Goal: Task Accomplishment & Management: Manage account settings

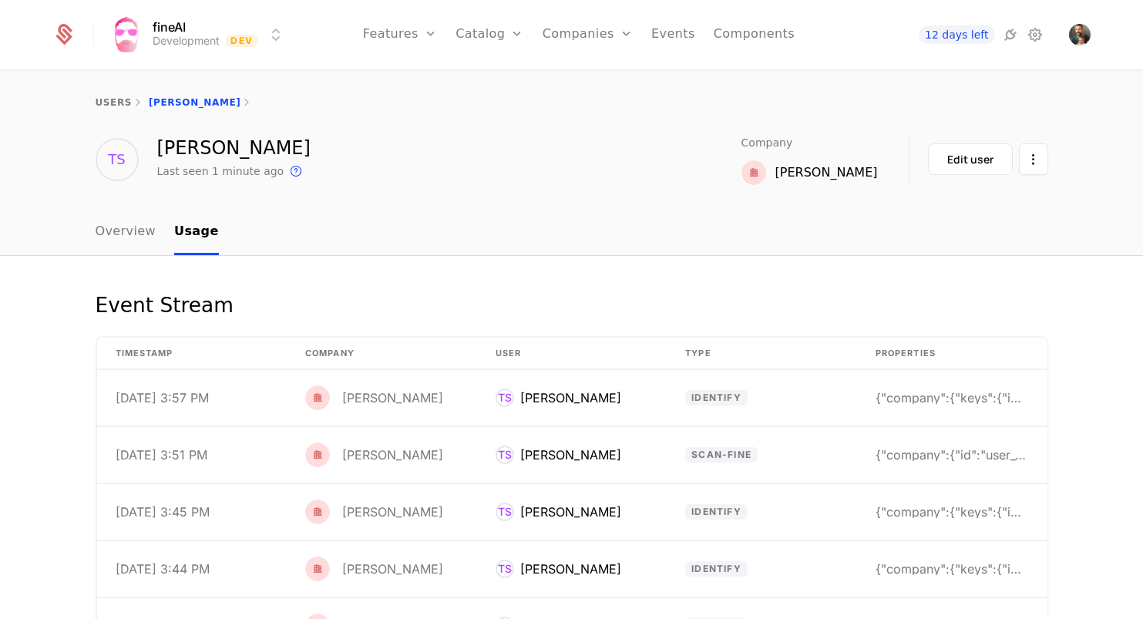
click at [129, 231] on link "Overview" at bounding box center [126, 232] width 61 height 45
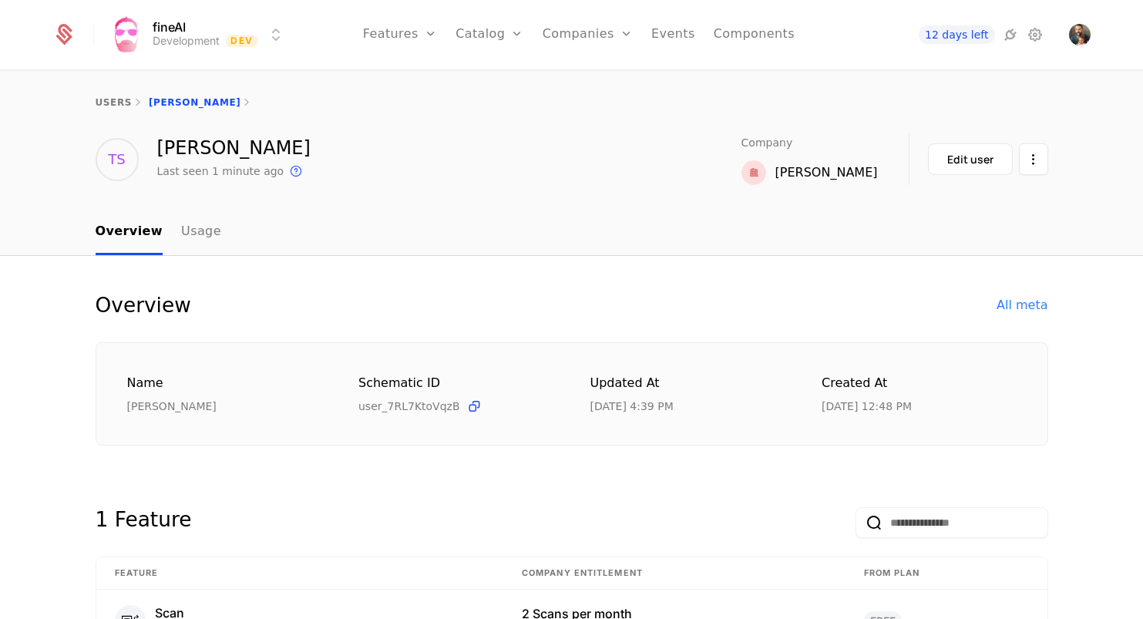
click at [679, 35] on link "Events" at bounding box center [673, 34] width 44 height 69
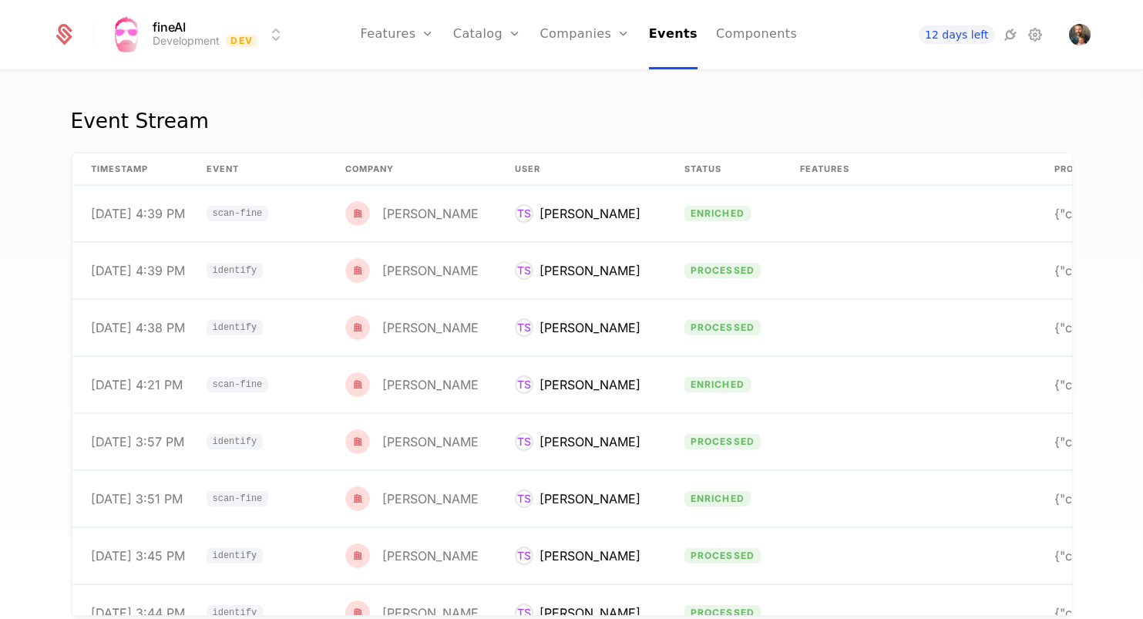
click at [413, 30] on link "Features" at bounding box center [397, 34] width 74 height 69
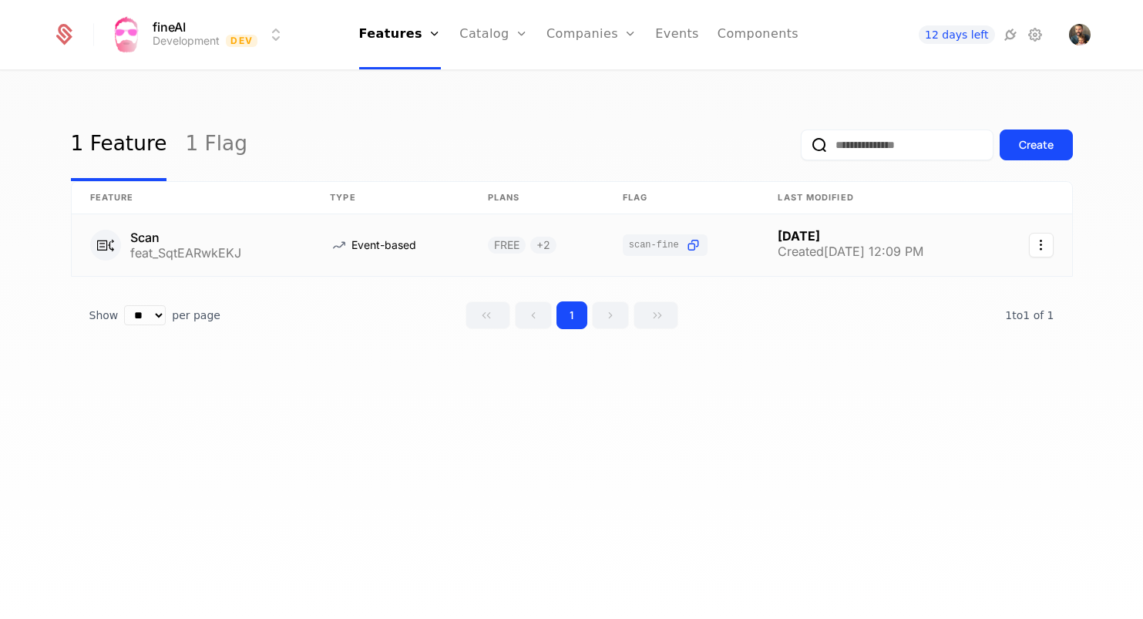
click at [326, 239] on link at bounding box center [389, 245] width 157 height 62
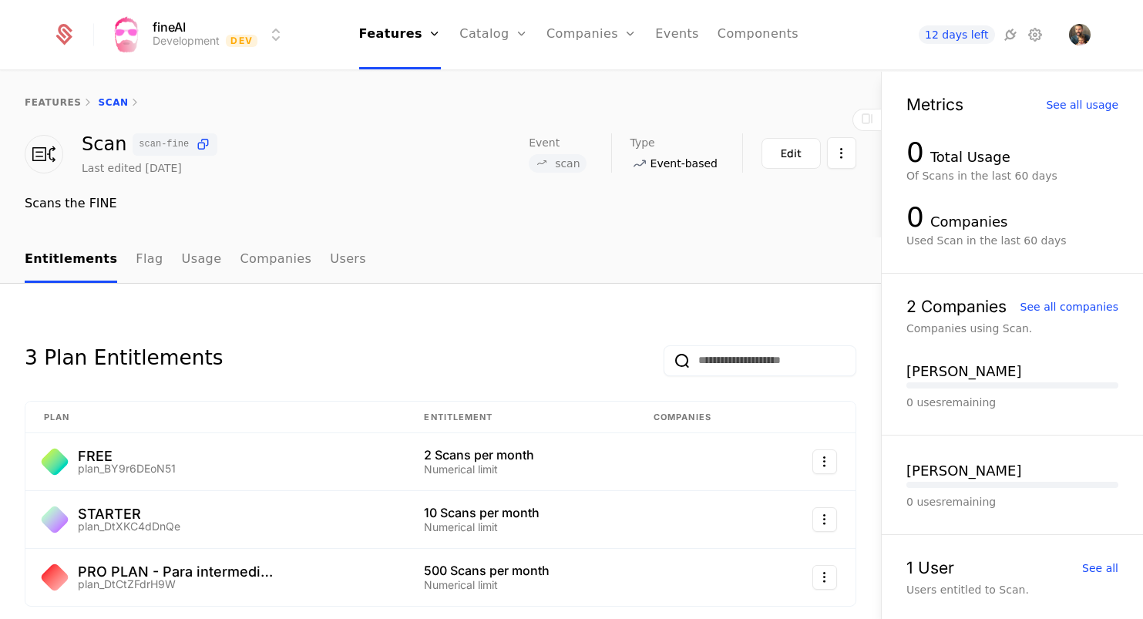
click at [46, 96] on div "features Scan" at bounding box center [440, 103] width 881 height 62
click at [51, 99] on link "features" at bounding box center [53, 102] width 57 height 11
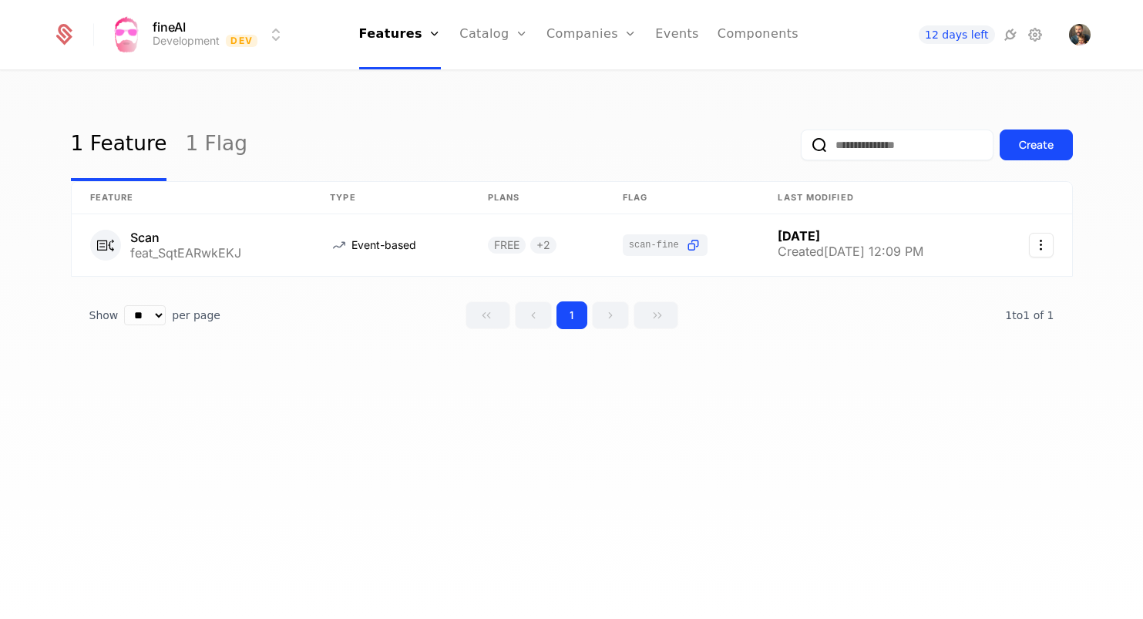
click at [586, 105] on link "Users" at bounding box center [600, 100] width 71 height 12
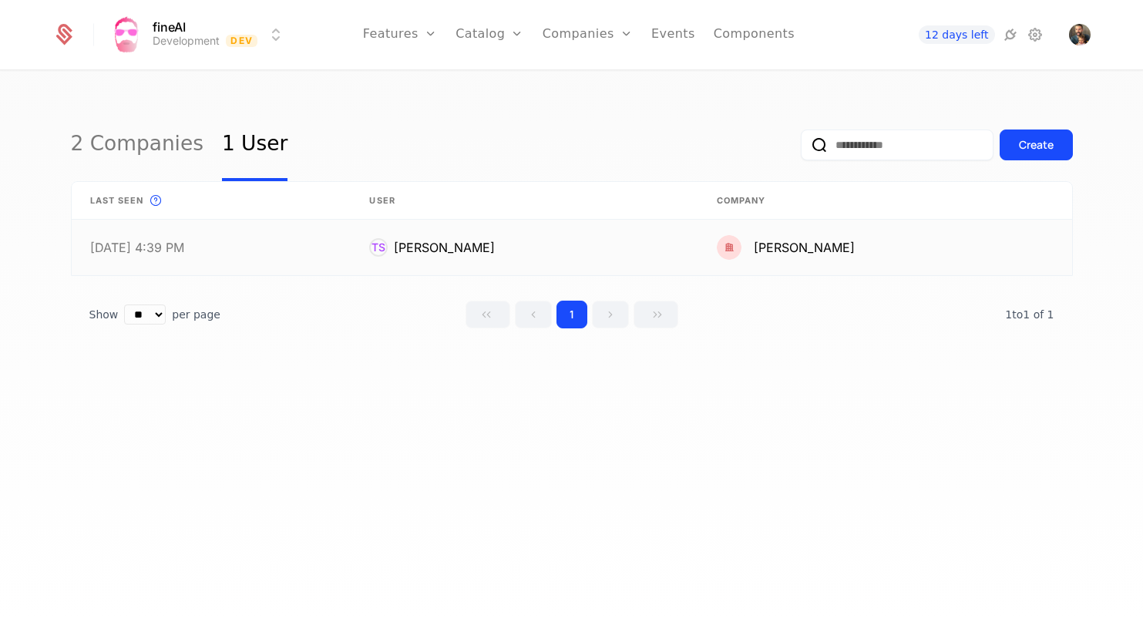
click at [465, 245] on link at bounding box center [524, 247] width 347 height 55
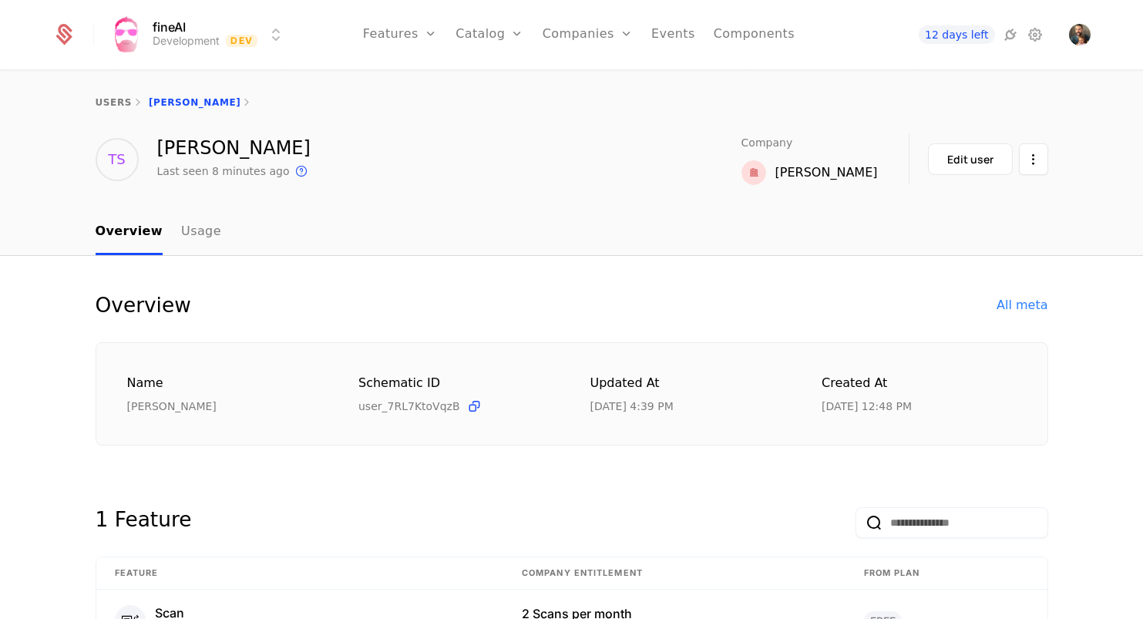
click at [190, 238] on link "Usage" at bounding box center [201, 232] width 40 height 45
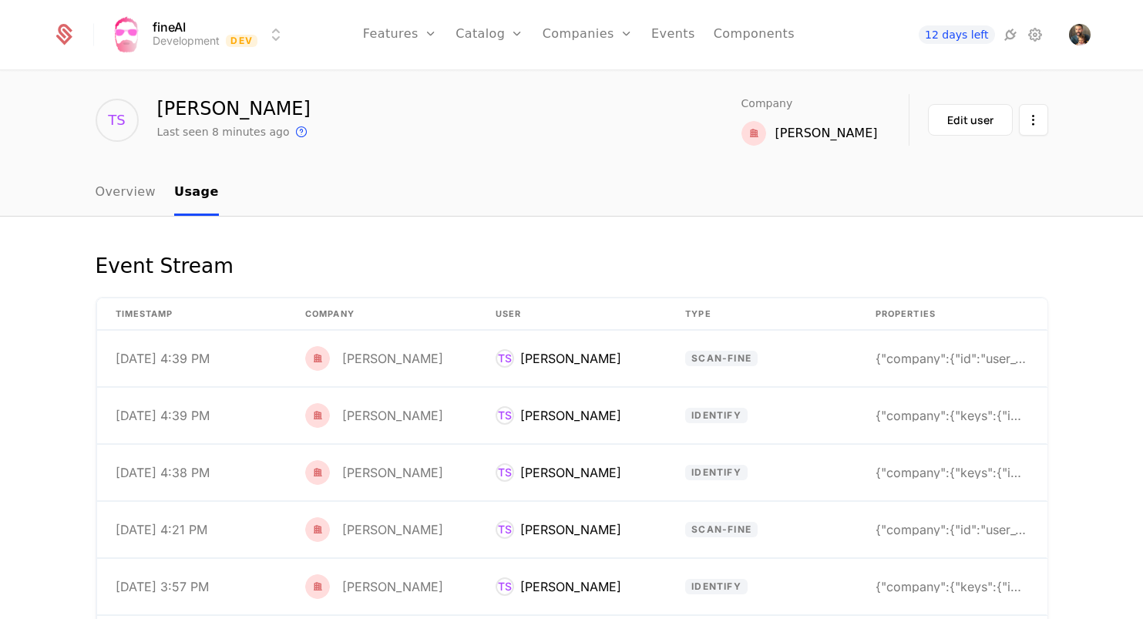
scroll to position [40, 0]
click at [799, 363] on td "scan-fine" at bounding box center [761, 358] width 190 height 56
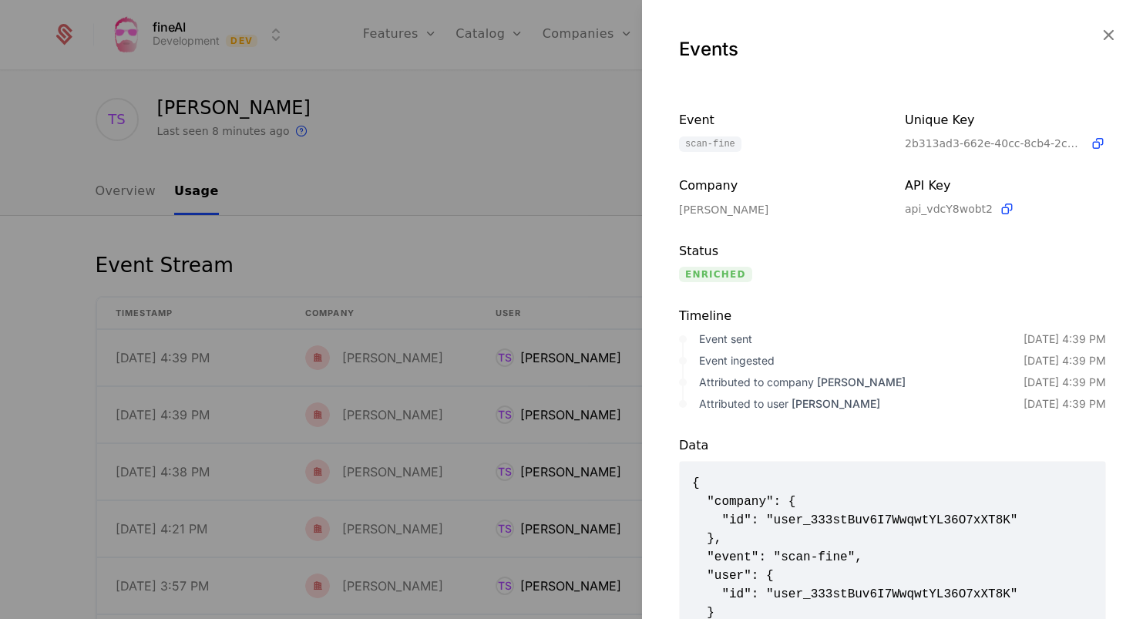
scroll to position [0, 0]
click at [592, 253] on div at bounding box center [571, 309] width 1143 height 619
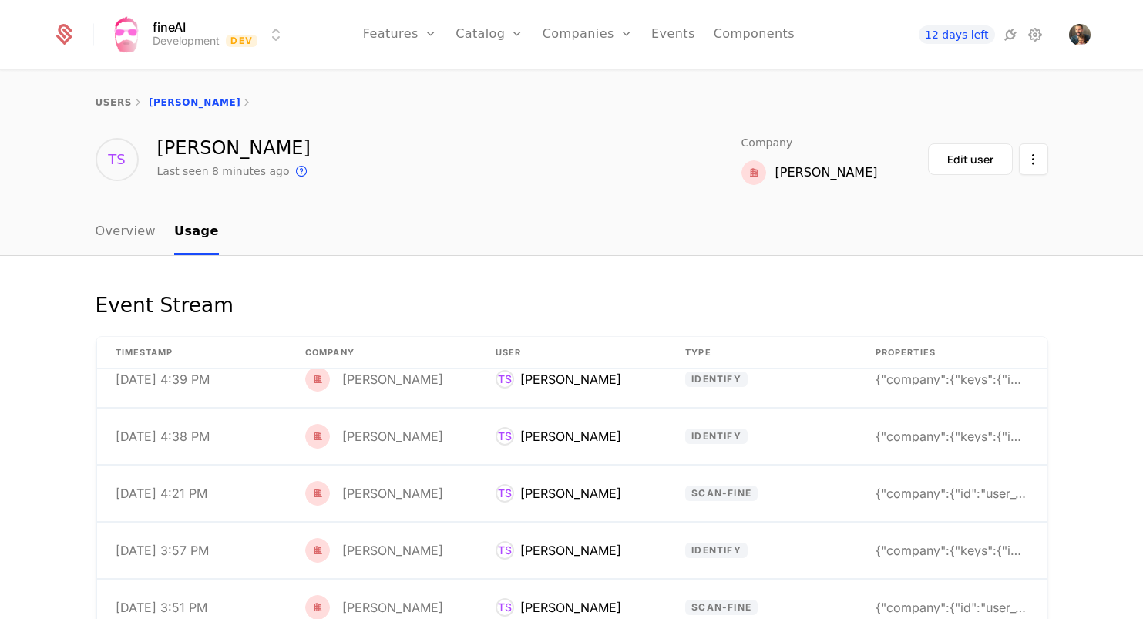
click at [119, 101] on link "users" at bounding box center [114, 102] width 36 height 11
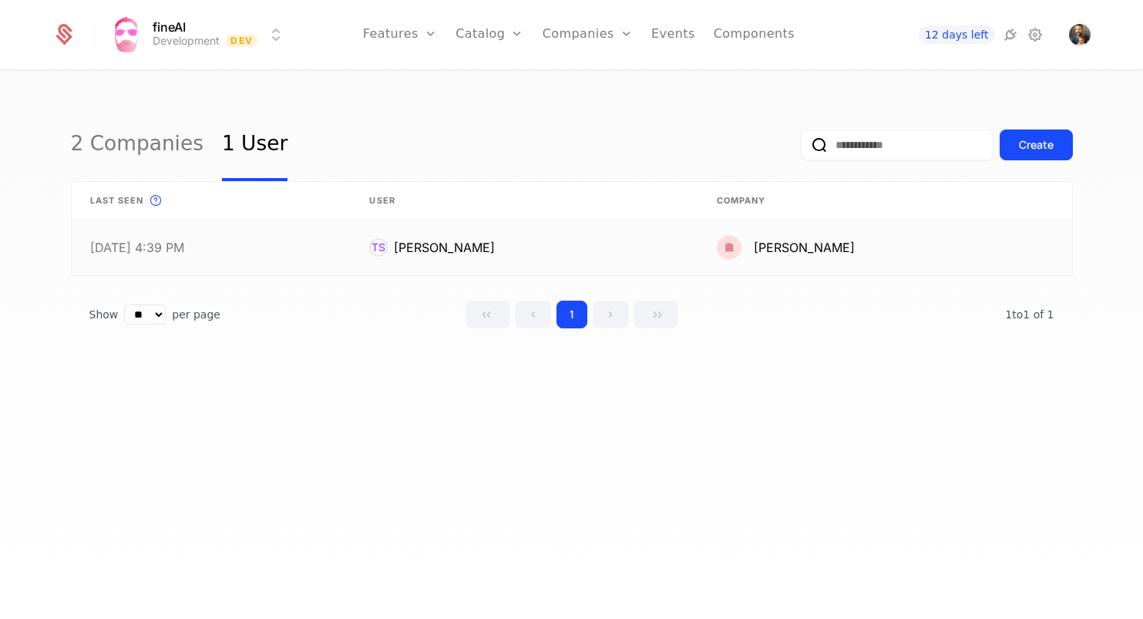
click at [294, 243] on link at bounding box center [212, 247] width 280 height 55
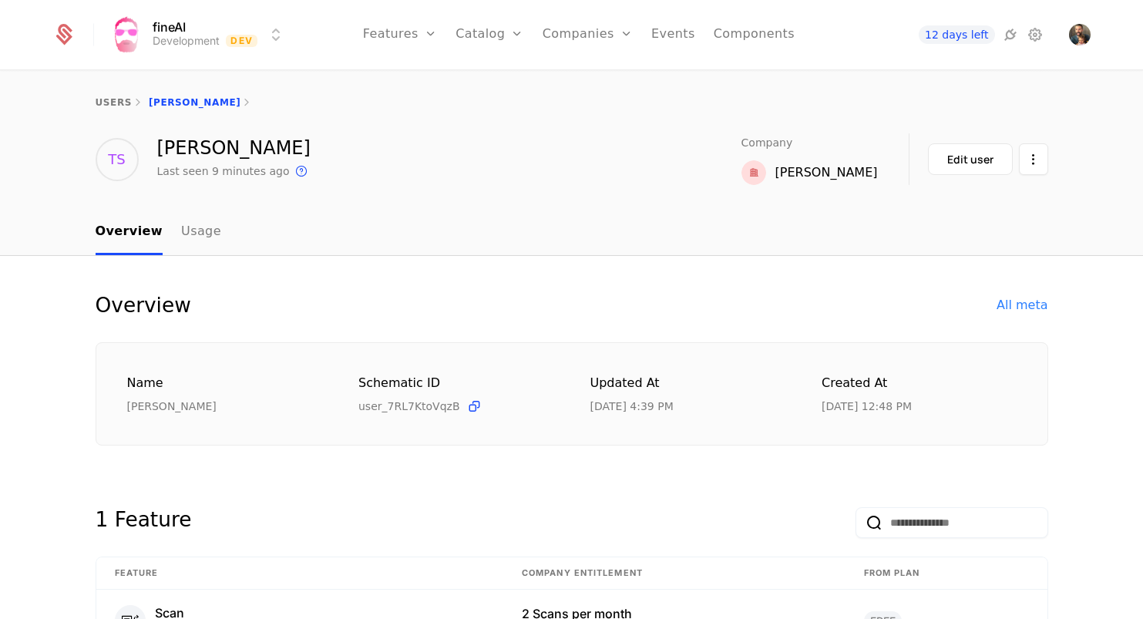
click at [106, 106] on link "users" at bounding box center [114, 102] width 36 height 11
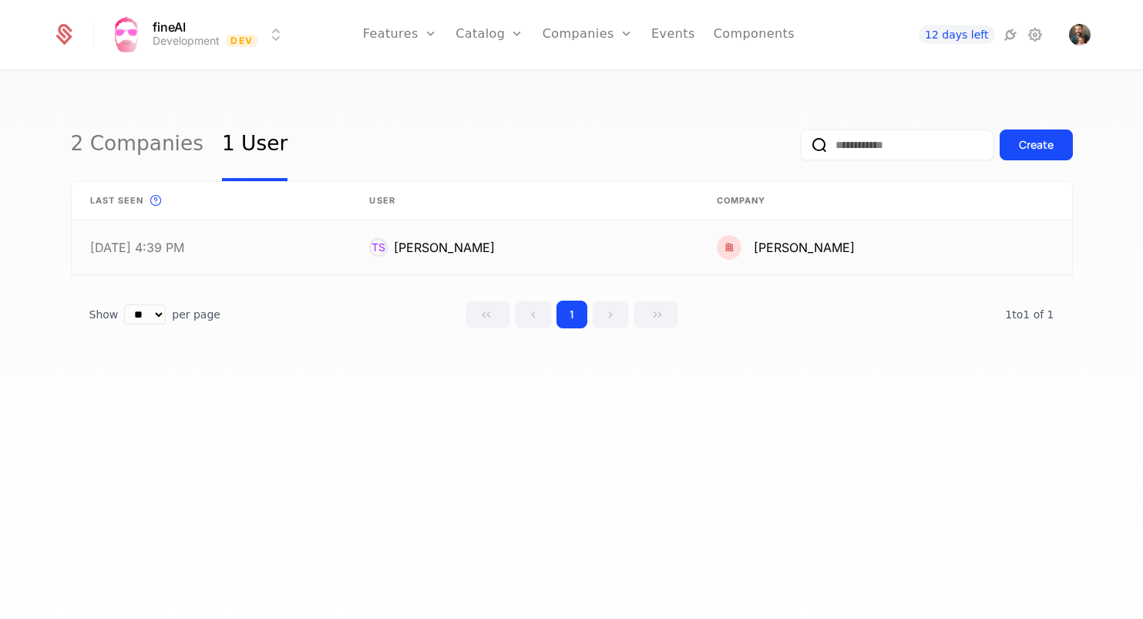
click at [236, 272] on link at bounding box center [212, 247] width 280 height 55
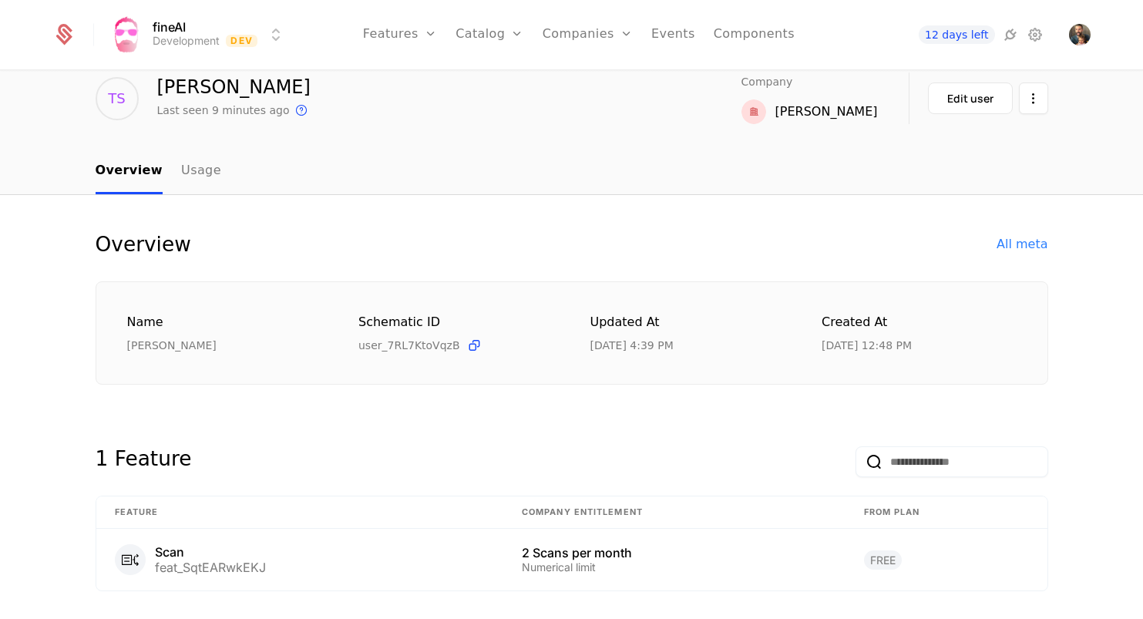
scroll to position [40, 0]
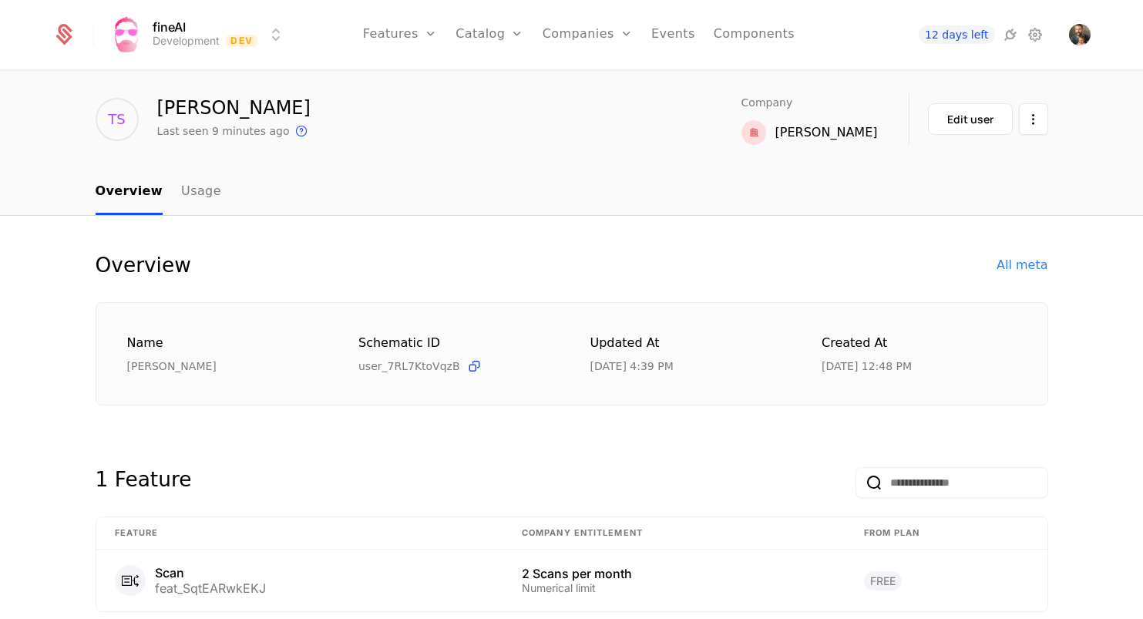
click at [1009, 261] on div "All meta" at bounding box center [1021, 265] width 51 height 18
click at [998, 119] on button "Edit user" at bounding box center [970, 119] width 85 height 32
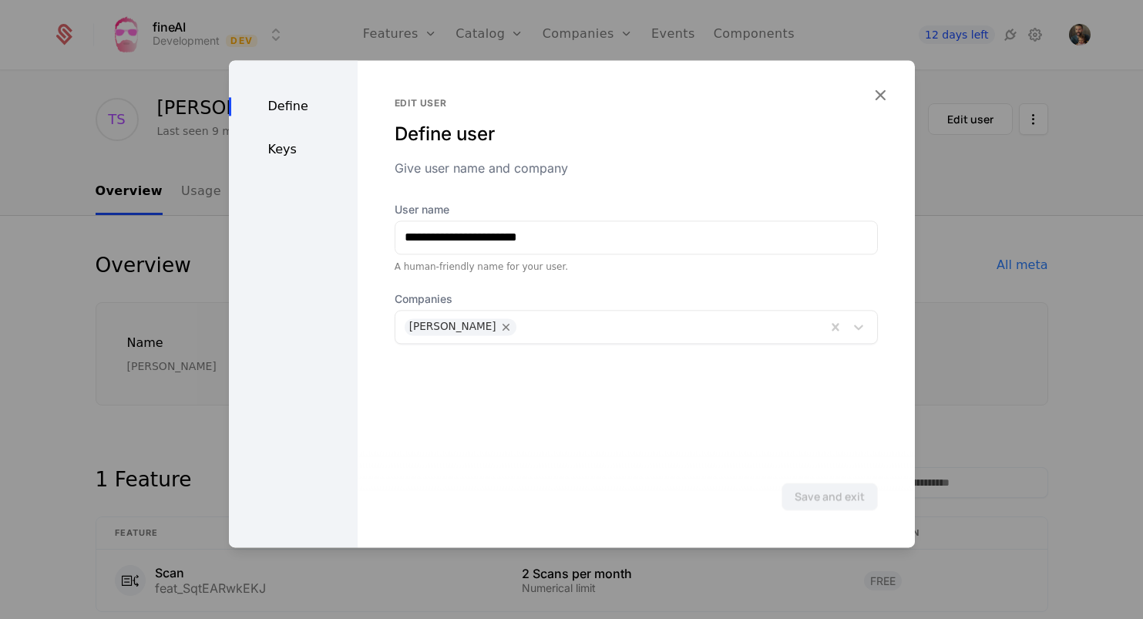
click at [285, 149] on div "Keys" at bounding box center [293, 149] width 129 height 18
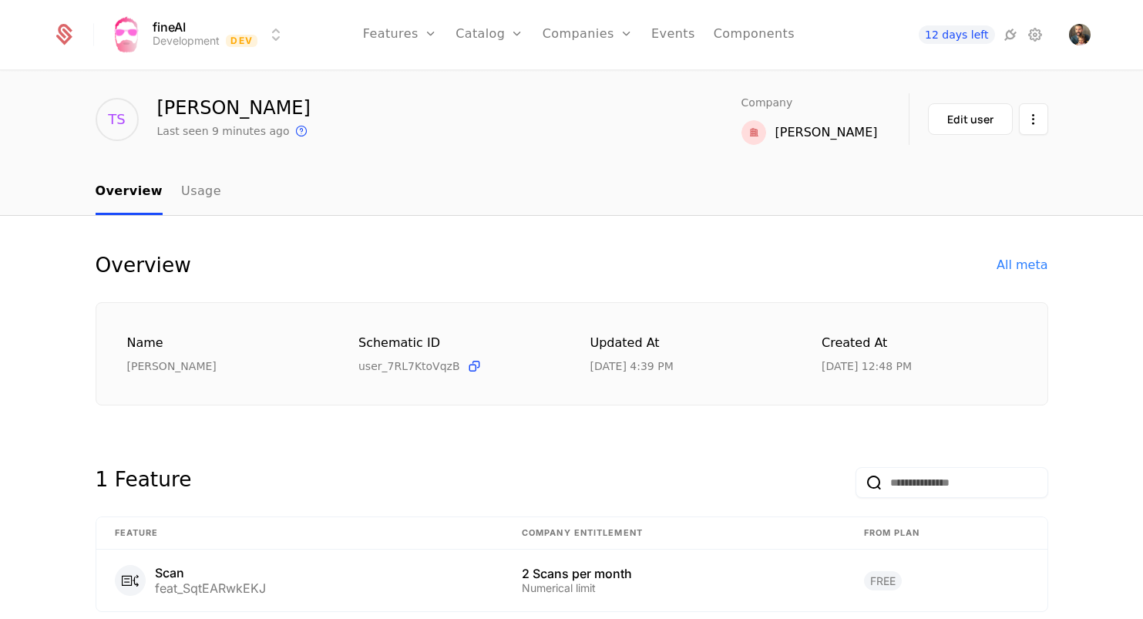
click at [408, 77] on link "Features" at bounding box center [416, 75] width 71 height 12
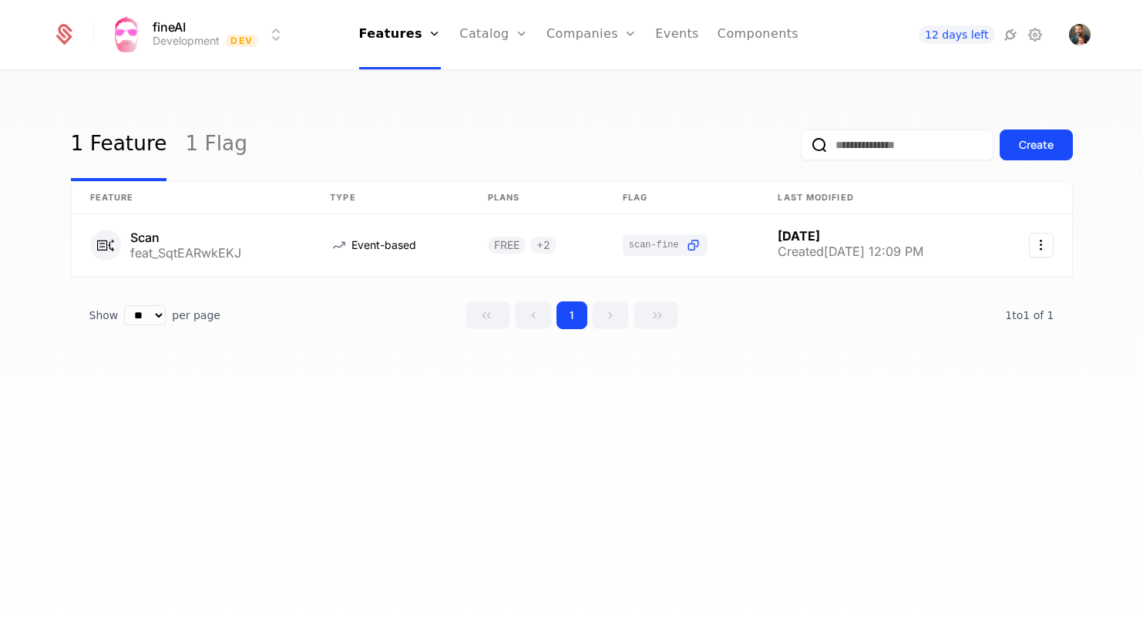
click at [185, 137] on link "1 Flag" at bounding box center [216, 145] width 62 height 72
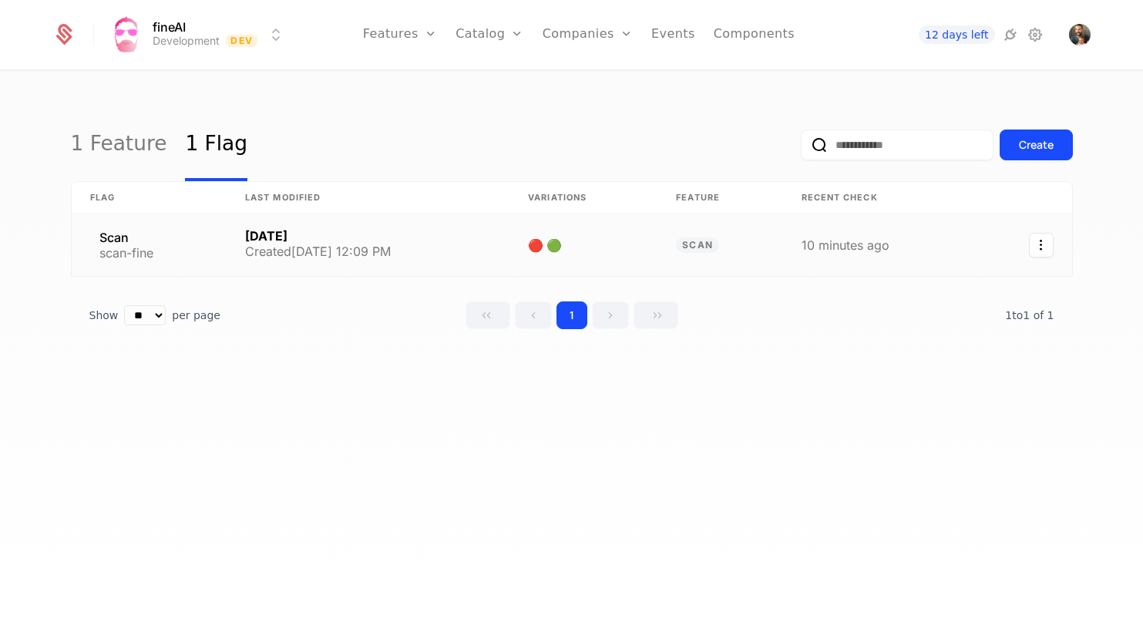
click at [218, 234] on link at bounding box center [149, 245] width 155 height 62
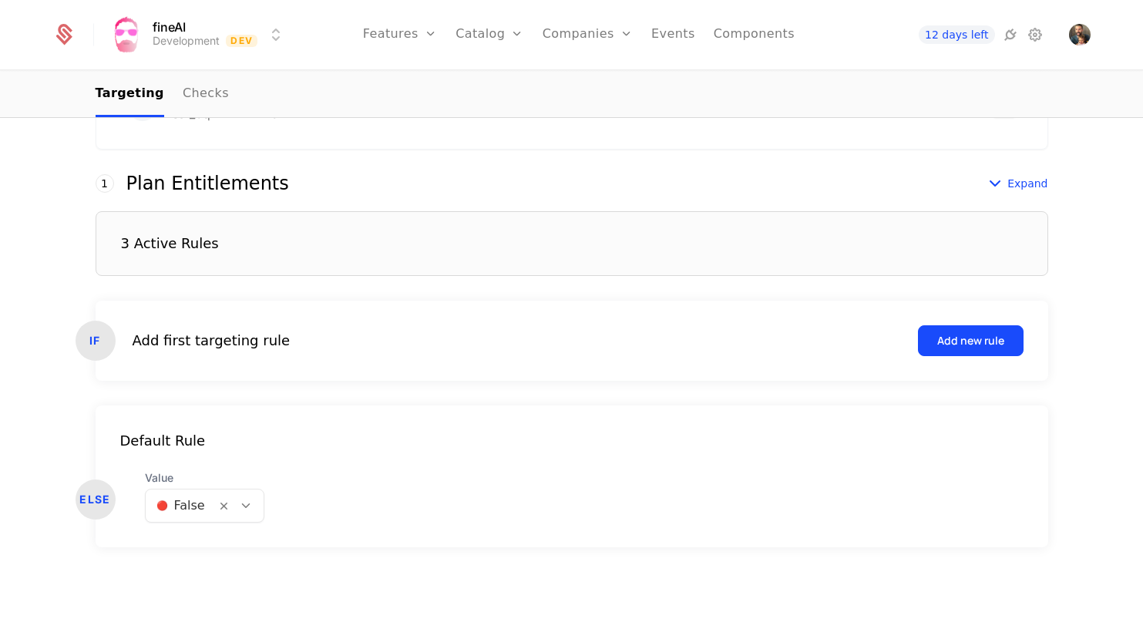
click at [495, 217] on div "3 Active Rules" at bounding box center [572, 243] width 952 height 65
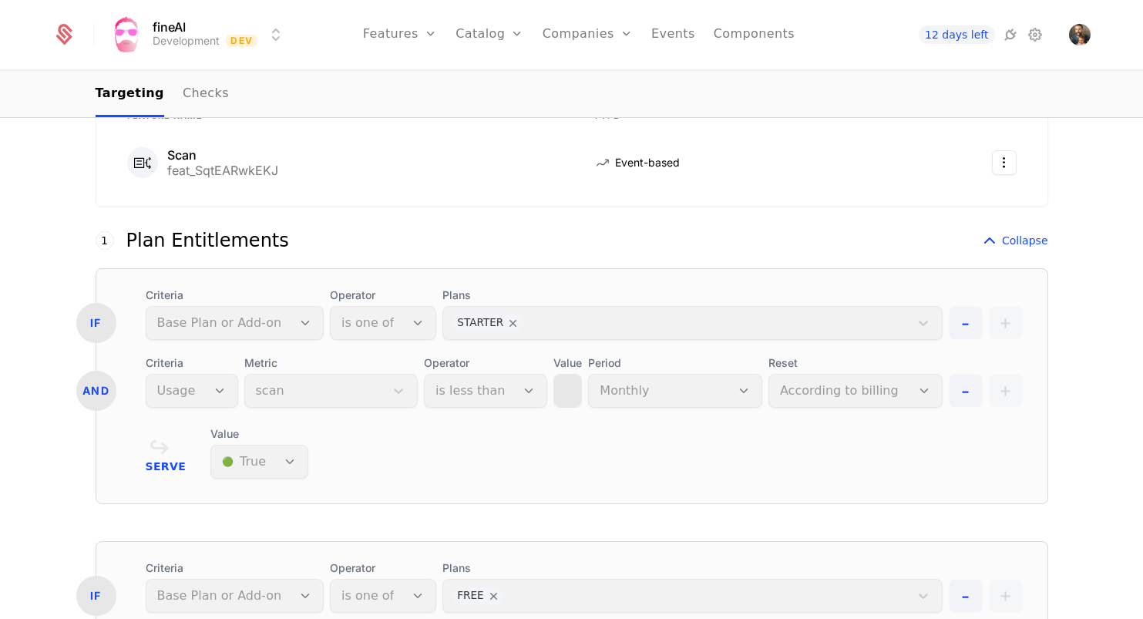
scroll to position [313, 0]
click at [1015, 236] on span "Collapse" at bounding box center [1025, 238] width 46 height 15
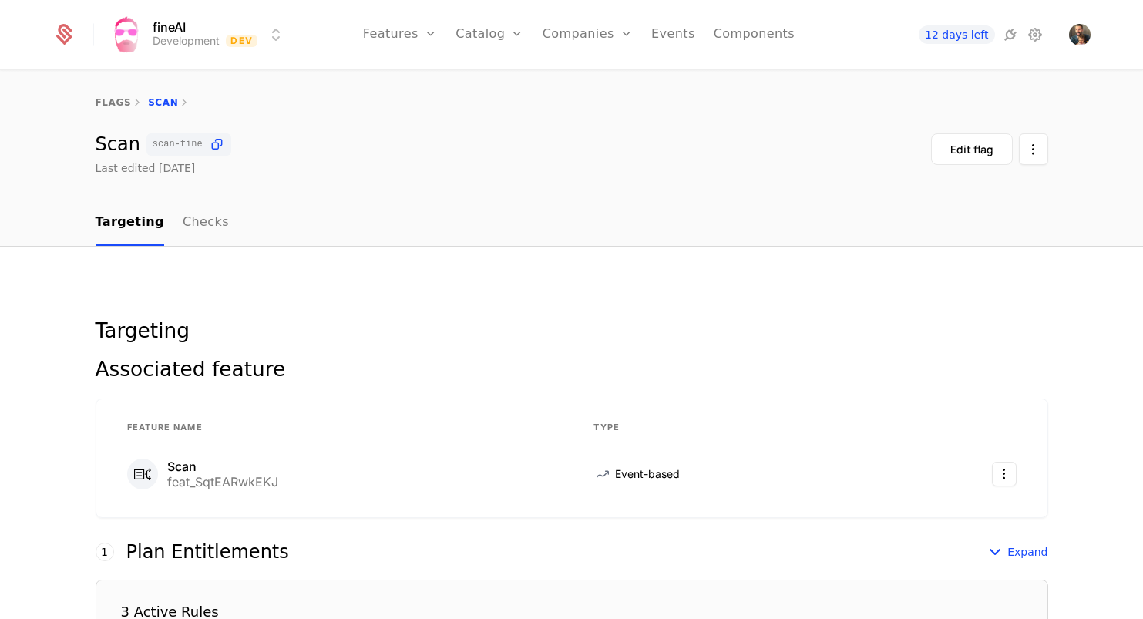
scroll to position [0, 0]
click at [104, 97] on link "flags" at bounding box center [114, 102] width 36 height 11
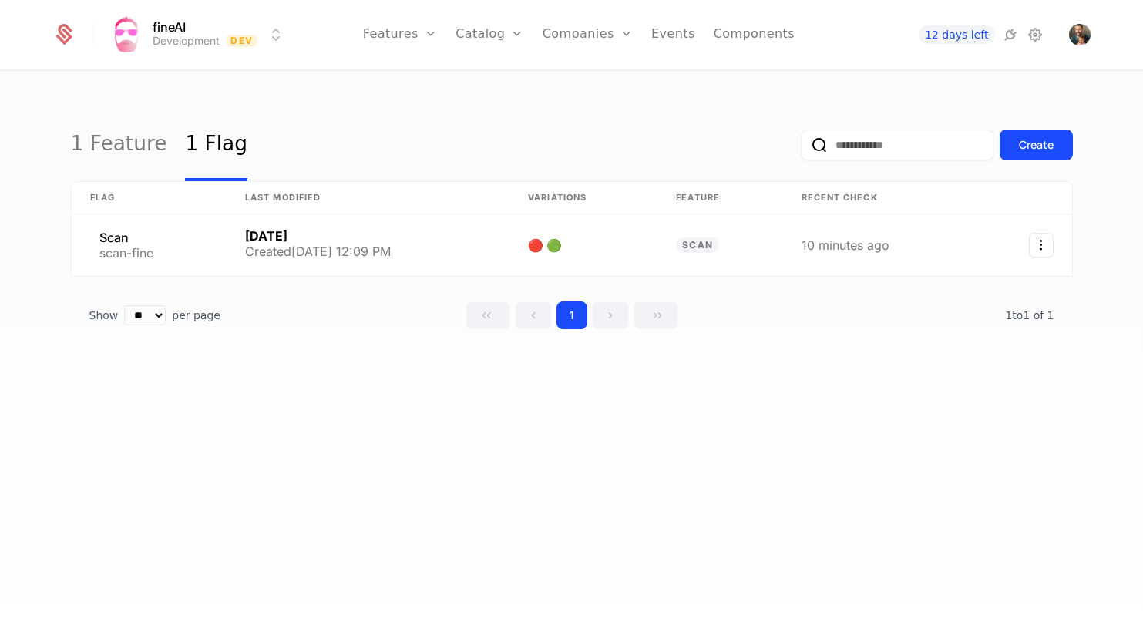
click at [502, 75] on link "Plans" at bounding box center [513, 75] width 79 height 12
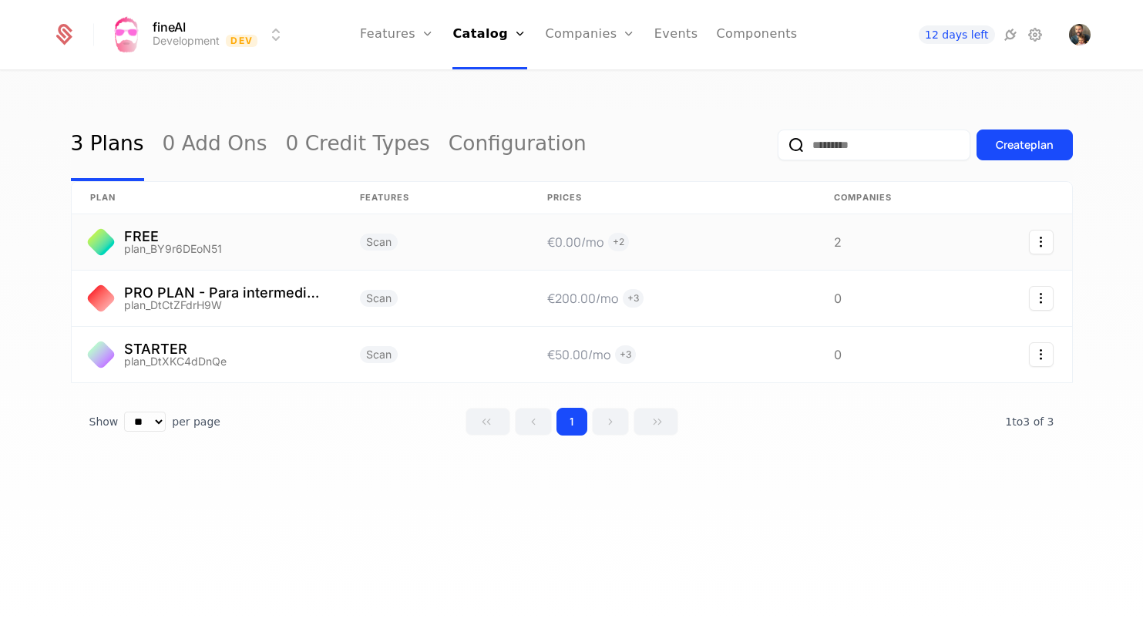
click at [235, 230] on link at bounding box center [207, 241] width 270 height 55
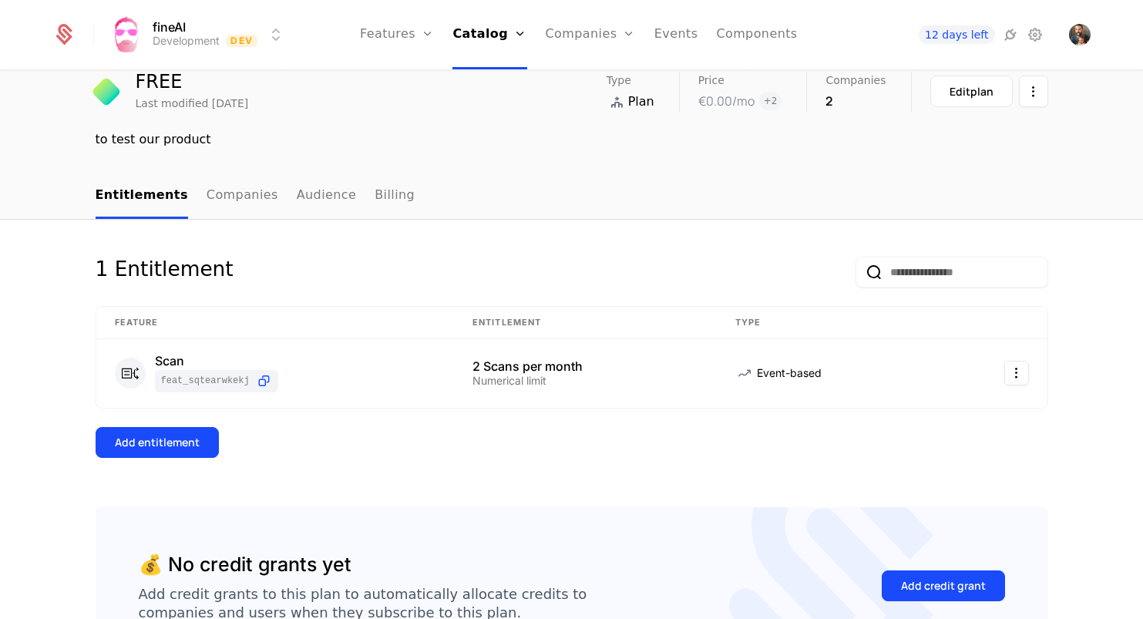
scroll to position [101, 0]
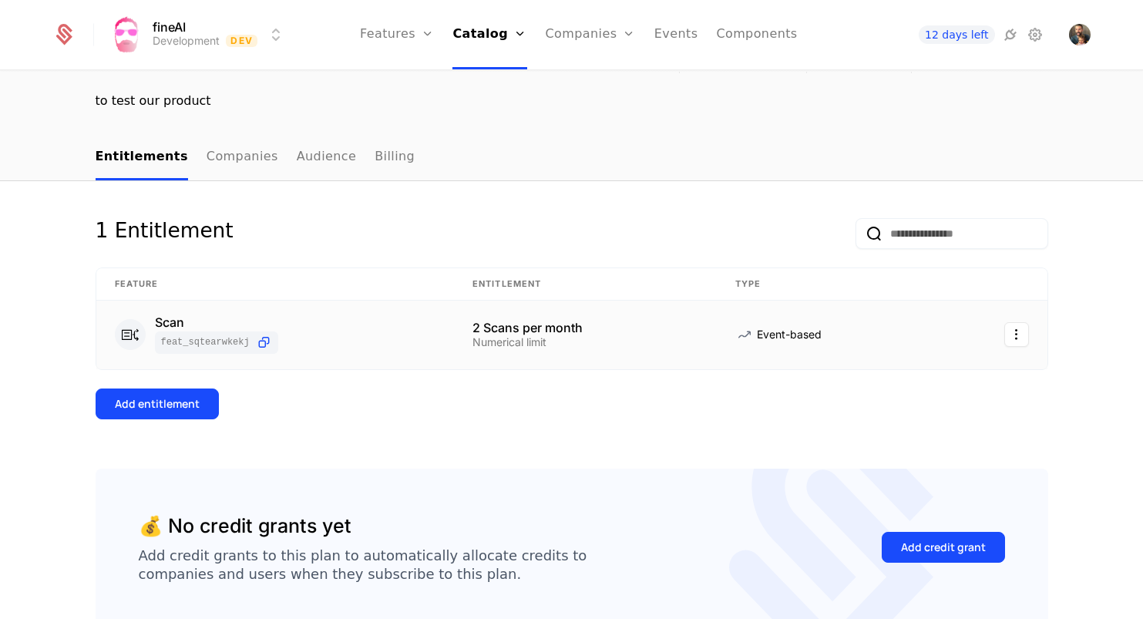
click at [412, 331] on div "Scan feat_SqtEARwkEKJ" at bounding box center [275, 335] width 321 height 38
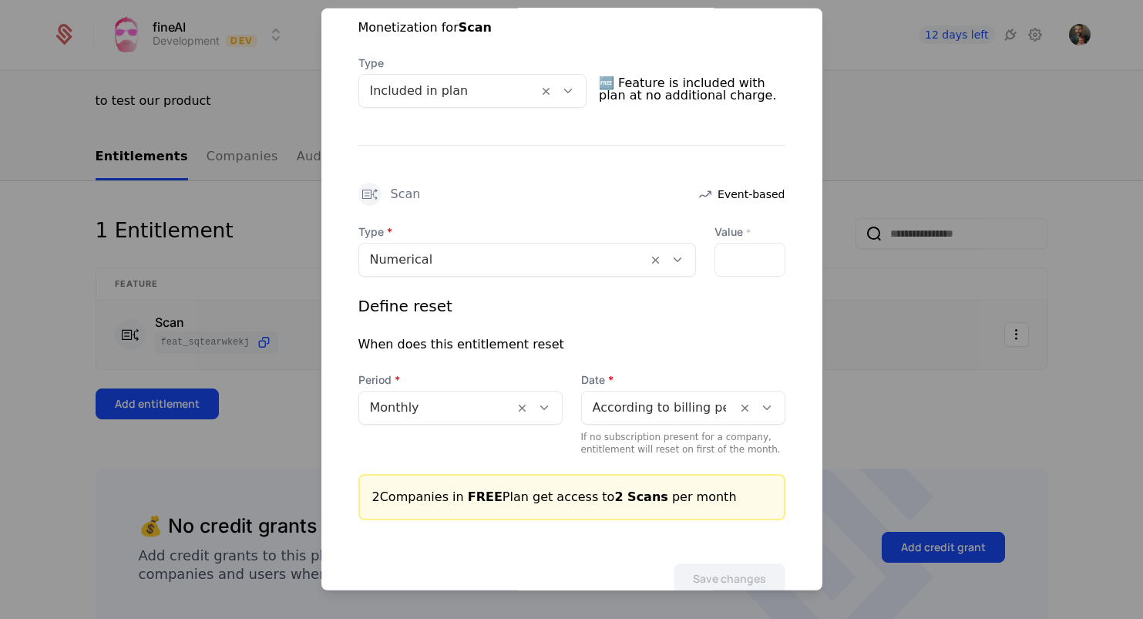
scroll to position [355, 0]
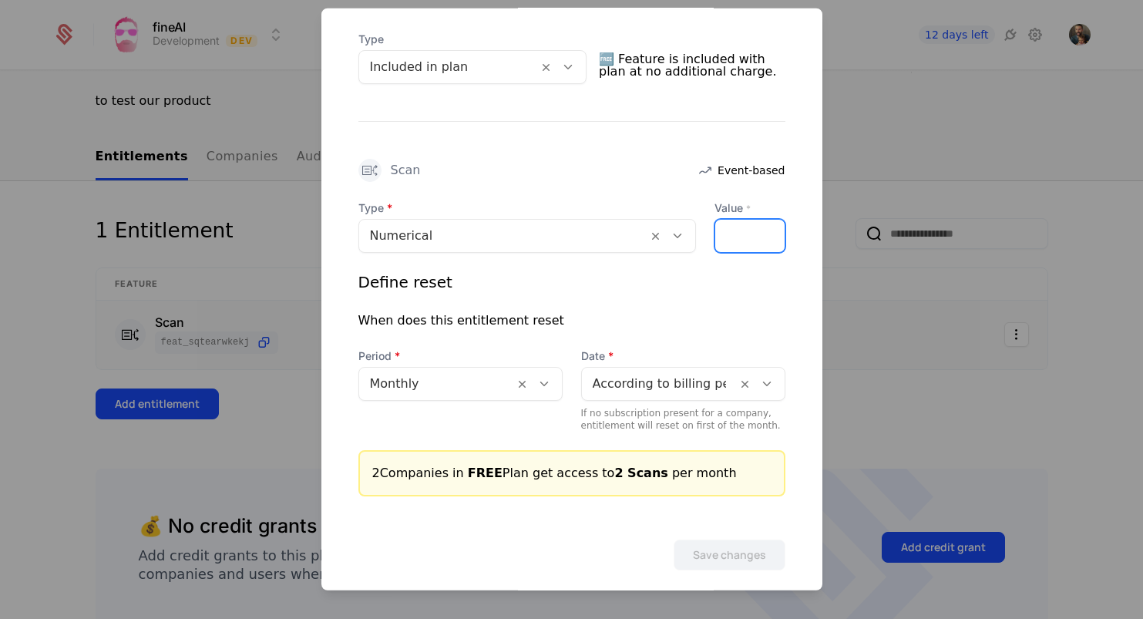
click at [731, 227] on input "*" at bounding box center [724, 235] width 18 height 32
type input "*"
click at [730, 237] on input "*" at bounding box center [724, 235] width 18 height 32
click at [747, 231] on div "*" at bounding box center [749, 235] width 71 height 34
click at [757, 233] on div "*" at bounding box center [749, 235] width 71 height 34
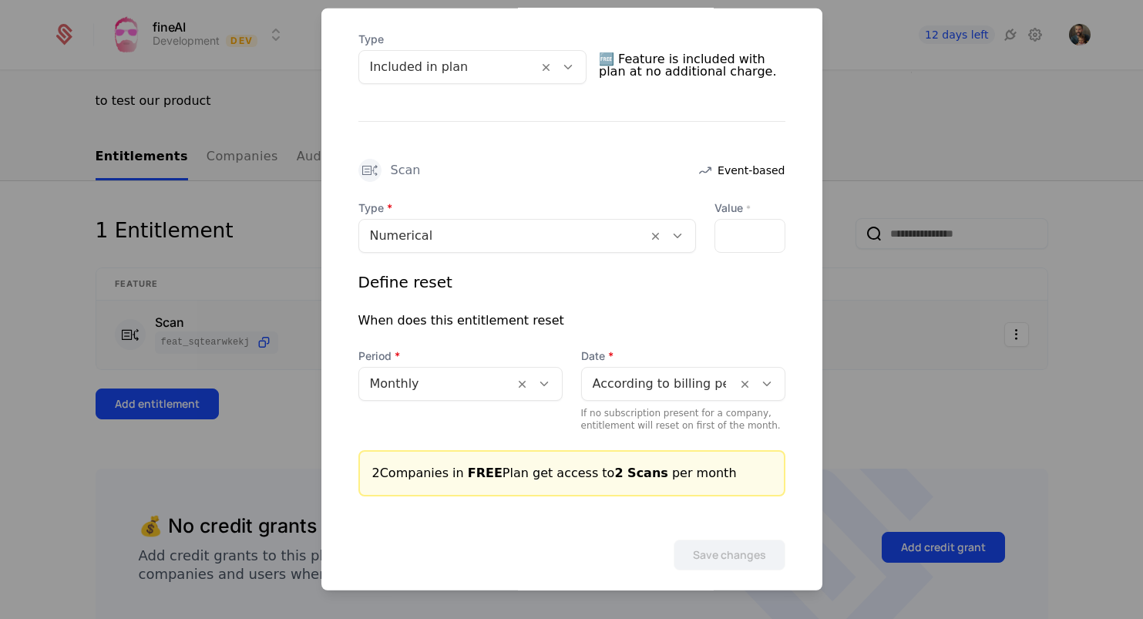
drag, startPoint x: 749, startPoint y: 233, endPoint x: 760, endPoint y: 234, distance: 10.9
click at [751, 233] on div "*" at bounding box center [749, 235] width 71 height 34
click at [759, 234] on div "*" at bounding box center [749, 235] width 71 height 34
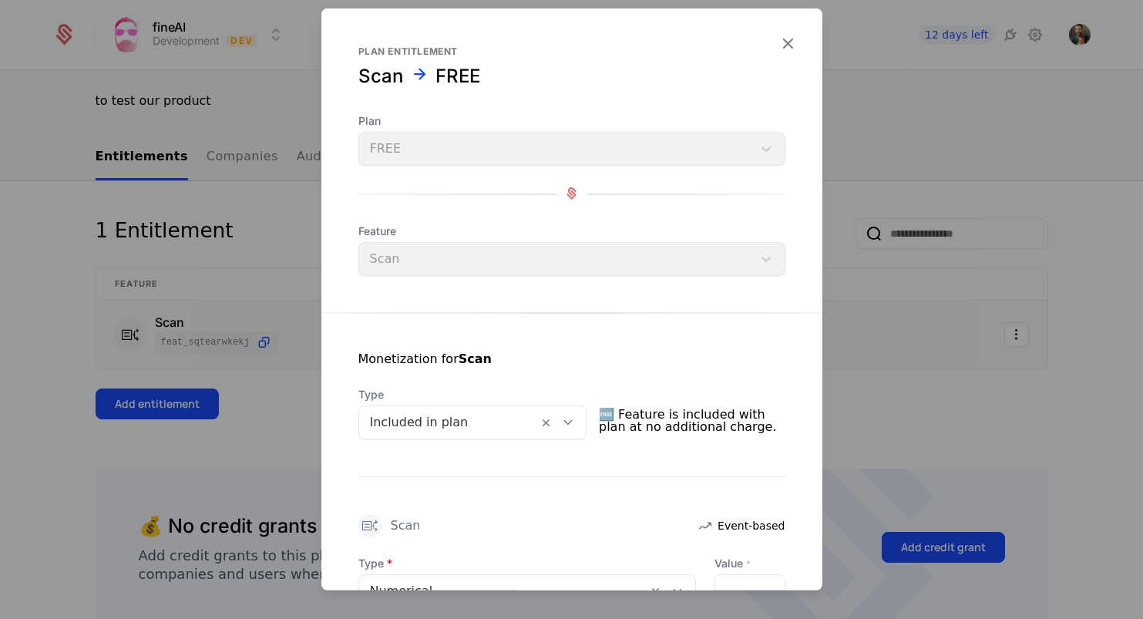
scroll to position [4, 0]
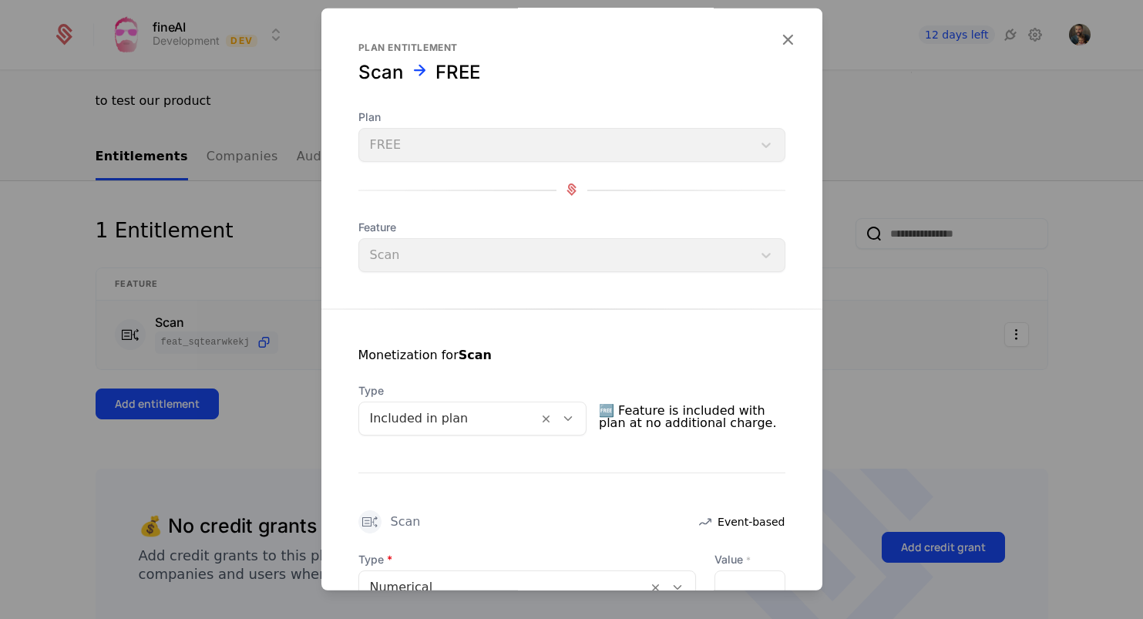
click at [574, 416] on icon at bounding box center [568, 418] width 14 height 14
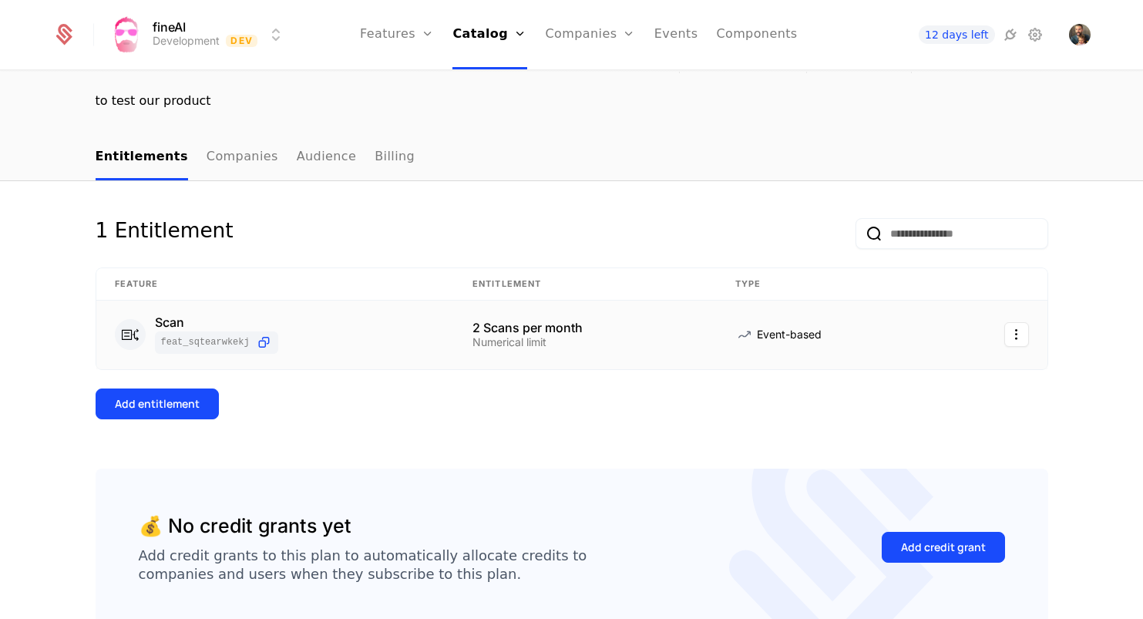
click at [244, 158] on link "Companies" at bounding box center [242, 157] width 72 height 45
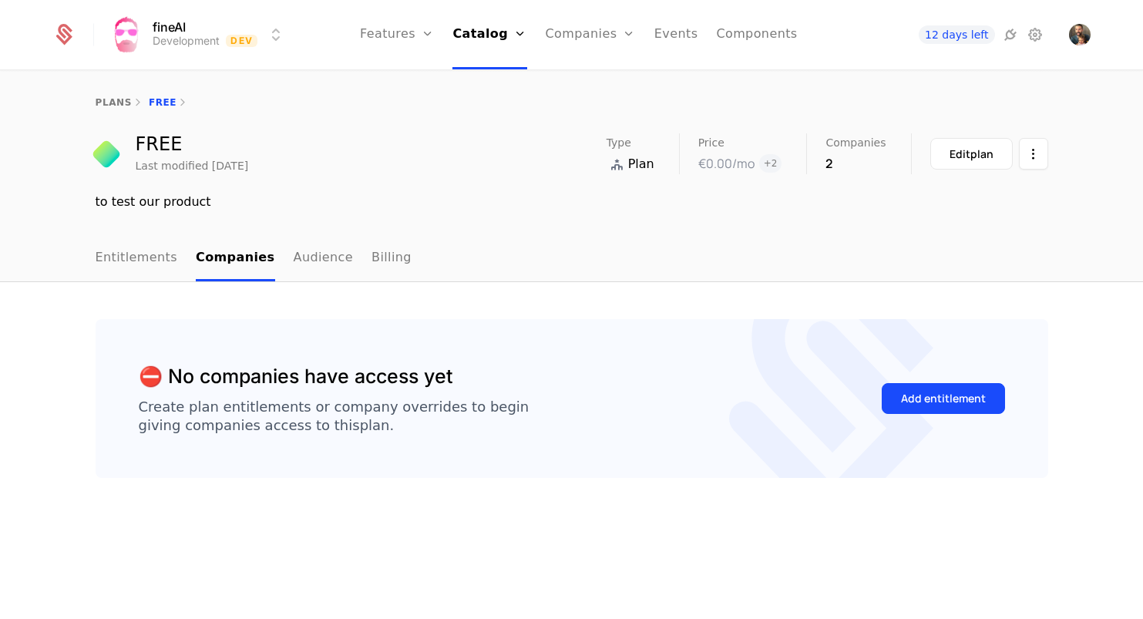
click at [139, 260] on link "Entitlements" at bounding box center [137, 258] width 82 height 45
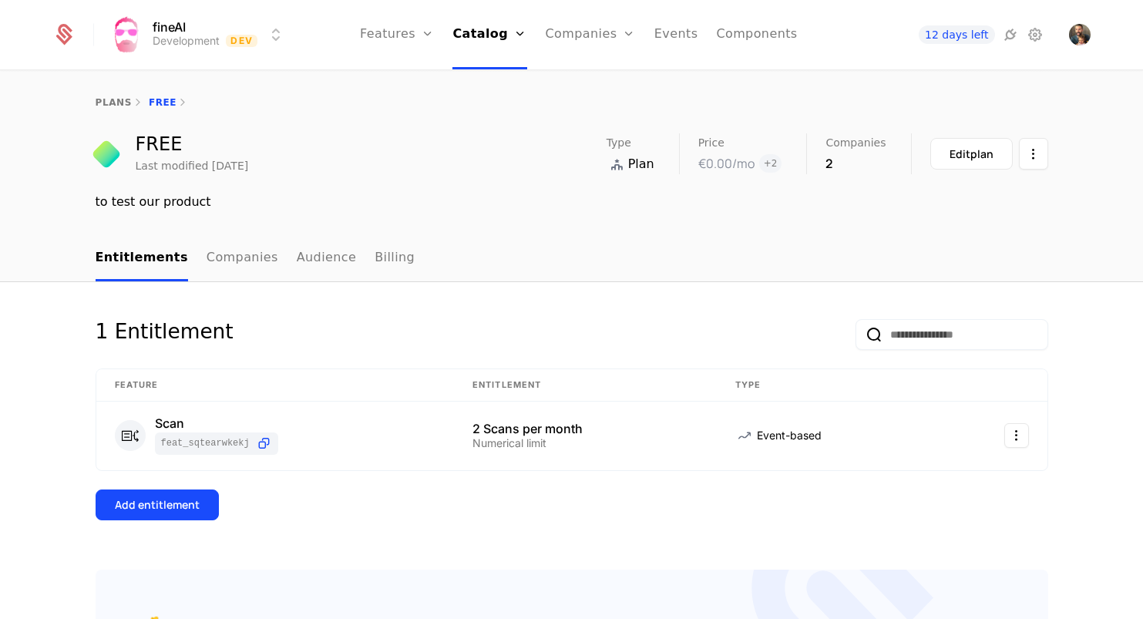
click at [220, 258] on link "Companies" at bounding box center [242, 258] width 72 height 45
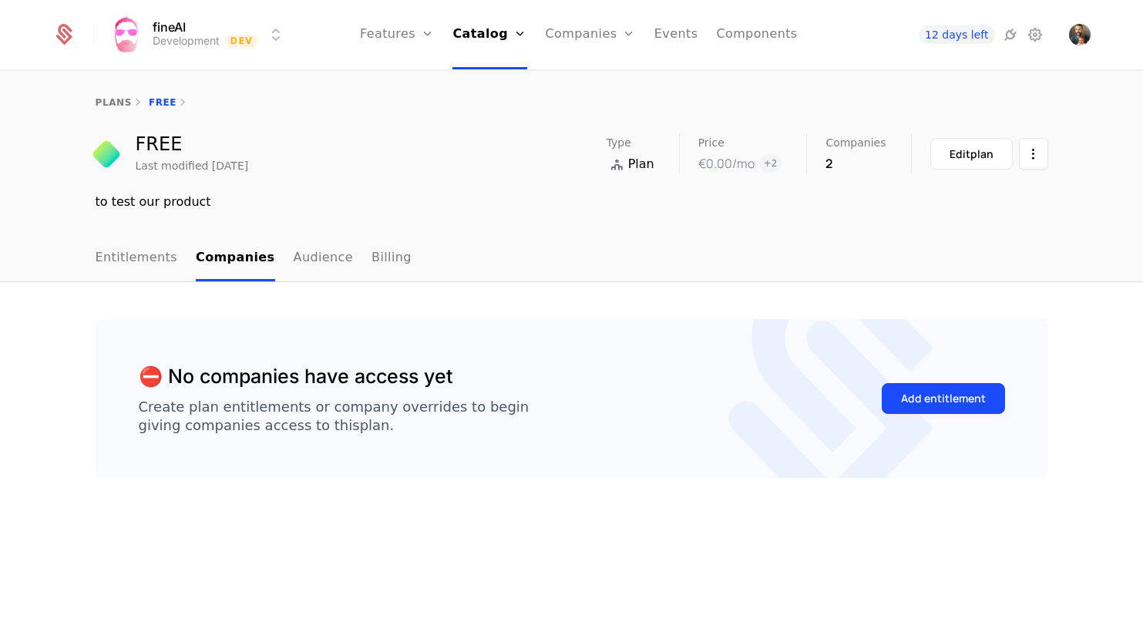
click at [294, 260] on link "Audience" at bounding box center [324, 258] width 60 height 45
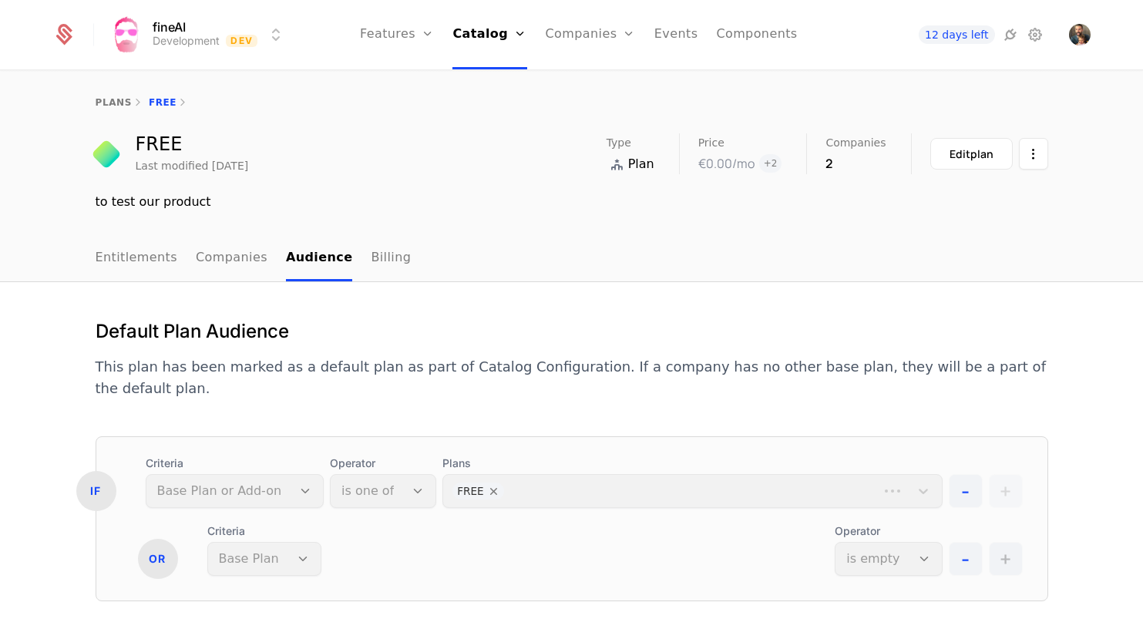
click at [371, 263] on link "Billing" at bounding box center [391, 258] width 40 height 45
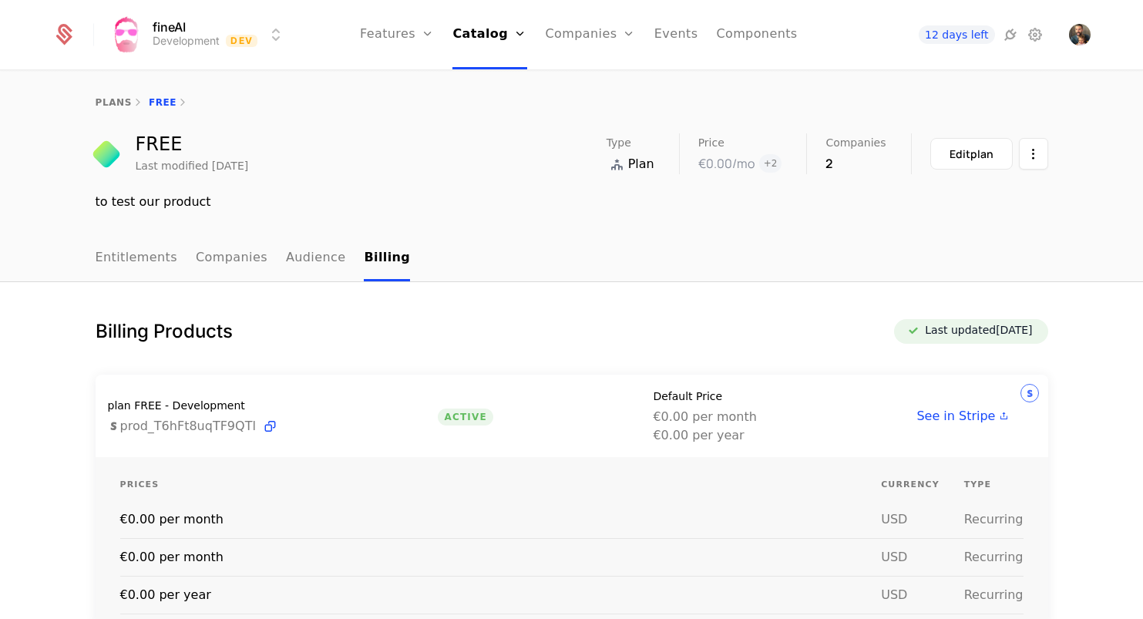
click at [231, 262] on link "Companies" at bounding box center [232, 258] width 72 height 45
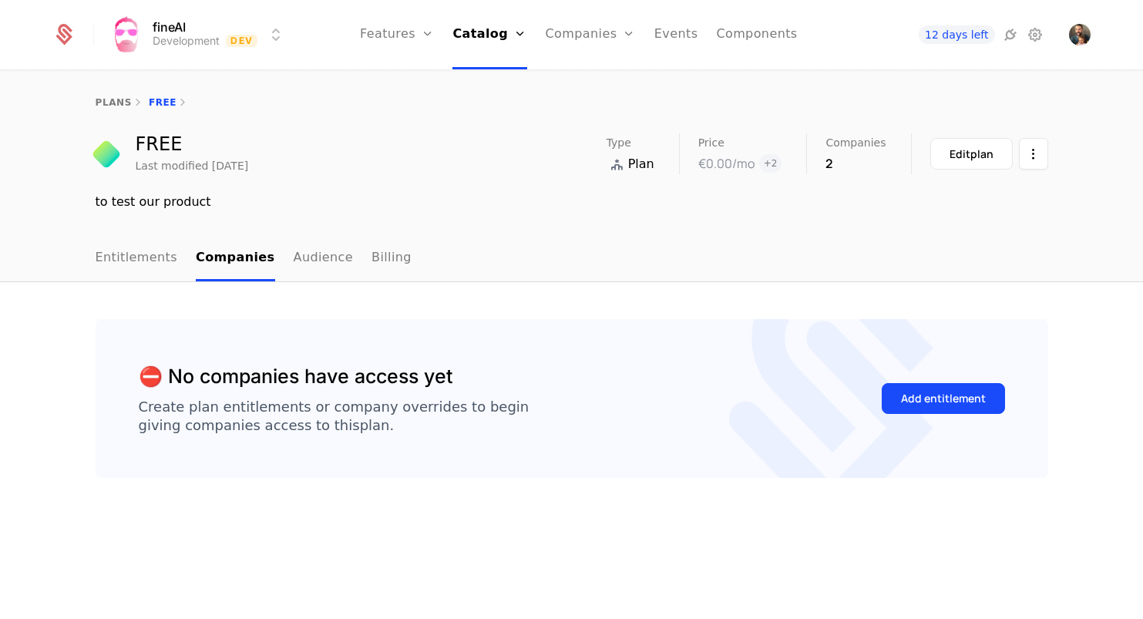
click at [902, 402] on div "Add entitlement" at bounding box center [943, 398] width 85 height 15
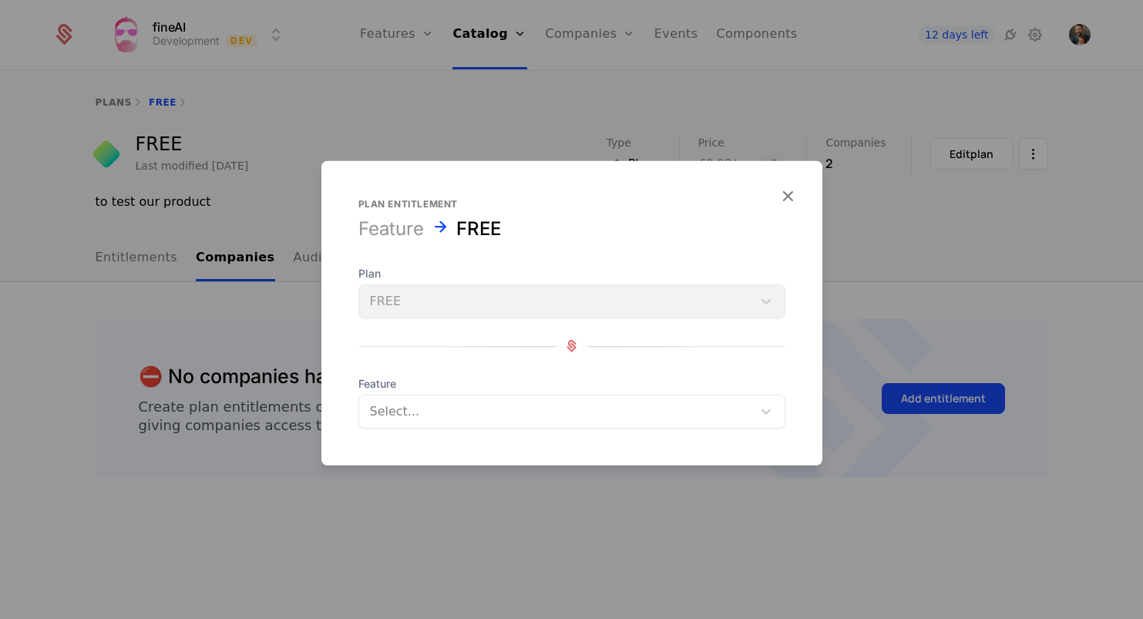
click at [465, 309] on div "Plan FREE" at bounding box center [571, 291] width 427 height 52
click at [468, 397] on div "Select..." at bounding box center [555, 411] width 393 height 28
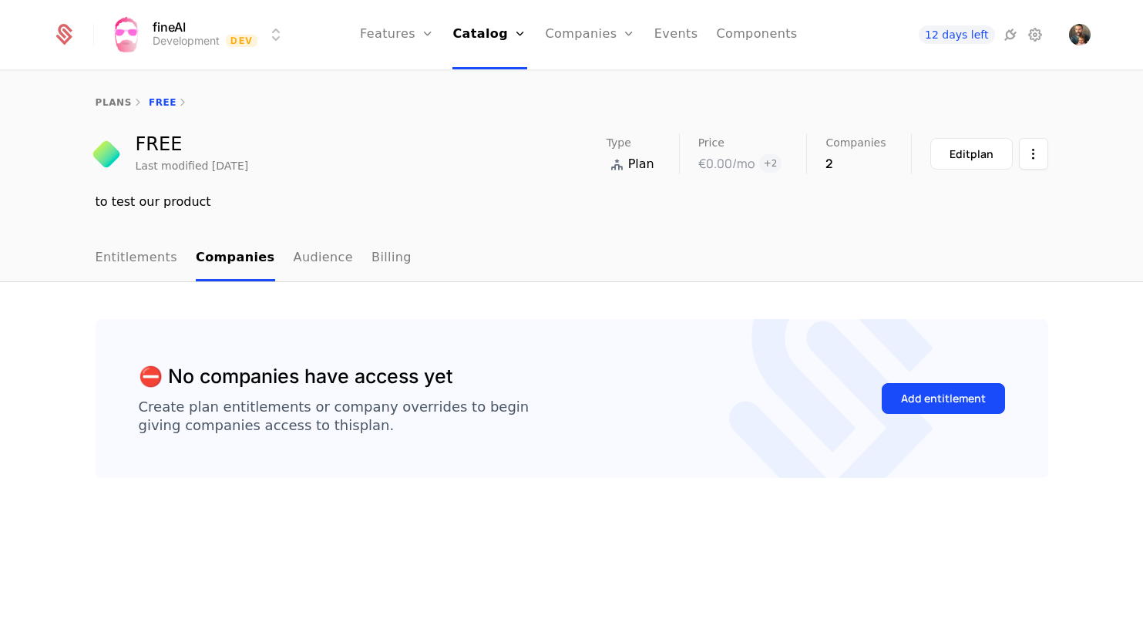
click at [135, 255] on link "Entitlements" at bounding box center [137, 258] width 82 height 45
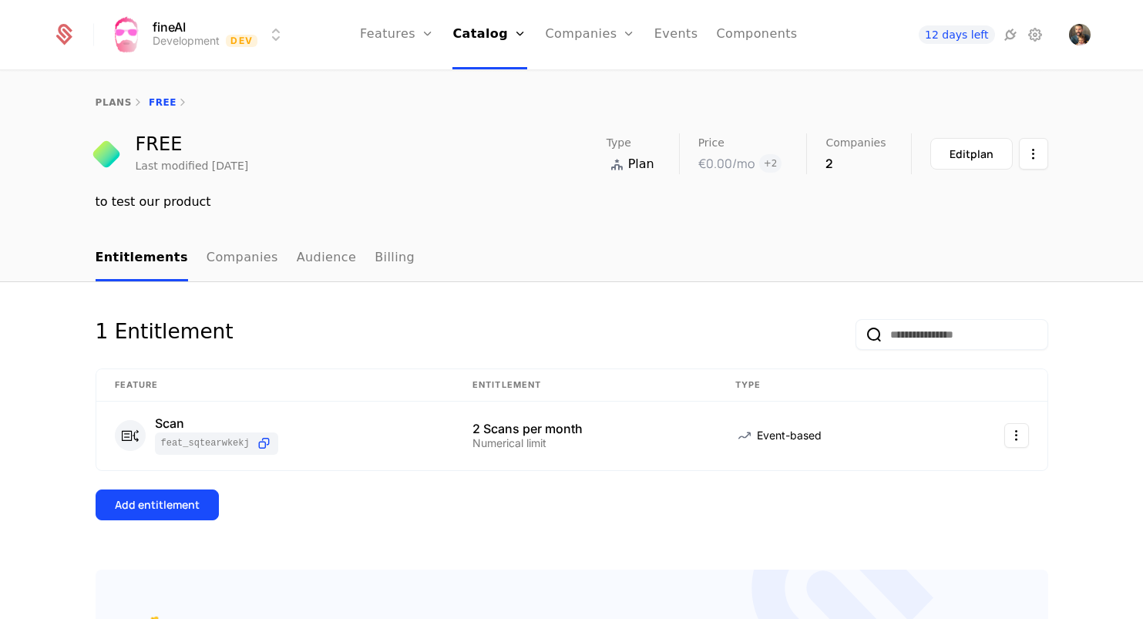
click at [112, 102] on link "plans" at bounding box center [114, 102] width 36 height 11
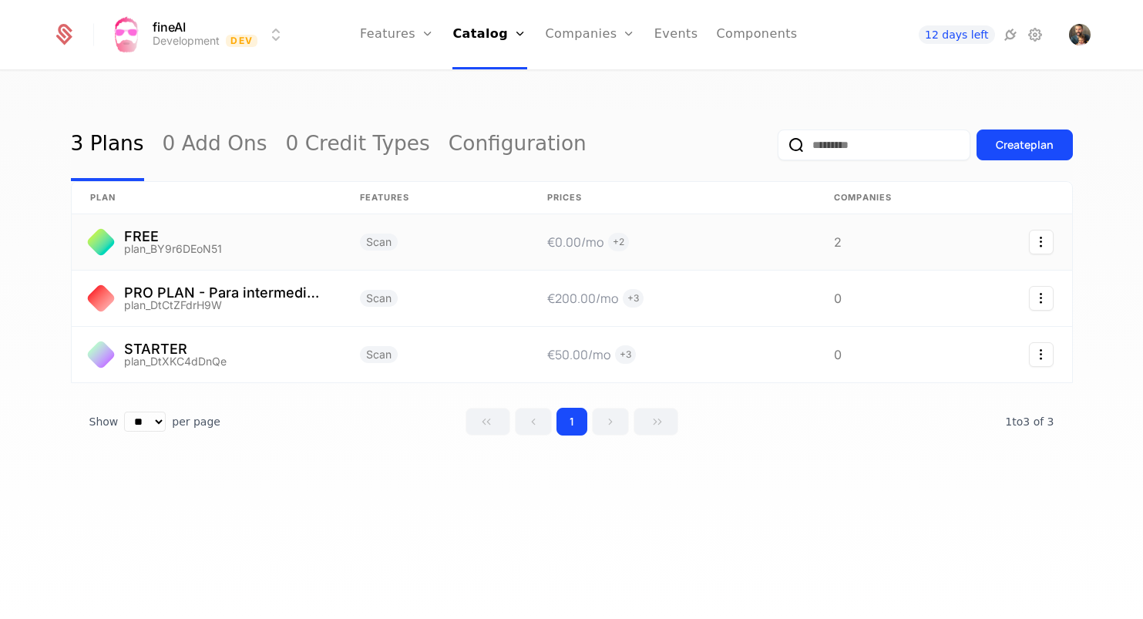
click at [188, 233] on link at bounding box center [207, 241] width 270 height 55
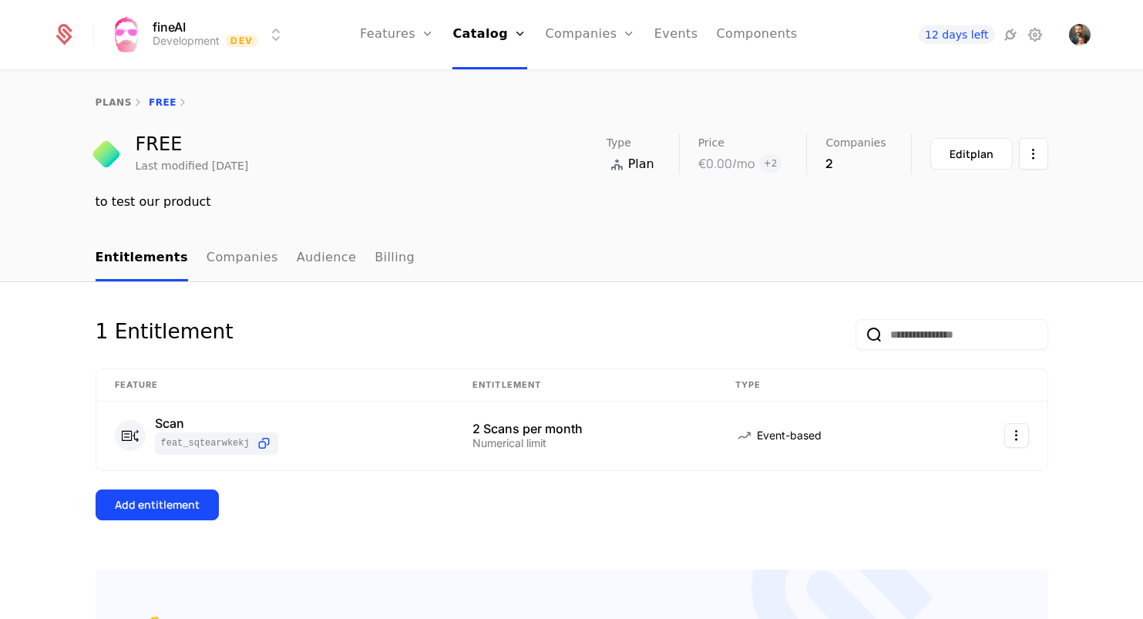
click at [884, 158] on div "2" at bounding box center [855, 163] width 60 height 18
click at [848, 159] on div "2" at bounding box center [855, 163] width 60 height 18
click at [839, 160] on div "2" at bounding box center [855, 163] width 60 height 18
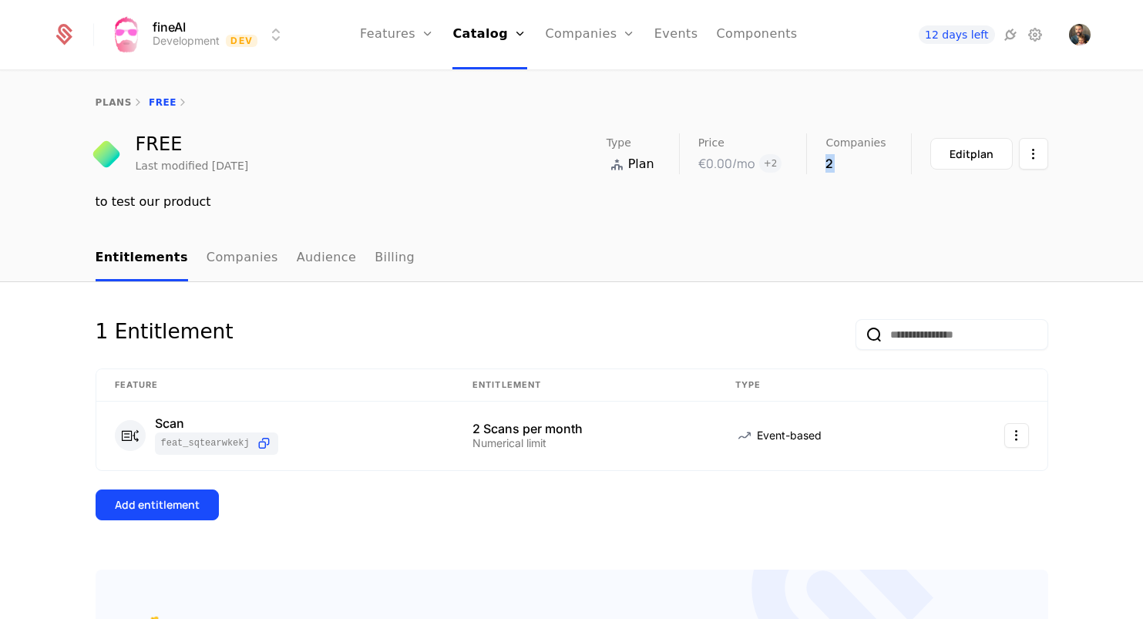
click at [839, 160] on div "2" at bounding box center [855, 163] width 60 height 18
click at [98, 101] on link "plans" at bounding box center [114, 102] width 36 height 11
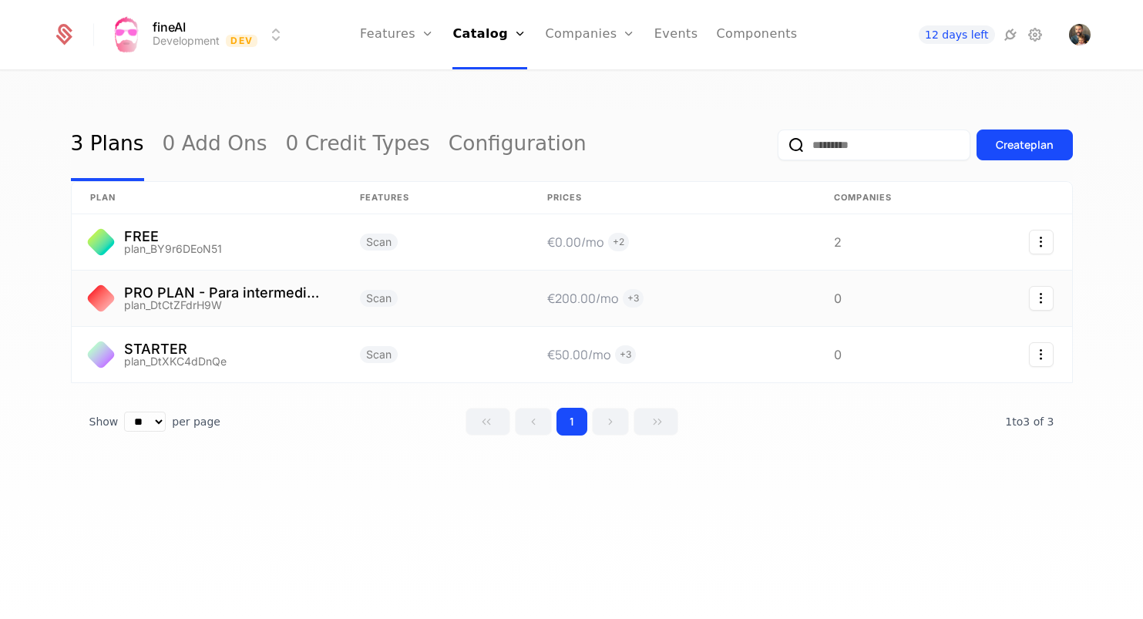
click at [179, 300] on link at bounding box center [207, 297] width 270 height 55
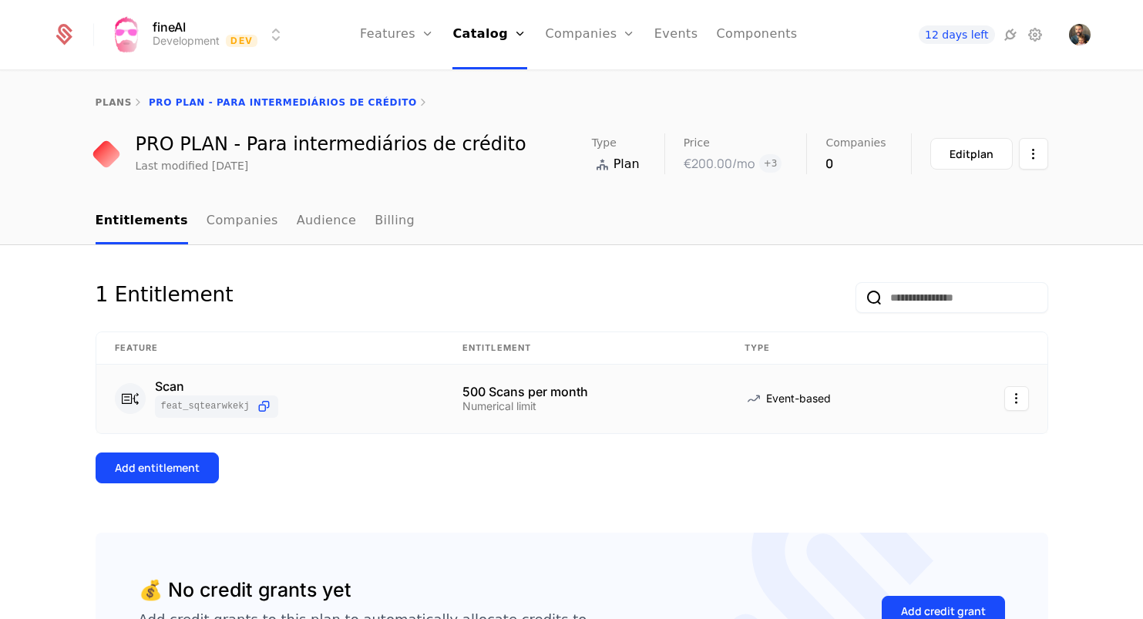
click at [432, 399] on td "Scan feat_SqtEARwkEKJ" at bounding box center [269, 398] width 347 height 69
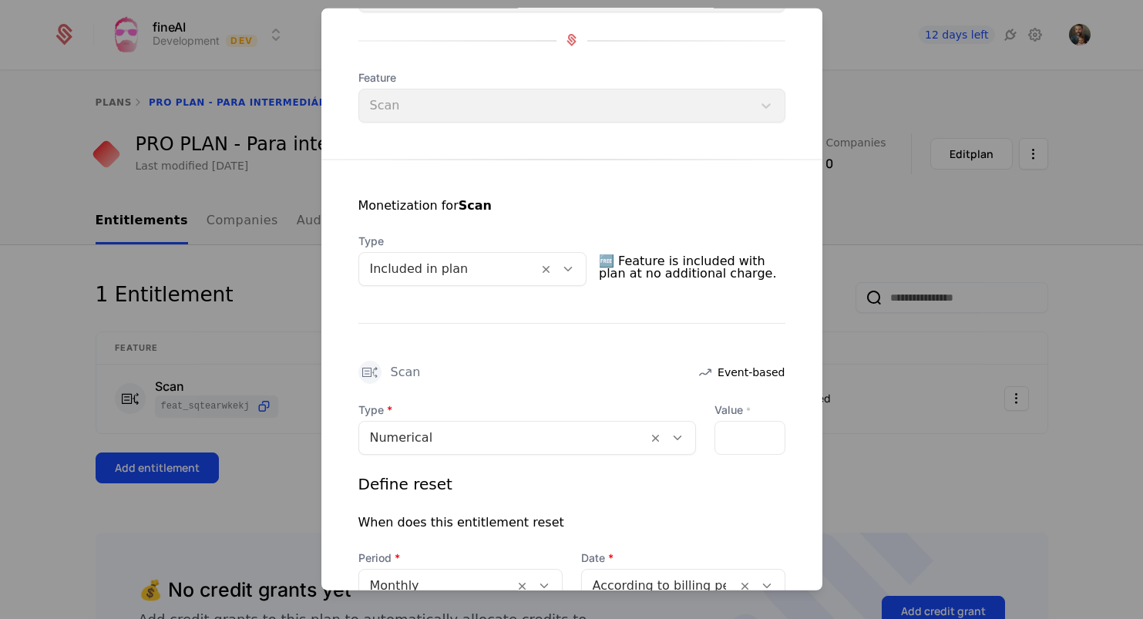
scroll to position [159, 0]
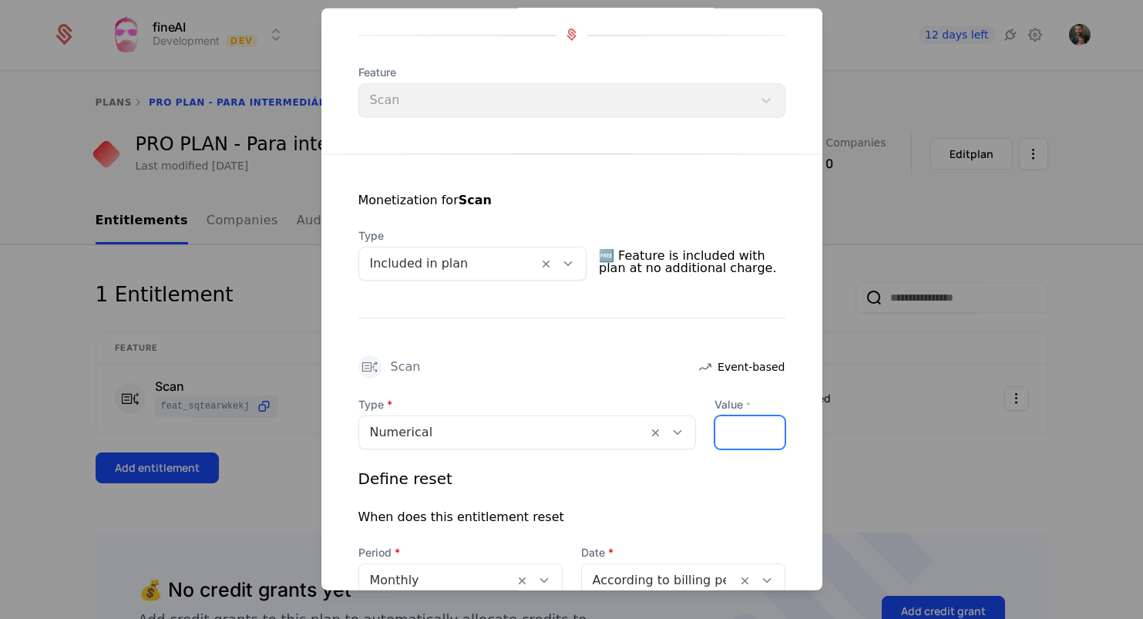
click at [727, 426] on input "***" at bounding box center [724, 431] width 18 height 32
type input "***"
drag, startPoint x: 728, startPoint y: 427, endPoint x: 742, endPoint y: 430, distance: 14.2
click at [733, 428] on input "***" at bounding box center [724, 431] width 18 height 32
click at [747, 430] on div "***" at bounding box center [749, 432] width 71 height 34
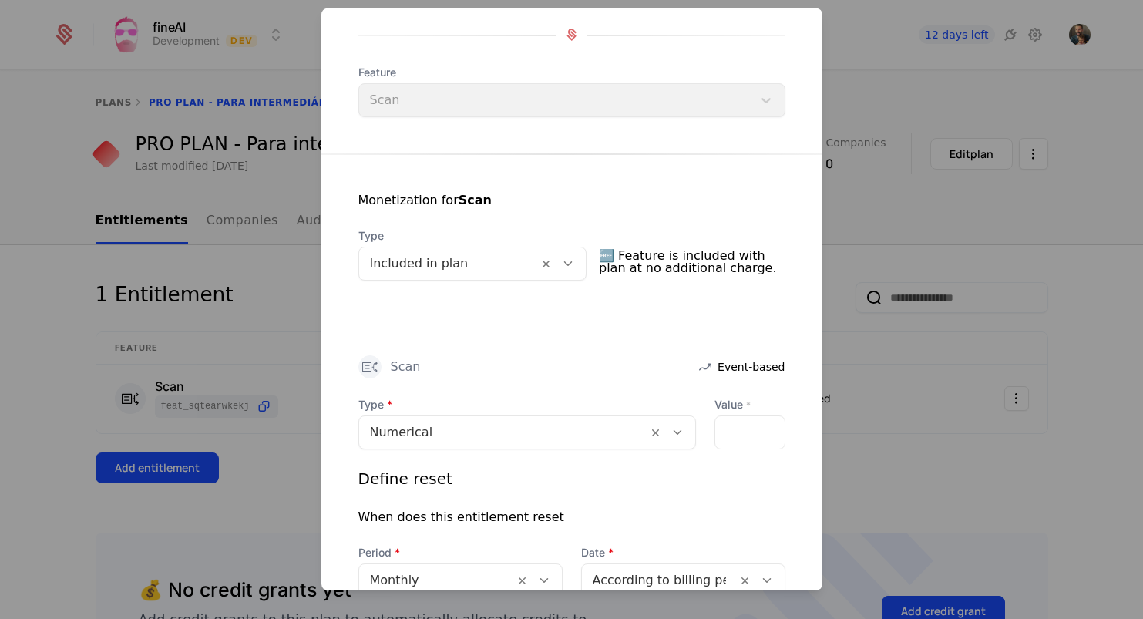
click at [649, 426] on div "Numerical" at bounding box center [526, 432] width 337 height 34
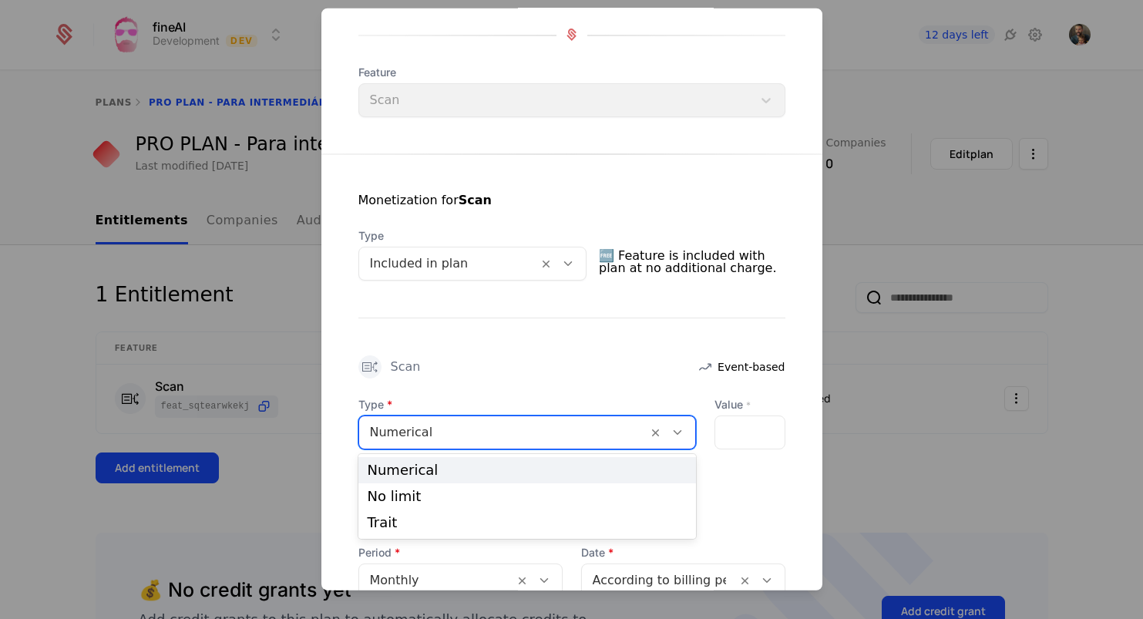
click at [579, 327] on div "Monetization for Scan Type Included in plan 🆓 Feature is included with plan at …" at bounding box center [571, 431] width 501 height 557
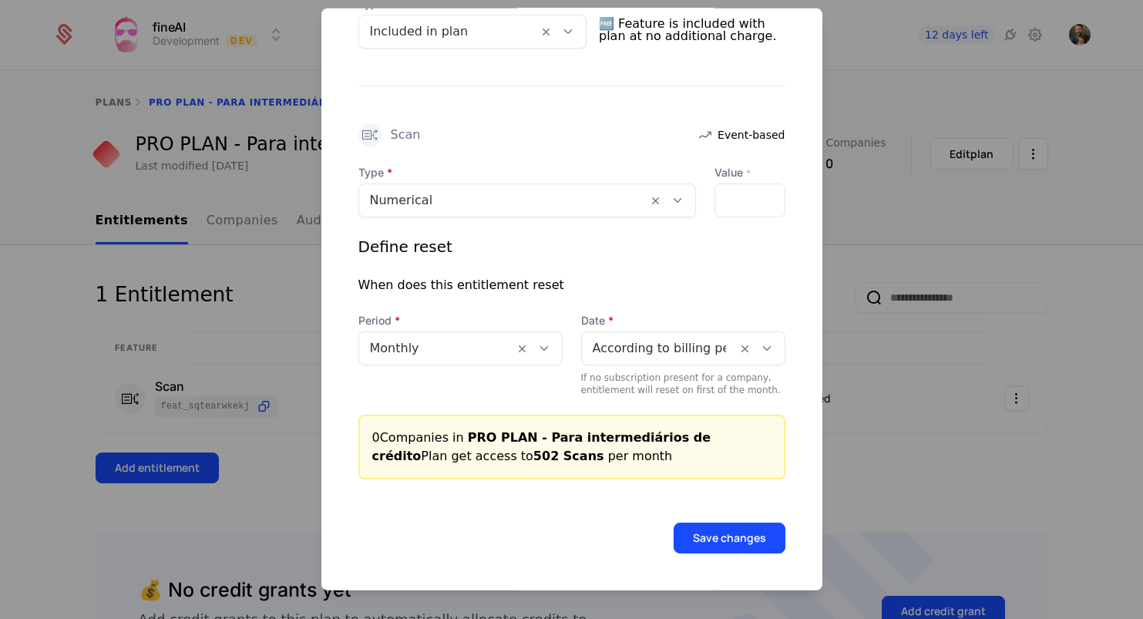
scroll to position [390, 0]
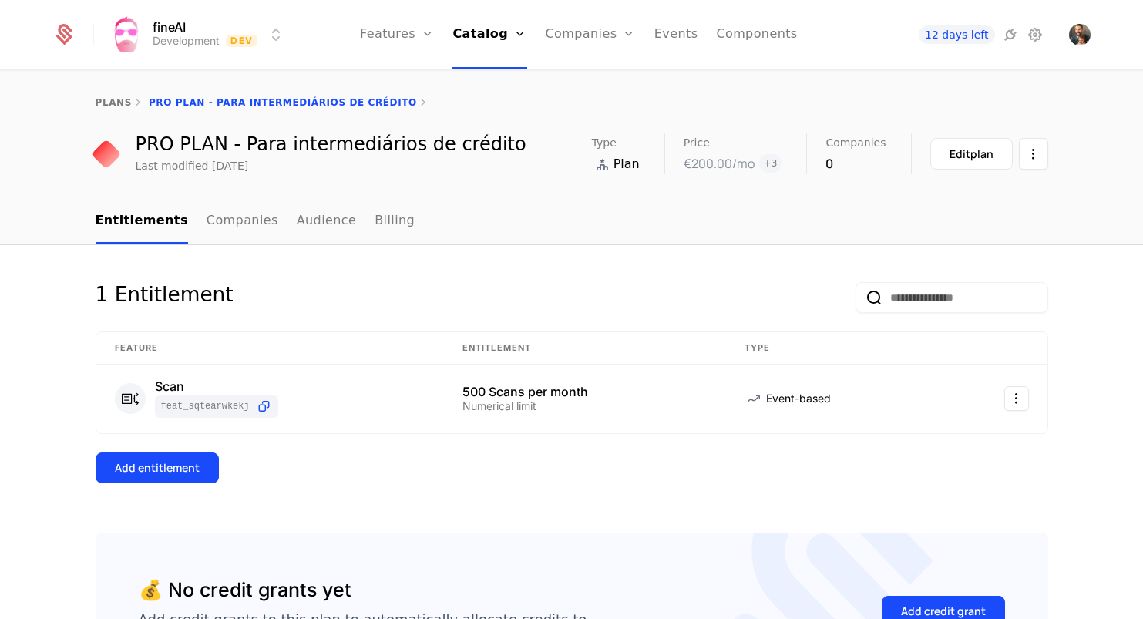
click at [188, 223] on ul "Entitlements Companies Audience Billing" at bounding box center [256, 221] width 320 height 45
click at [212, 221] on link "Companies" at bounding box center [242, 221] width 72 height 45
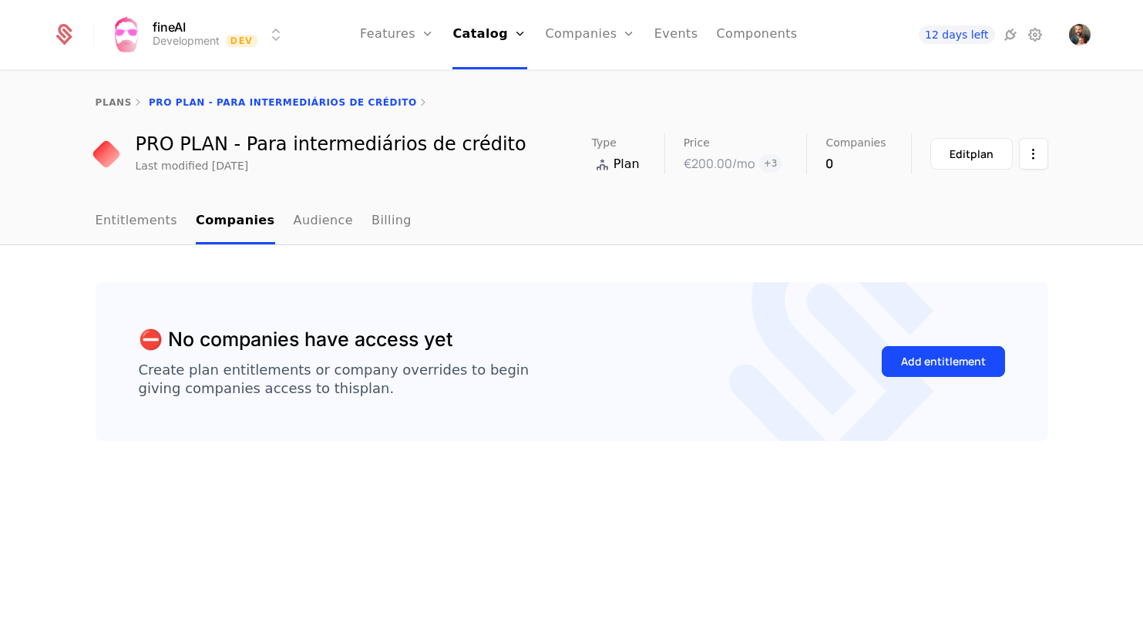
click at [134, 224] on link "Entitlements" at bounding box center [137, 221] width 82 height 45
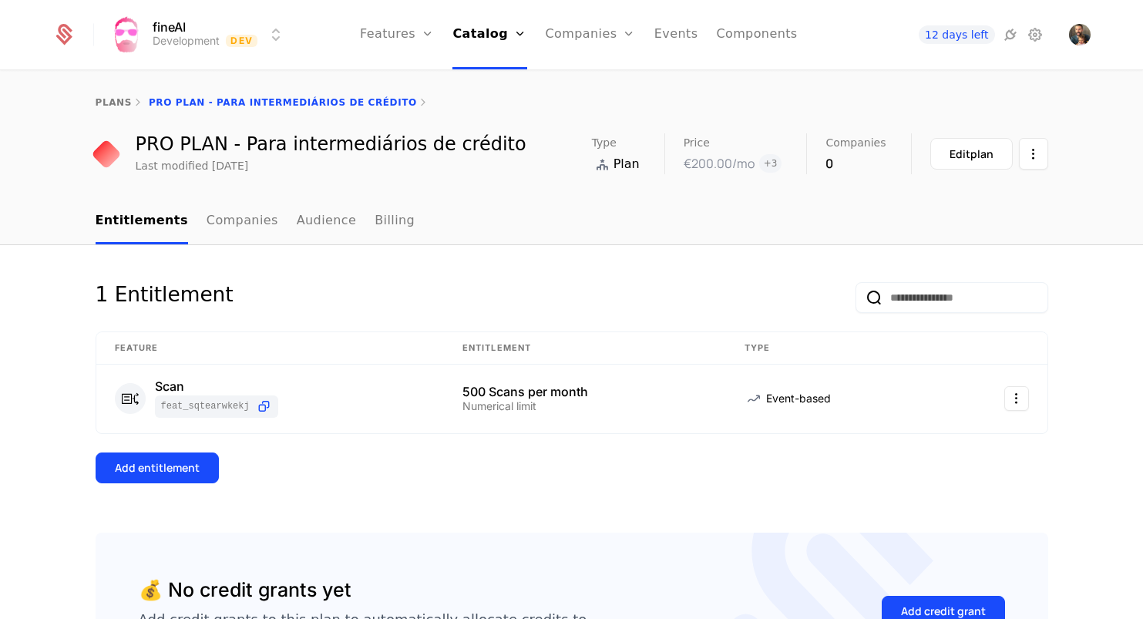
click at [606, 73] on div "Companies Users" at bounding box center [599, 88] width 108 height 74
click at [603, 82] on link "Companies" at bounding box center [599, 75] width 71 height 12
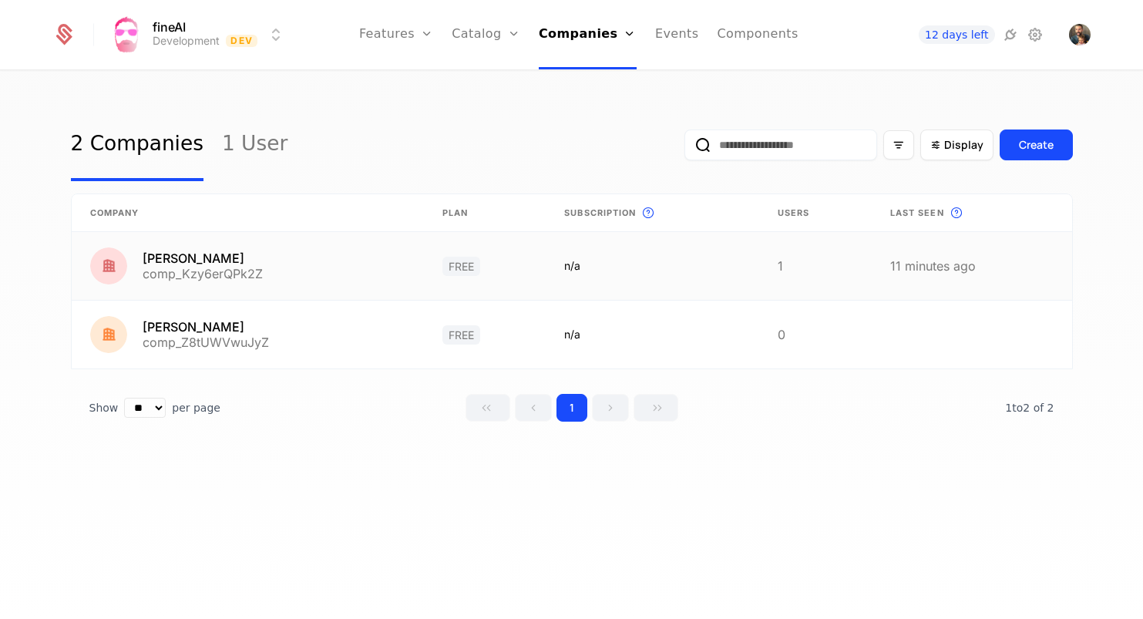
click at [222, 249] on link at bounding box center [248, 266] width 352 height 68
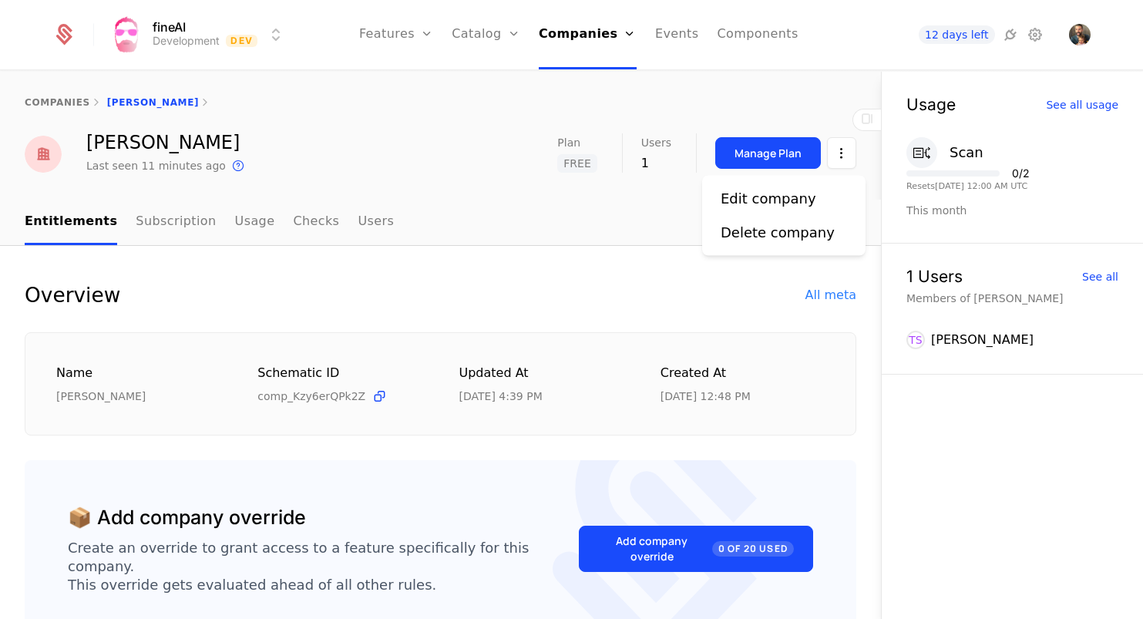
click at [839, 152] on html "fineAI Development Dev Features Features Flags Catalog Plans Add Ons Credits Co…" at bounding box center [571, 309] width 1143 height 619
click at [783, 230] on div "Delete company" at bounding box center [777, 233] width 114 height 22
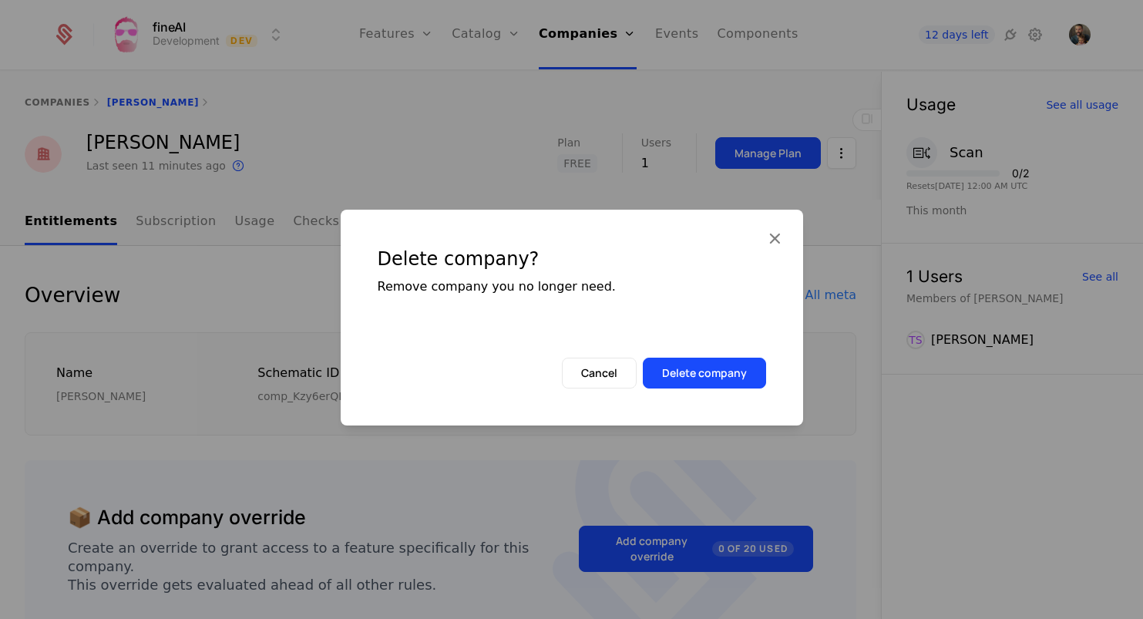
click at [722, 381] on button "Delete company" at bounding box center [704, 372] width 123 height 31
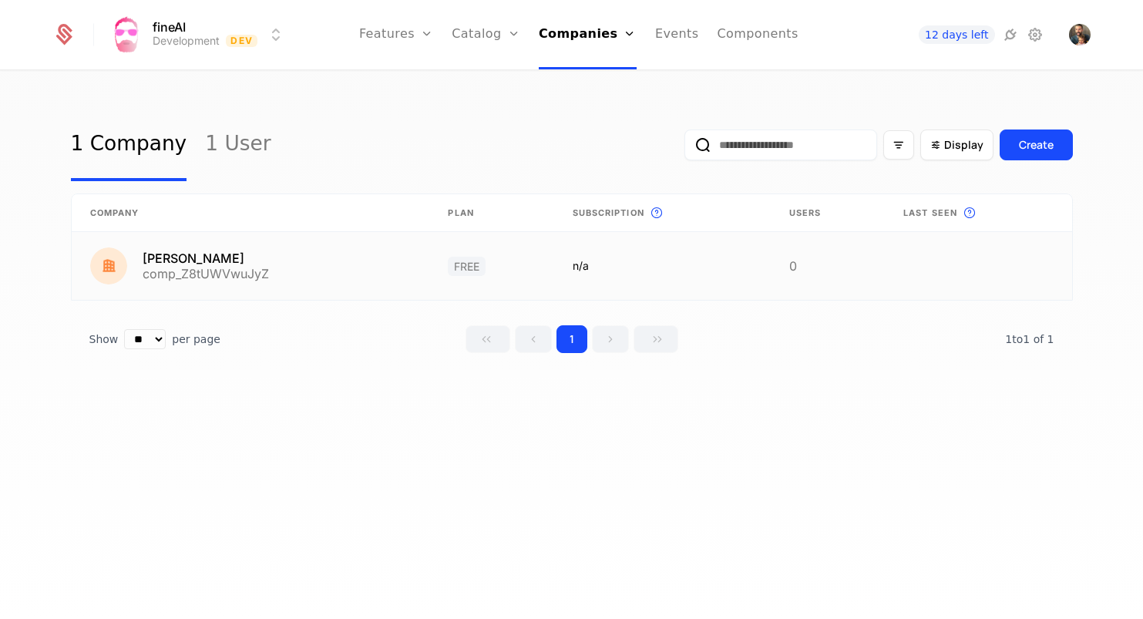
click at [626, 250] on link at bounding box center [662, 266] width 217 height 68
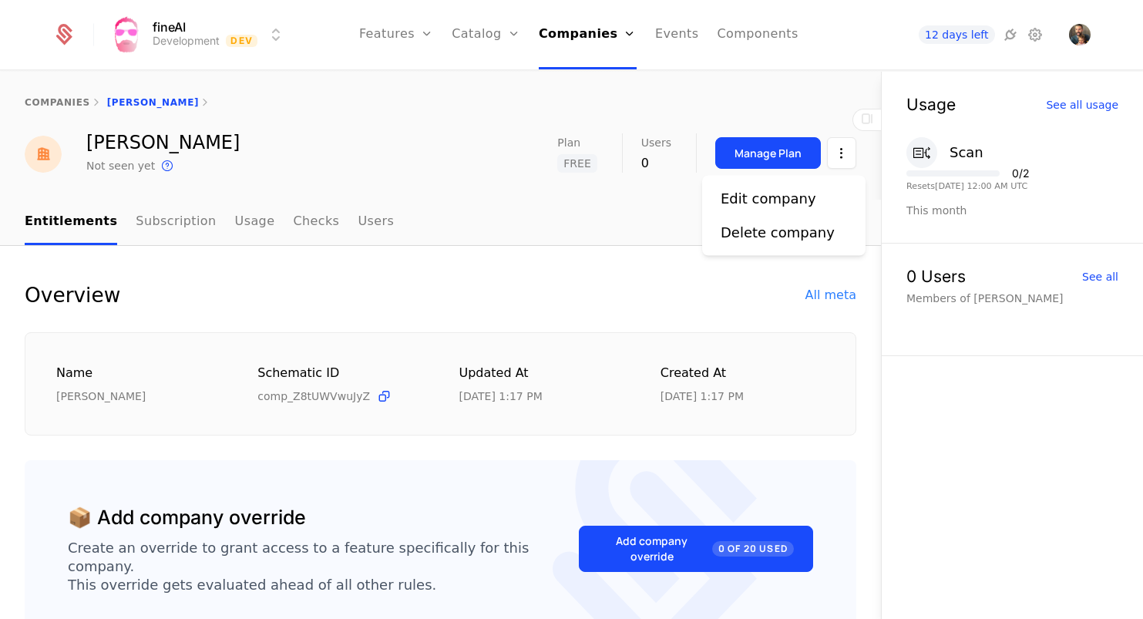
click at [834, 152] on html "fineAI Development Dev Features Features Flags Catalog Plans Add Ons Credits Co…" at bounding box center [571, 309] width 1143 height 619
click at [765, 234] on div "Delete company" at bounding box center [777, 233] width 114 height 22
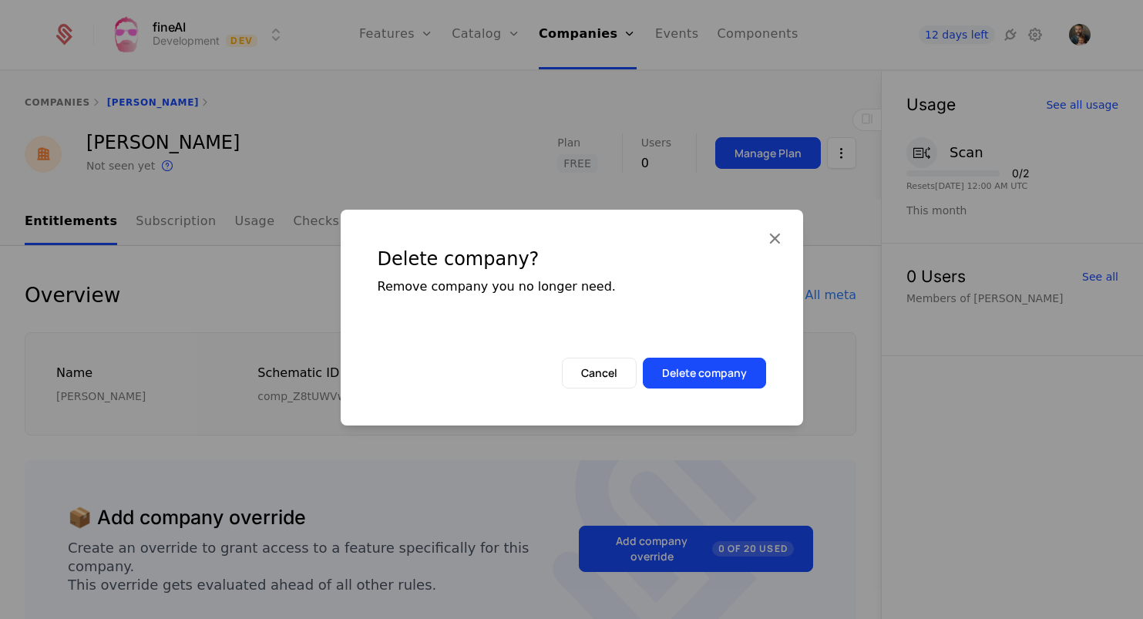
click at [729, 379] on button "Delete company" at bounding box center [704, 372] width 123 height 31
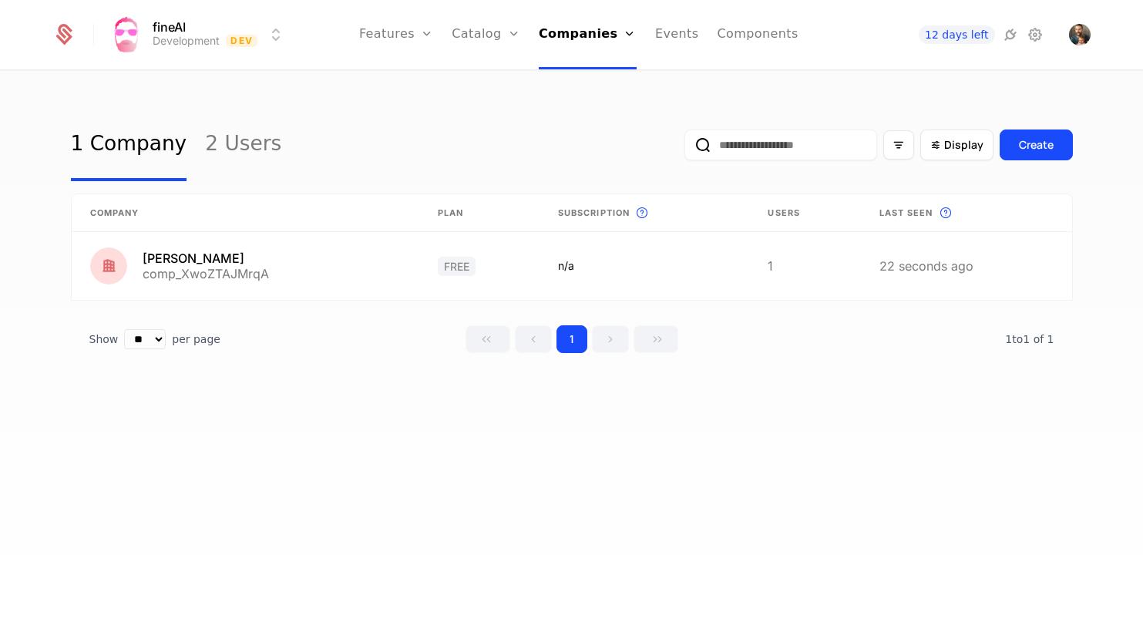
click at [207, 145] on link "2 Users" at bounding box center [243, 145] width 76 height 72
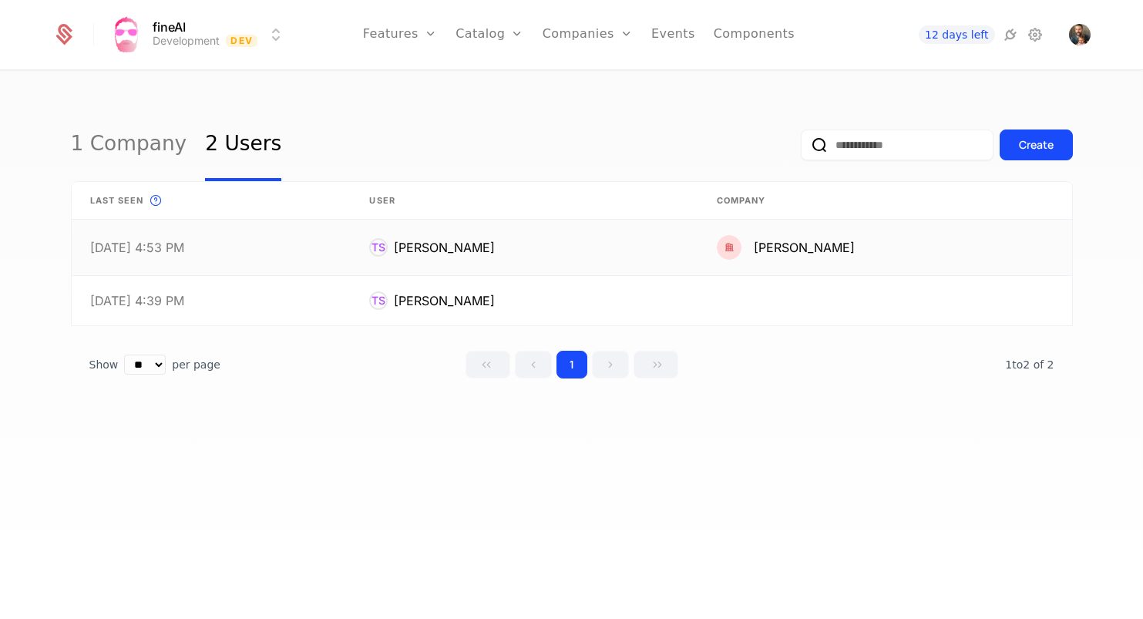
click at [266, 249] on link at bounding box center [212, 247] width 280 height 55
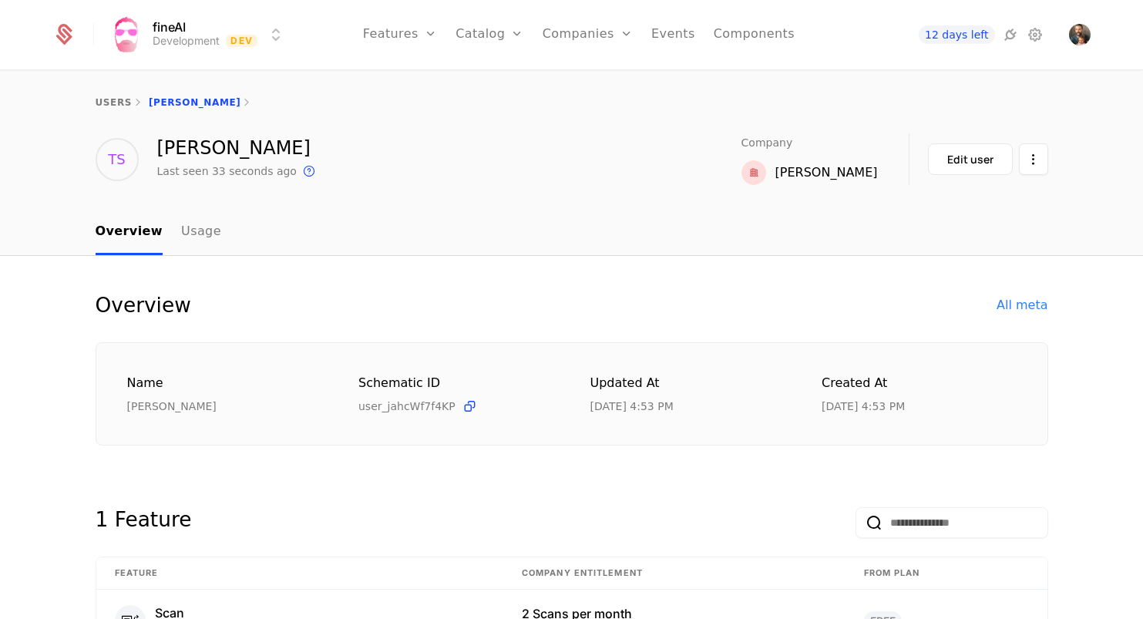
click at [191, 227] on link "Usage" at bounding box center [201, 232] width 40 height 45
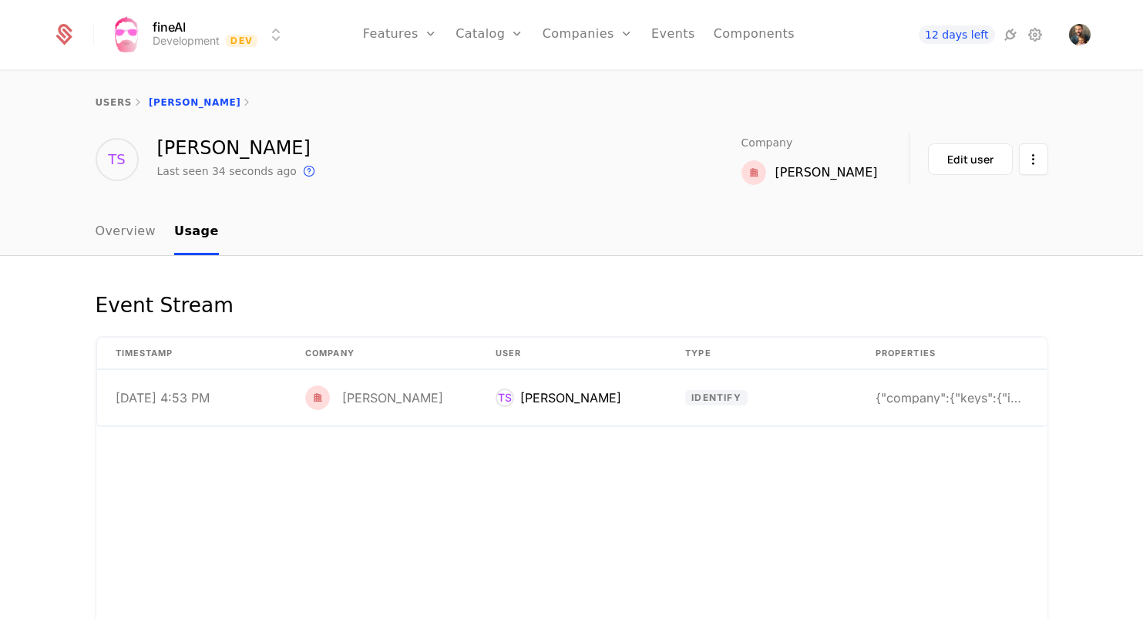
click at [495, 79] on link "Plans" at bounding box center [513, 75] width 79 height 12
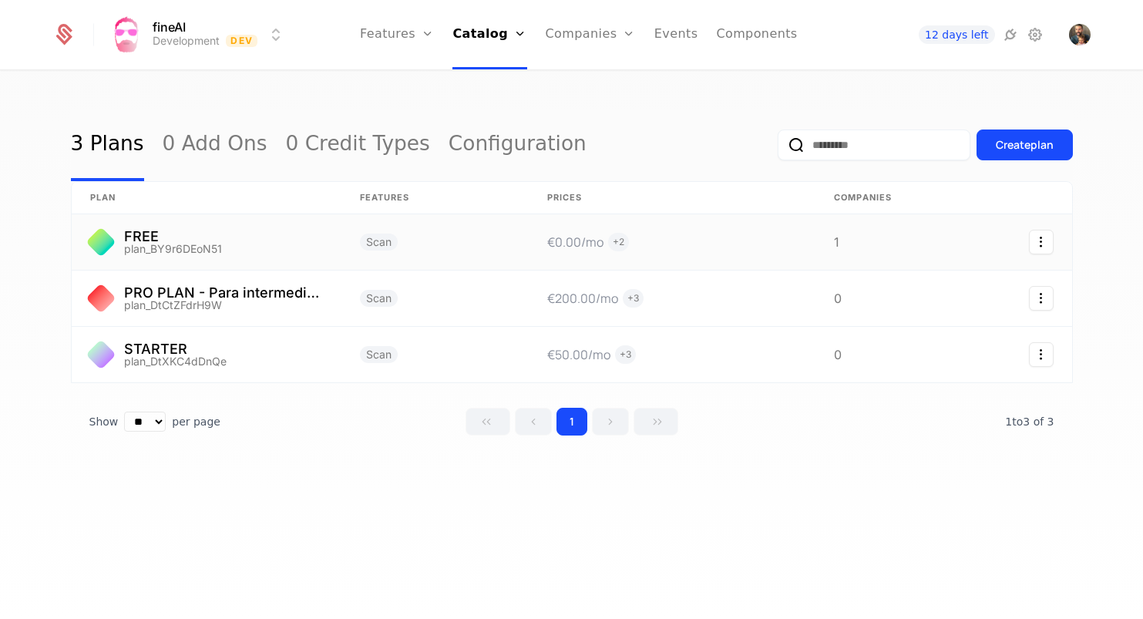
click at [670, 250] on link at bounding box center [672, 241] width 287 height 55
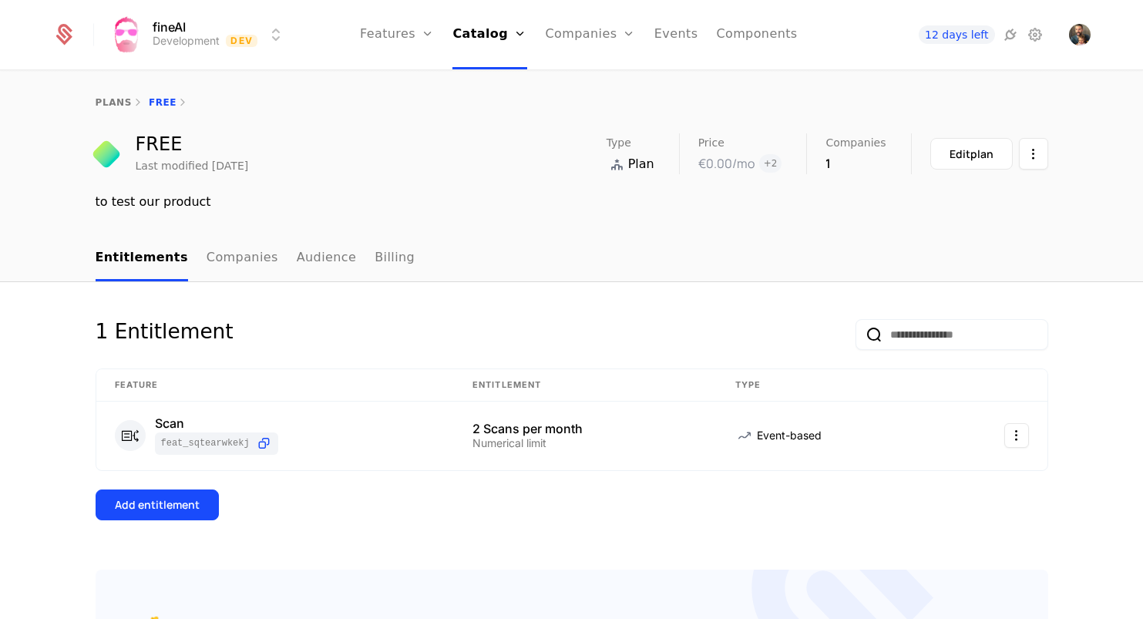
click at [407, 106] on link "Flags" at bounding box center [413, 100] width 71 height 12
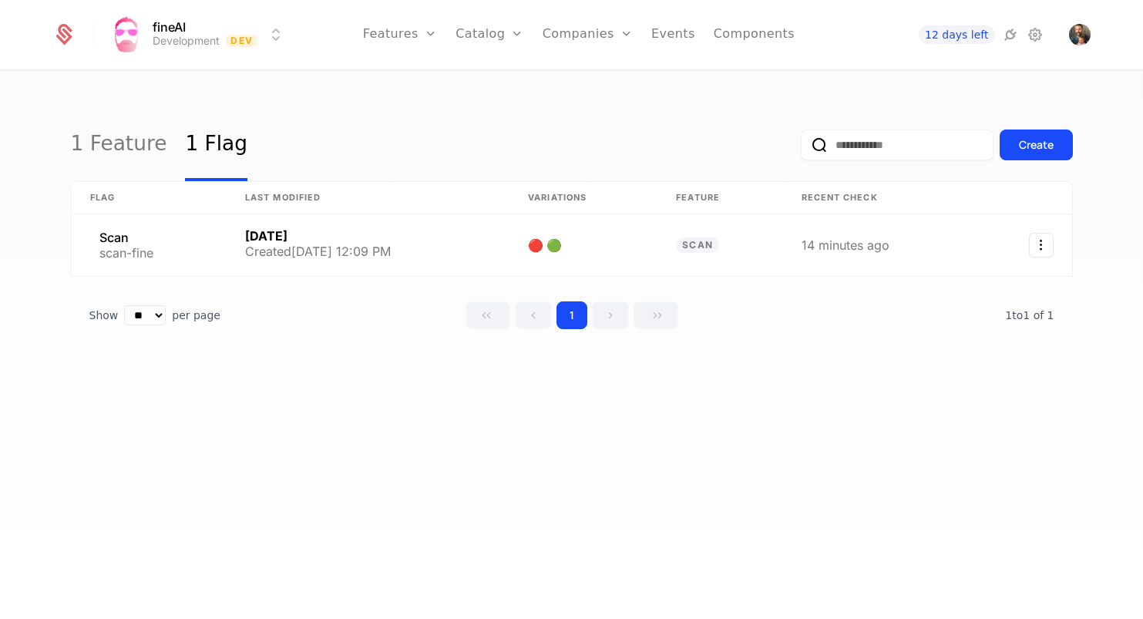
click at [414, 79] on link "Features" at bounding box center [416, 75] width 71 height 12
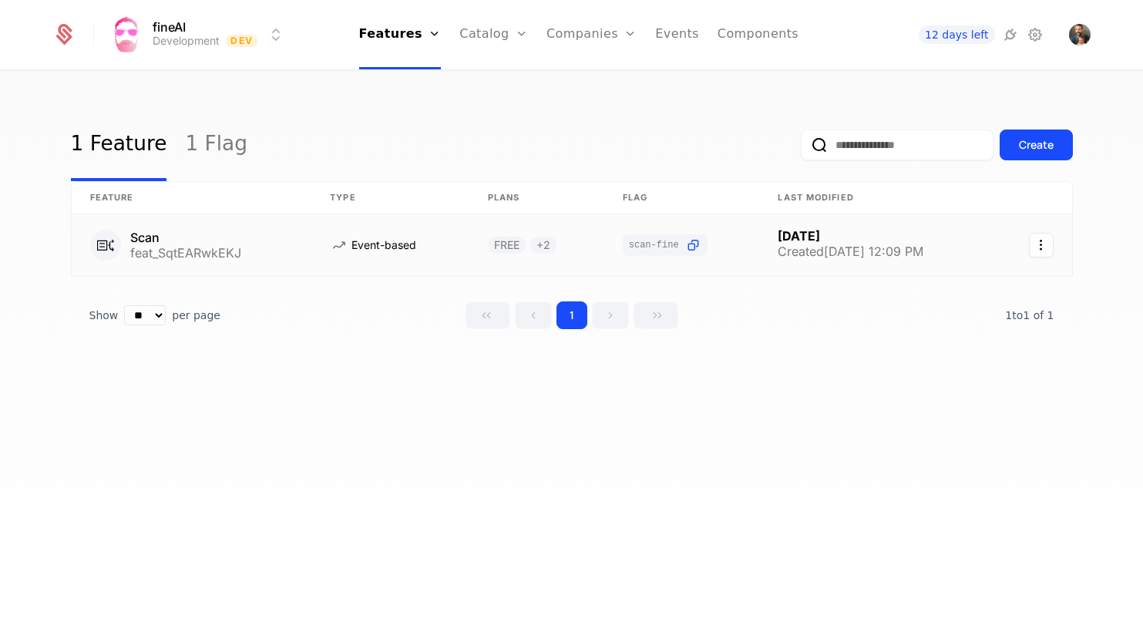
click at [295, 240] on link at bounding box center [192, 245] width 240 height 62
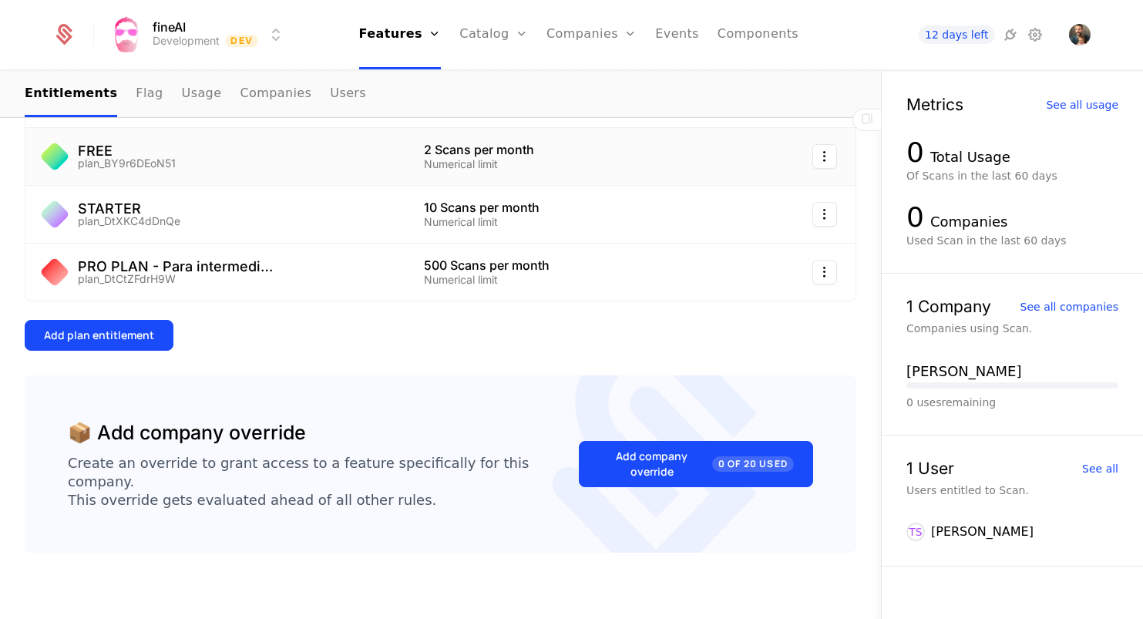
scroll to position [304, 0]
click at [257, 162] on div "FREE plan_BY9r6DEoN51" at bounding box center [215, 157] width 343 height 25
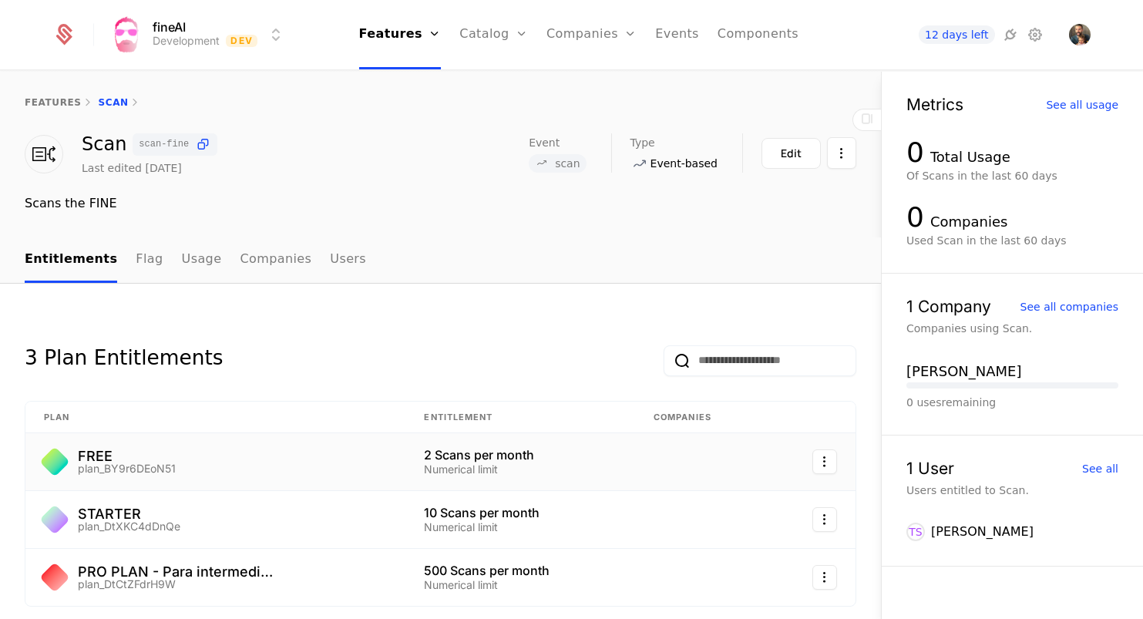
scroll to position [0, 0]
click at [781, 155] on div "Edit" at bounding box center [790, 153] width 21 height 15
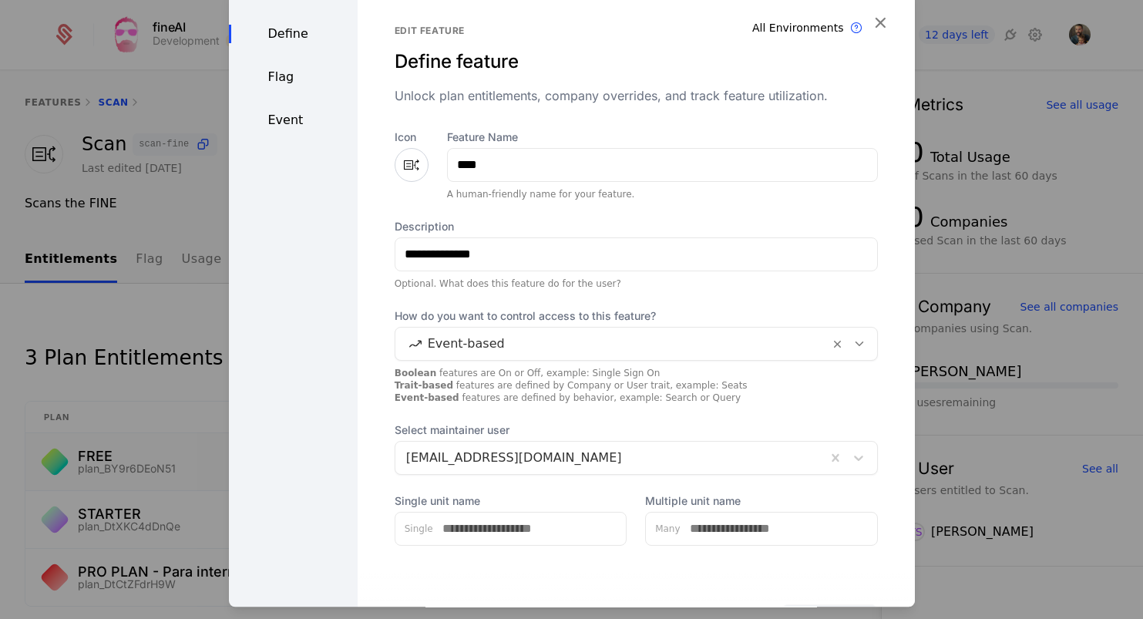
click at [290, 81] on div "Flag" at bounding box center [293, 77] width 129 height 18
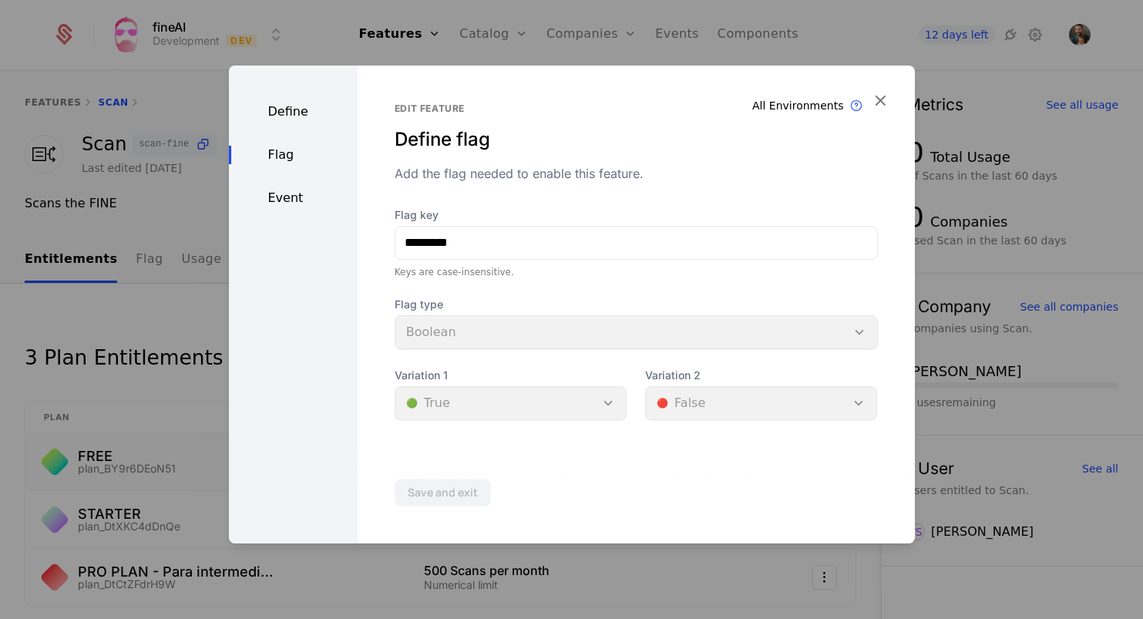
click at [314, 196] on div "Event" at bounding box center [293, 198] width 129 height 18
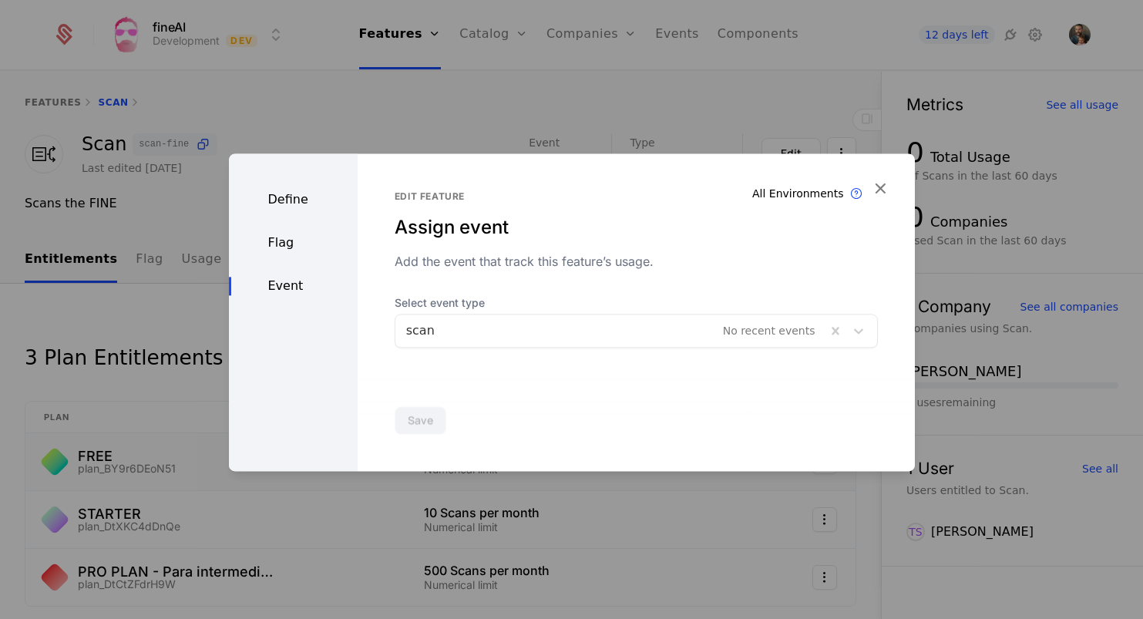
click at [630, 328] on div at bounding box center [610, 331] width 409 height 22
click at [655, 270] on div "Edit feature Assign event Add the event that track this feature’s usage. Select…" at bounding box center [635, 268] width 483 height 157
click at [884, 185] on icon "button" at bounding box center [880, 188] width 20 height 20
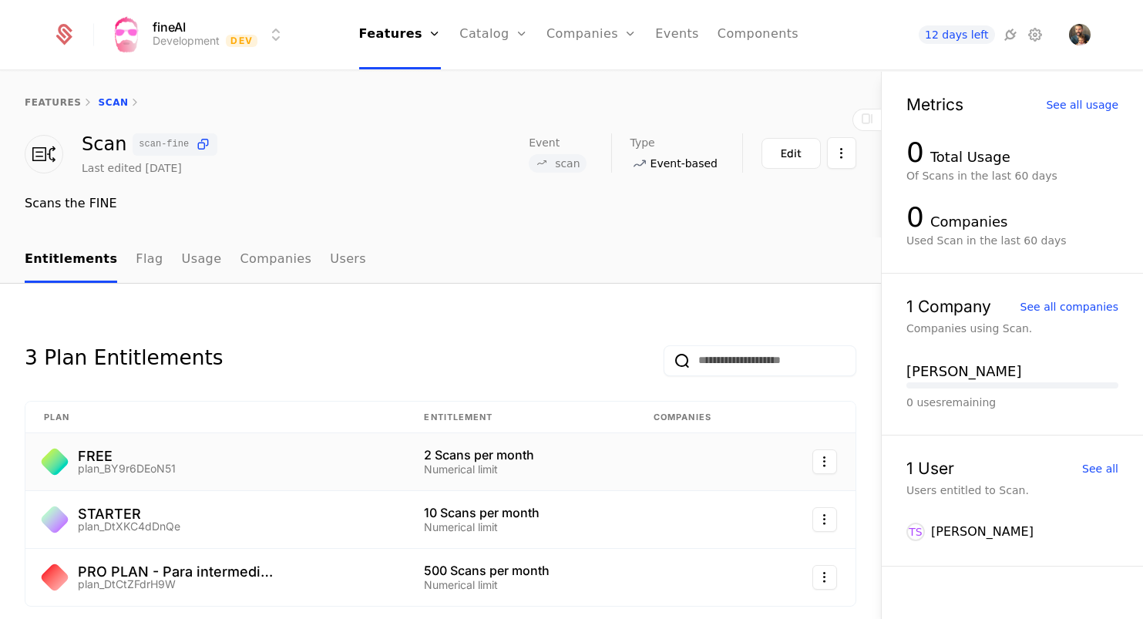
click at [511, 82] on link "Plans" at bounding box center [517, 75] width 79 height 12
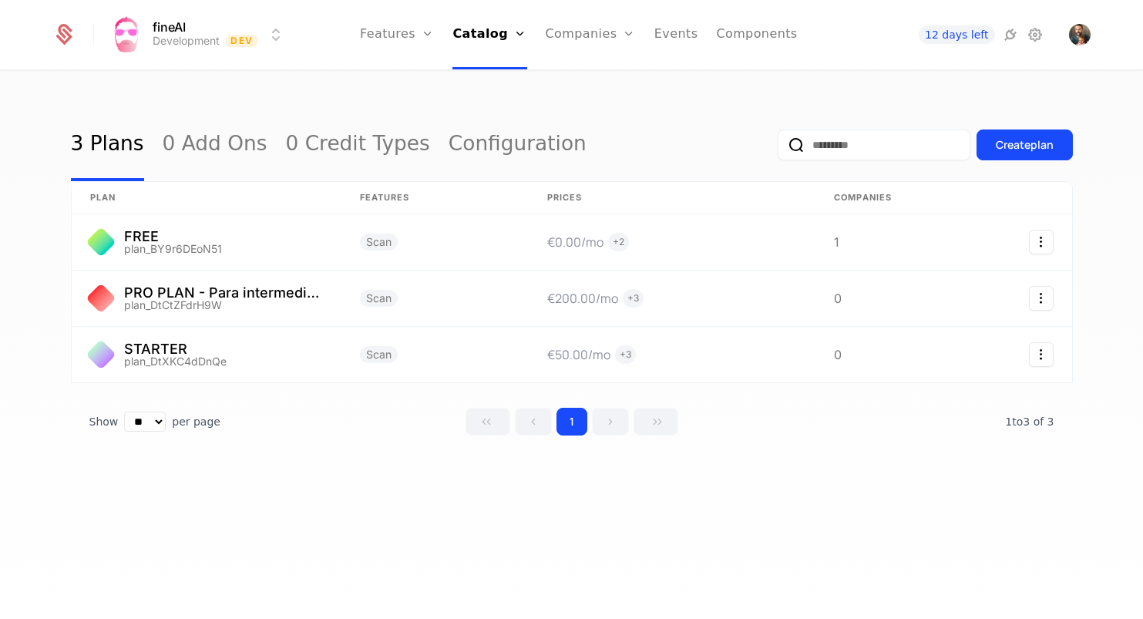
click at [520, 150] on link "Configuration" at bounding box center [510, 149] width 79 height 12
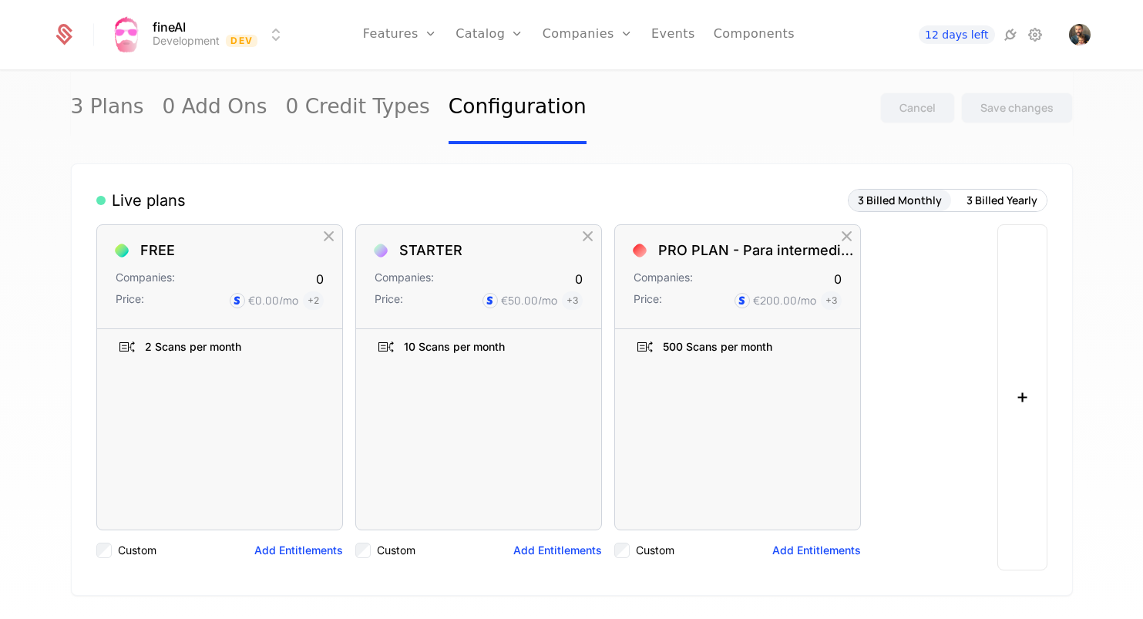
scroll to position [149, 0]
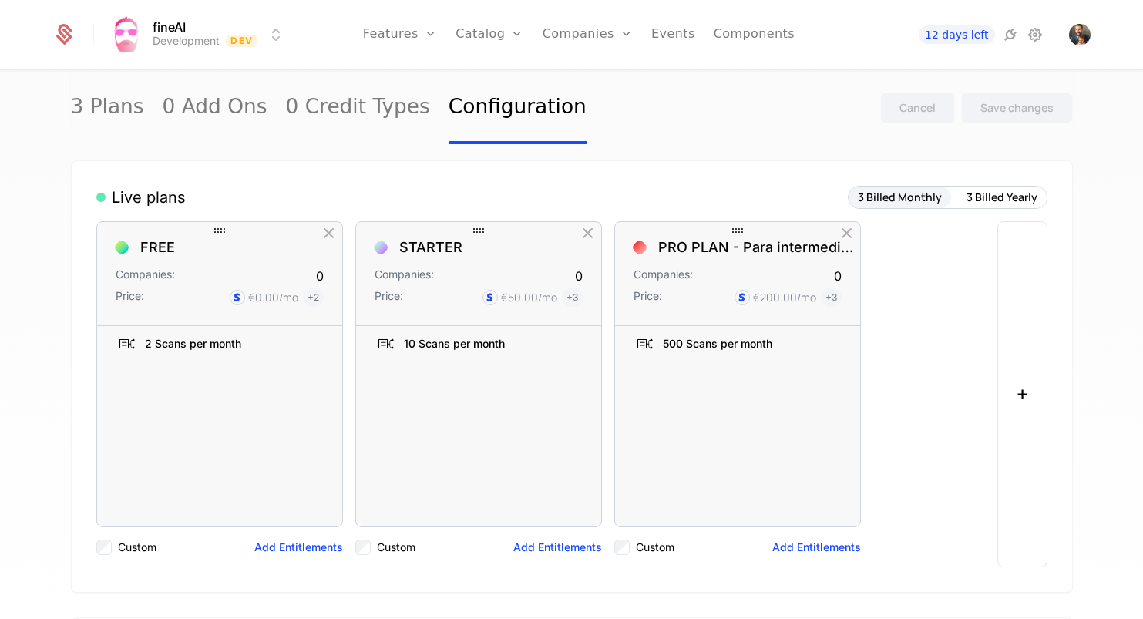
click at [294, 549] on button "Add Entitlements" at bounding box center [298, 546] width 89 height 15
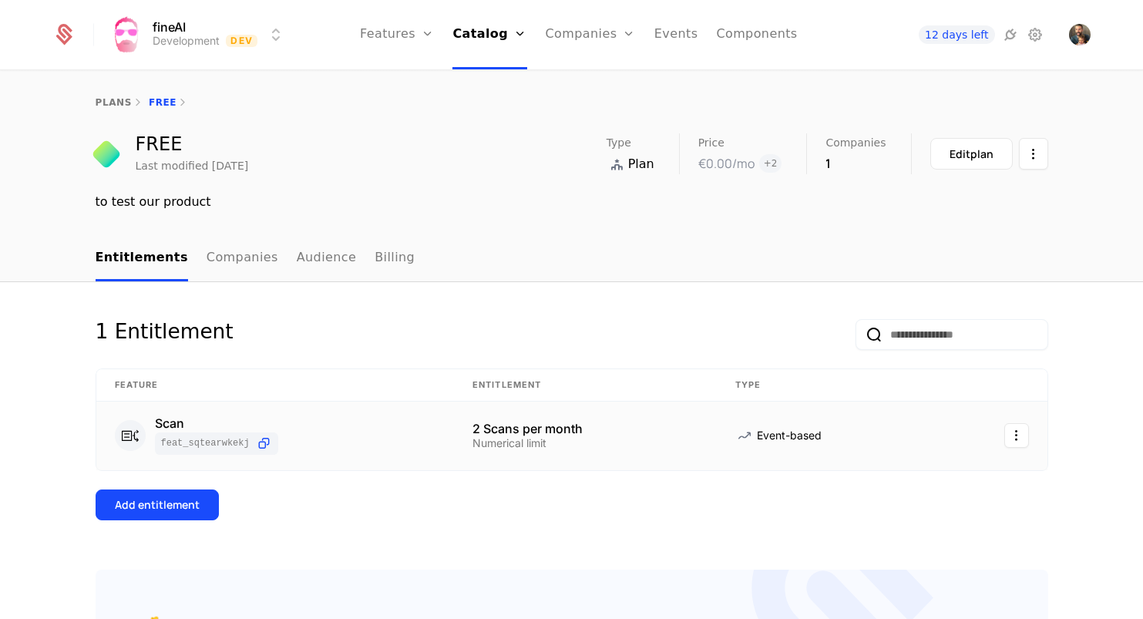
click at [210, 422] on div "Scan" at bounding box center [216, 423] width 123 height 12
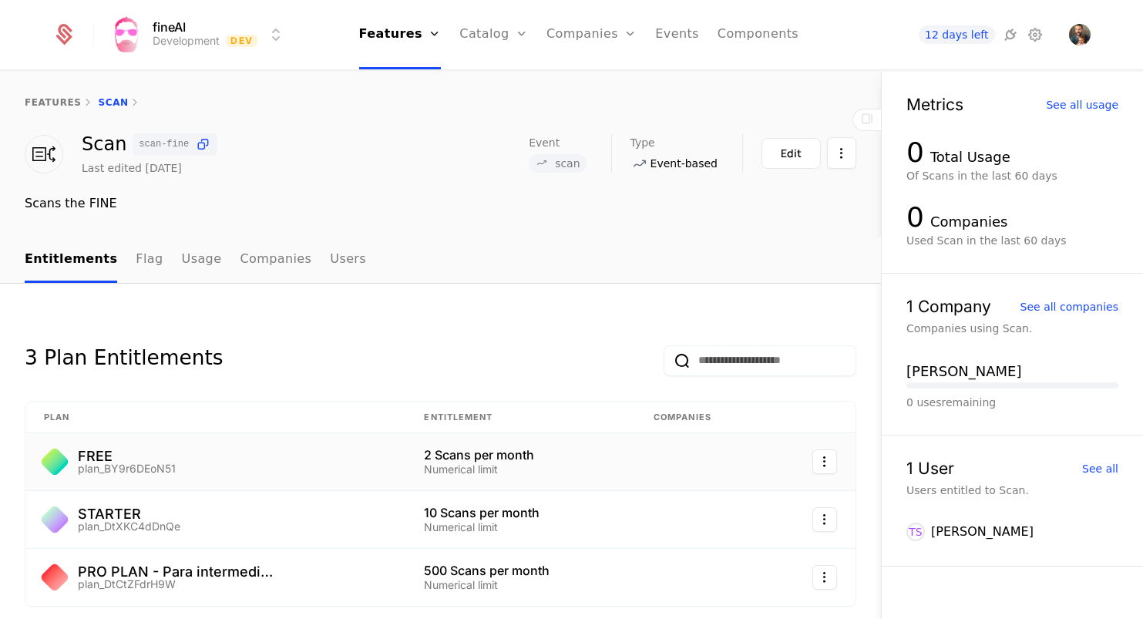
click at [299, 450] on div "FREE plan_BY9r6DEoN51" at bounding box center [215, 461] width 343 height 25
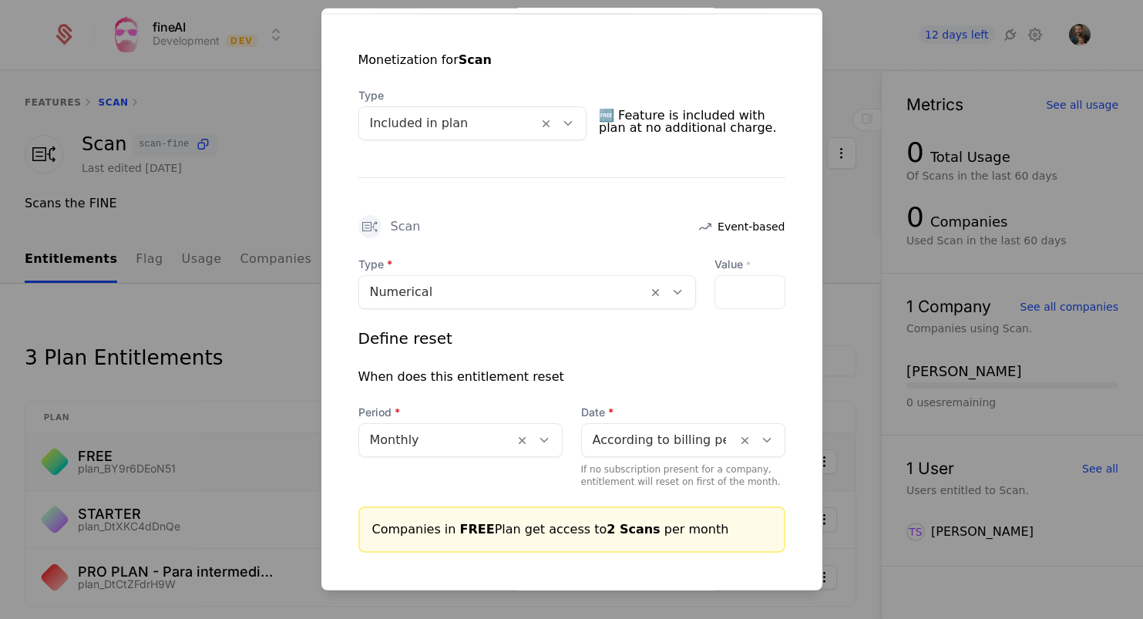
scroll to position [302, 0]
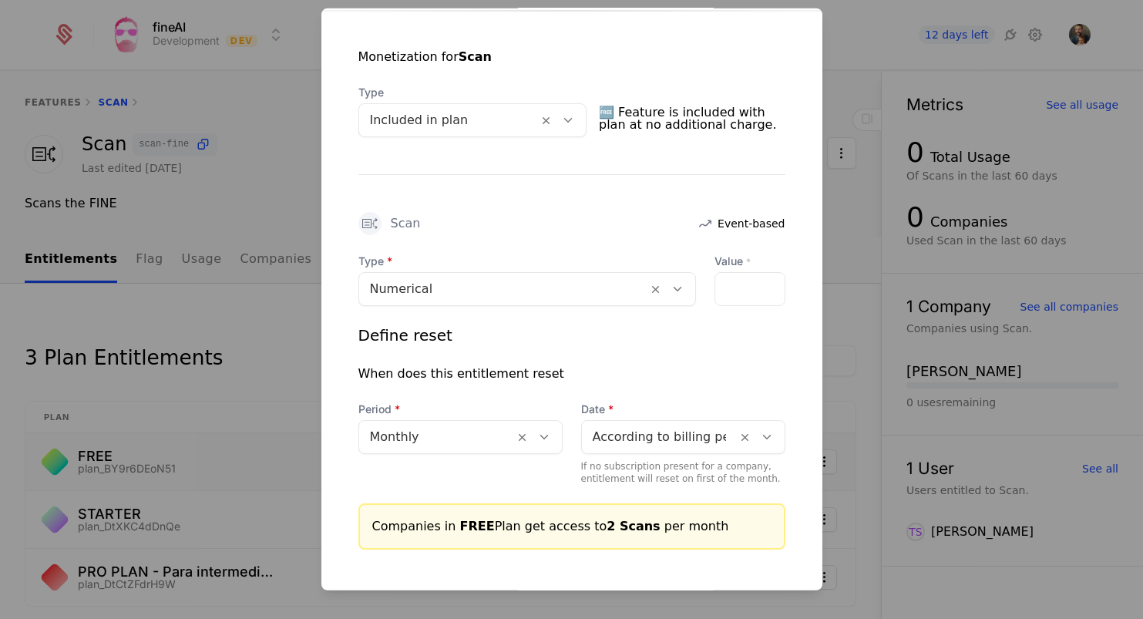
click at [572, 284] on div at bounding box center [503, 288] width 267 height 22
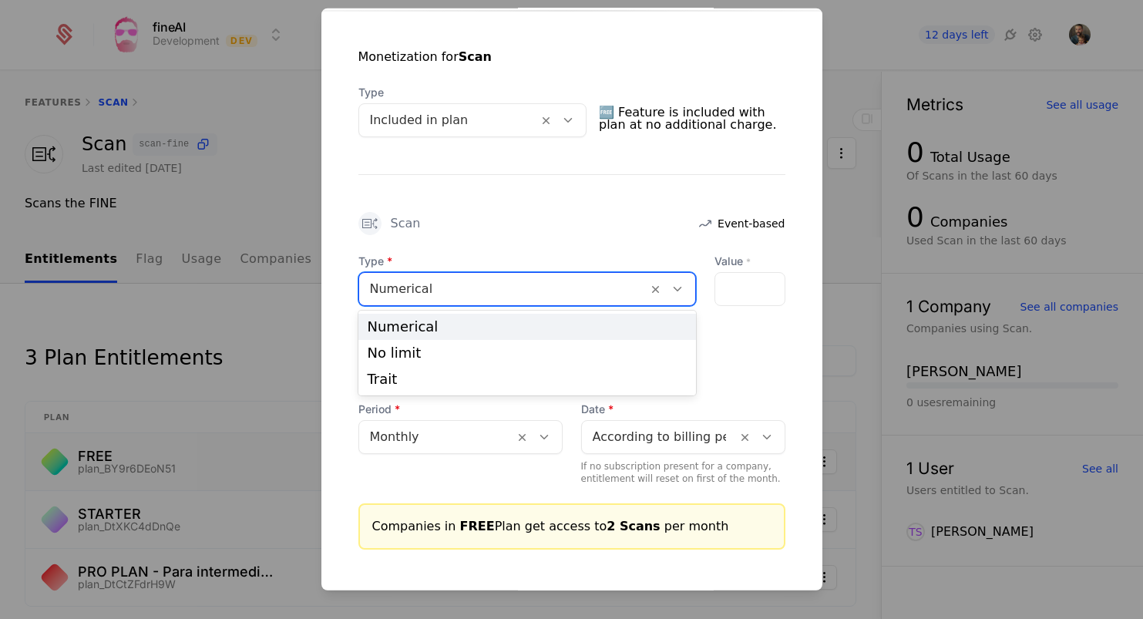
click at [572, 284] on div at bounding box center [503, 288] width 267 height 22
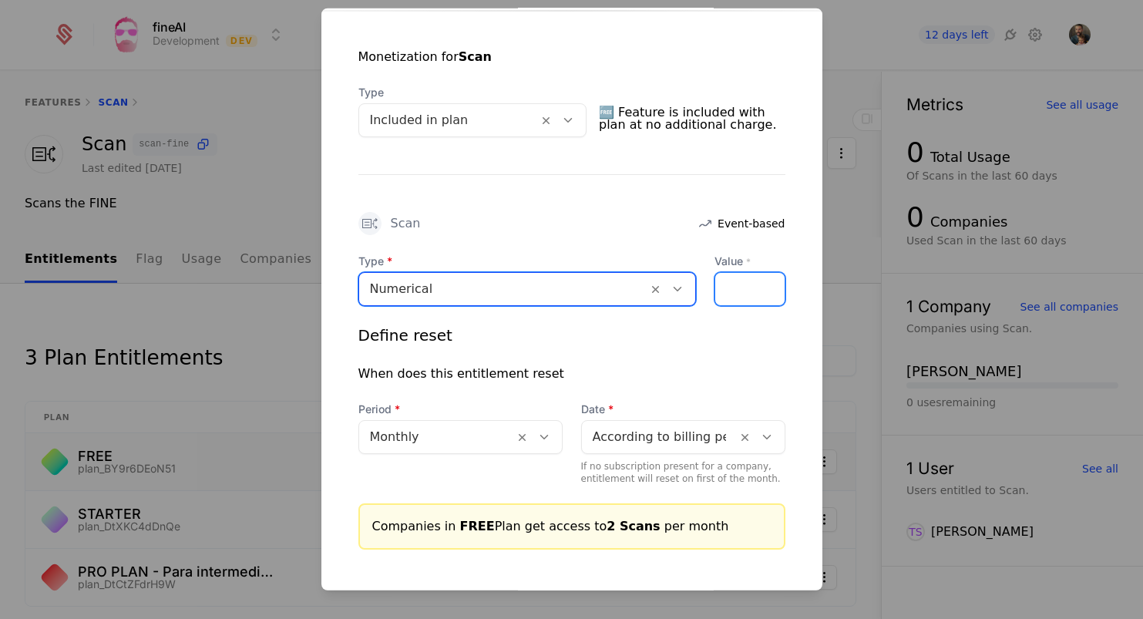
click at [729, 284] on input "*" at bounding box center [724, 288] width 18 height 32
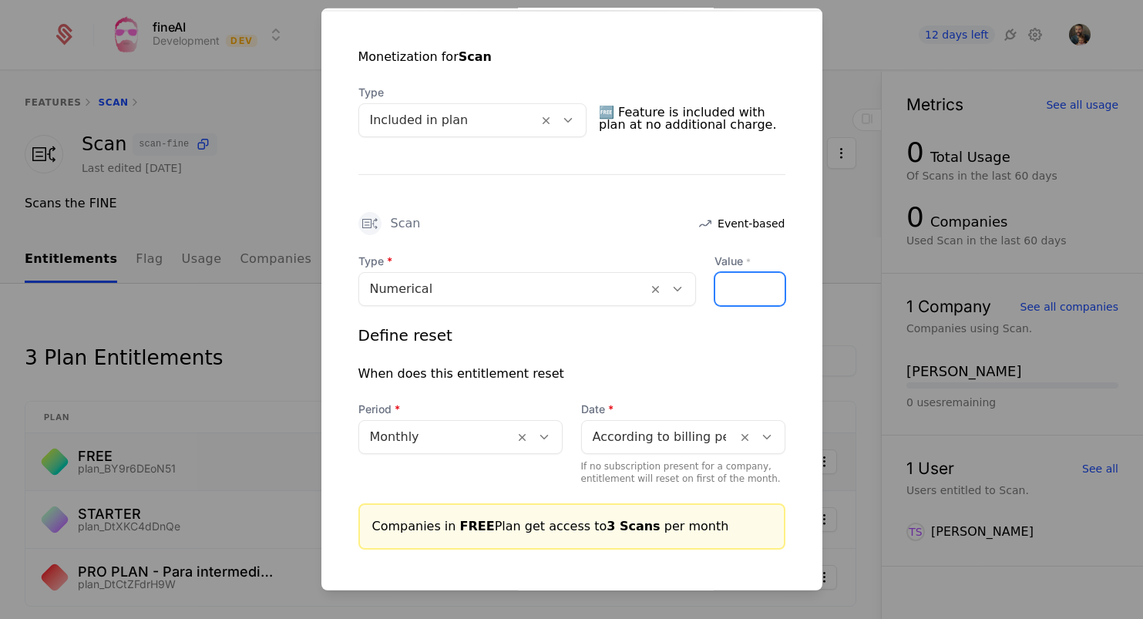
click at [730, 285] on input "*" at bounding box center [724, 288] width 18 height 32
click at [747, 284] on div "*" at bounding box center [749, 288] width 71 height 34
click at [755, 284] on div "*" at bounding box center [749, 288] width 71 height 34
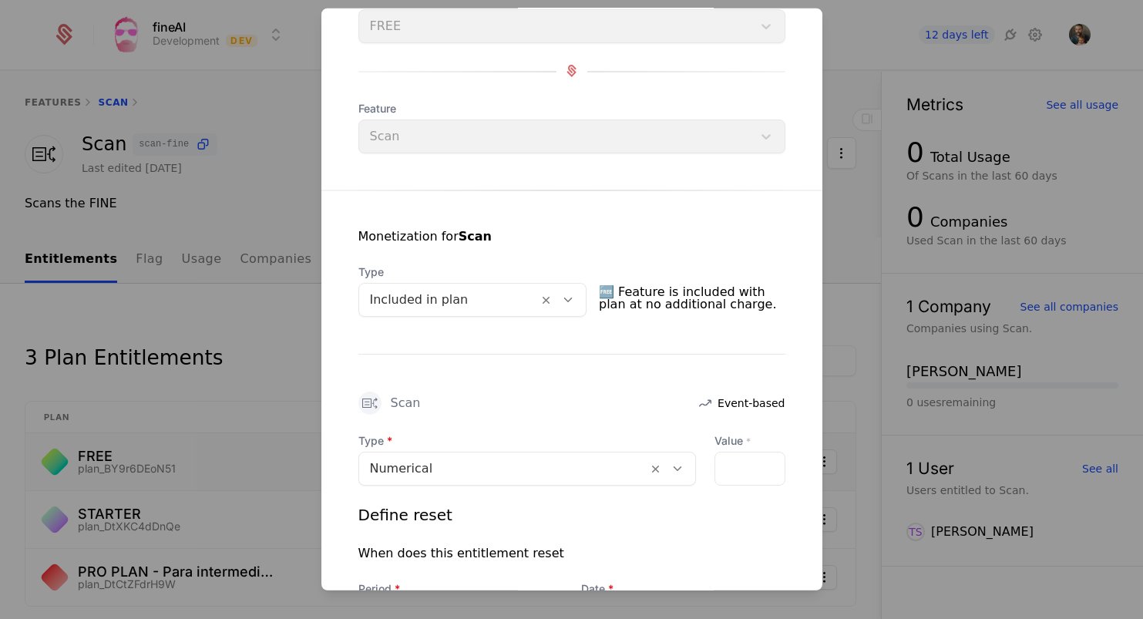
scroll to position [209, 0]
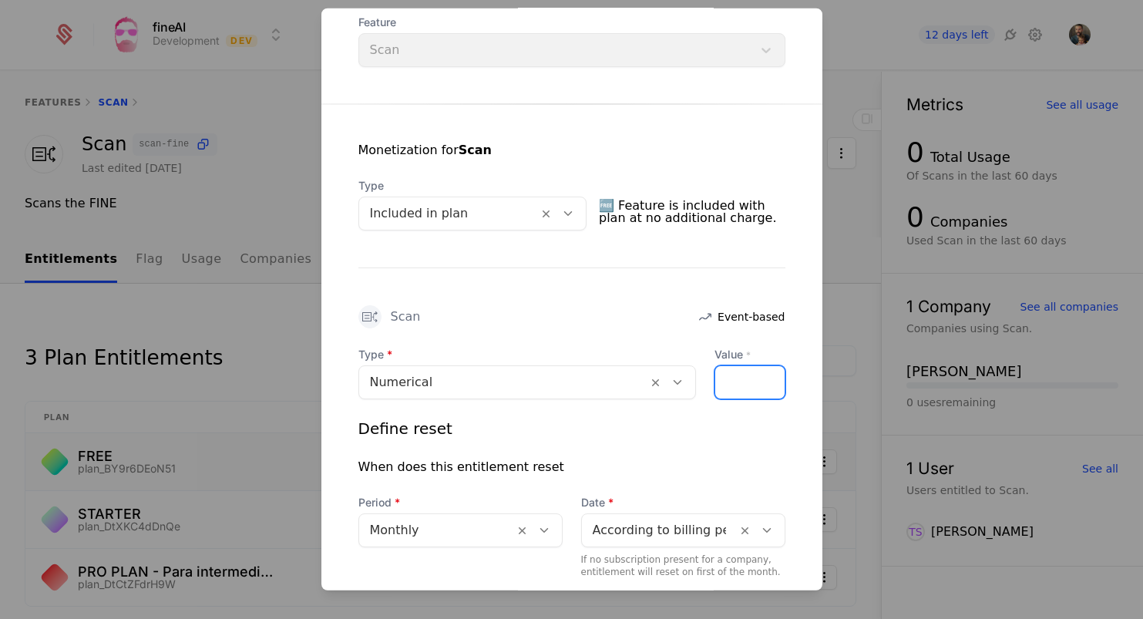
click at [733, 374] on input "*" at bounding box center [724, 381] width 18 height 32
click at [732, 374] on input "*" at bounding box center [724, 381] width 18 height 32
type input "*"
drag, startPoint x: 732, startPoint y: 374, endPoint x: 744, endPoint y: 377, distance: 11.8
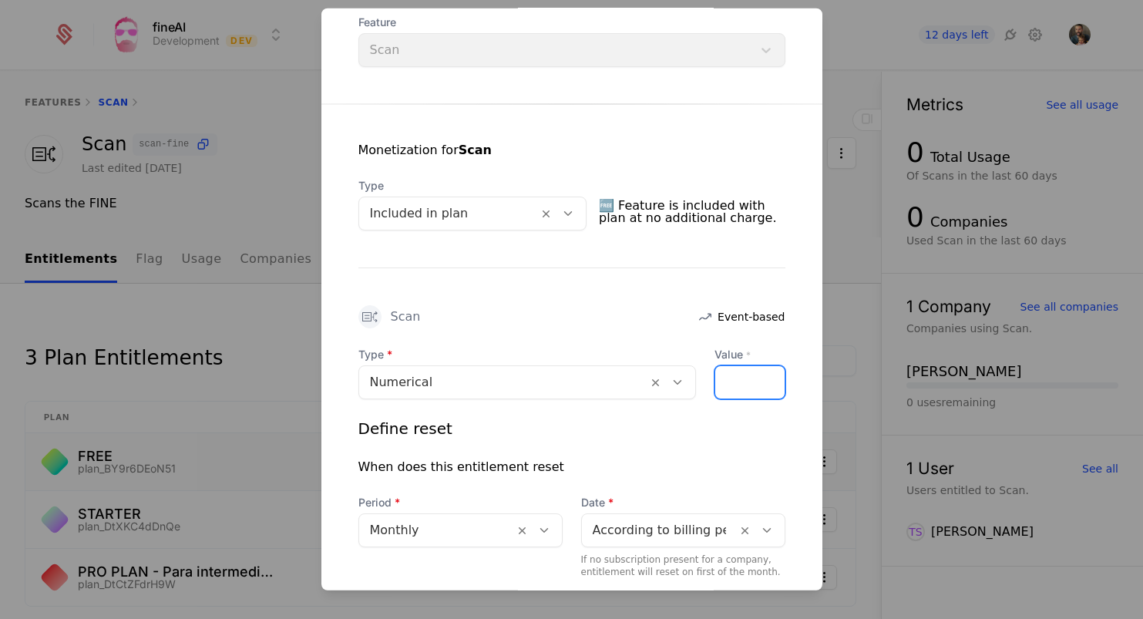
click at [733, 376] on input "*" at bounding box center [724, 381] width 18 height 32
click at [750, 377] on div "*" at bounding box center [749, 381] width 71 height 34
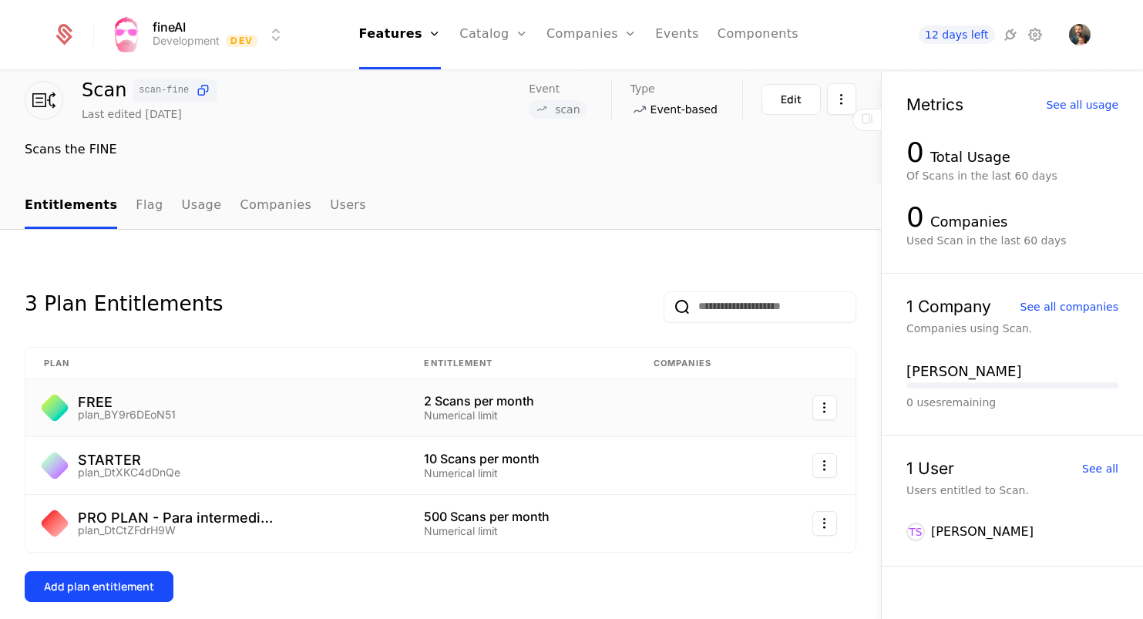
scroll to position [58, 0]
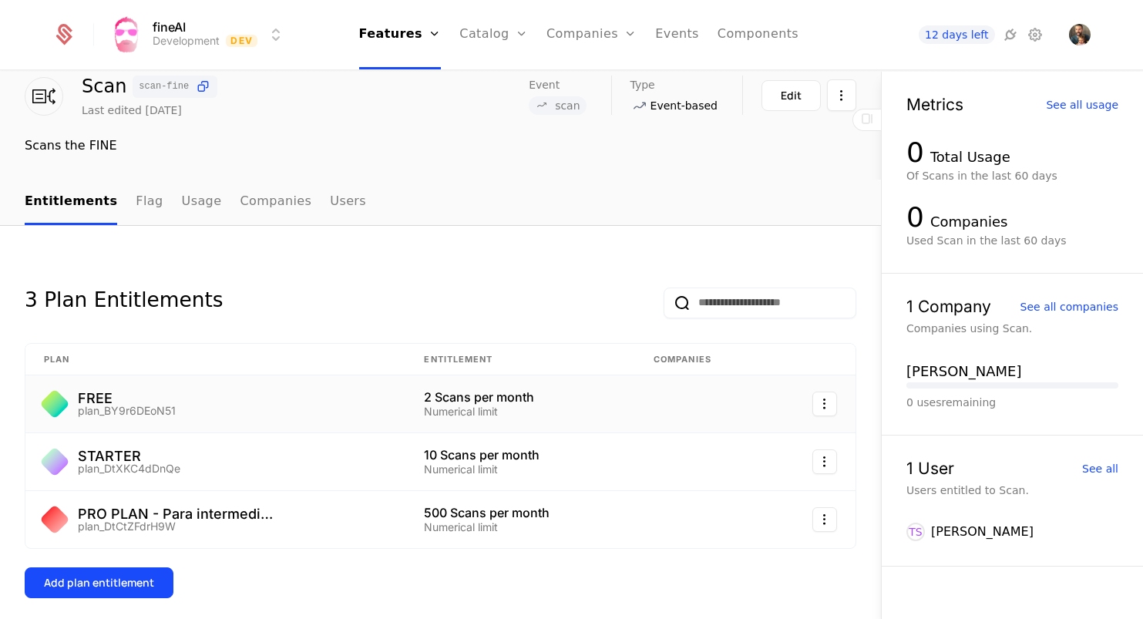
click at [815, 401] on html "fineAI Development Dev Features Features Flags Catalog Plans Add Ons Credits Co…" at bounding box center [571, 309] width 1143 height 619
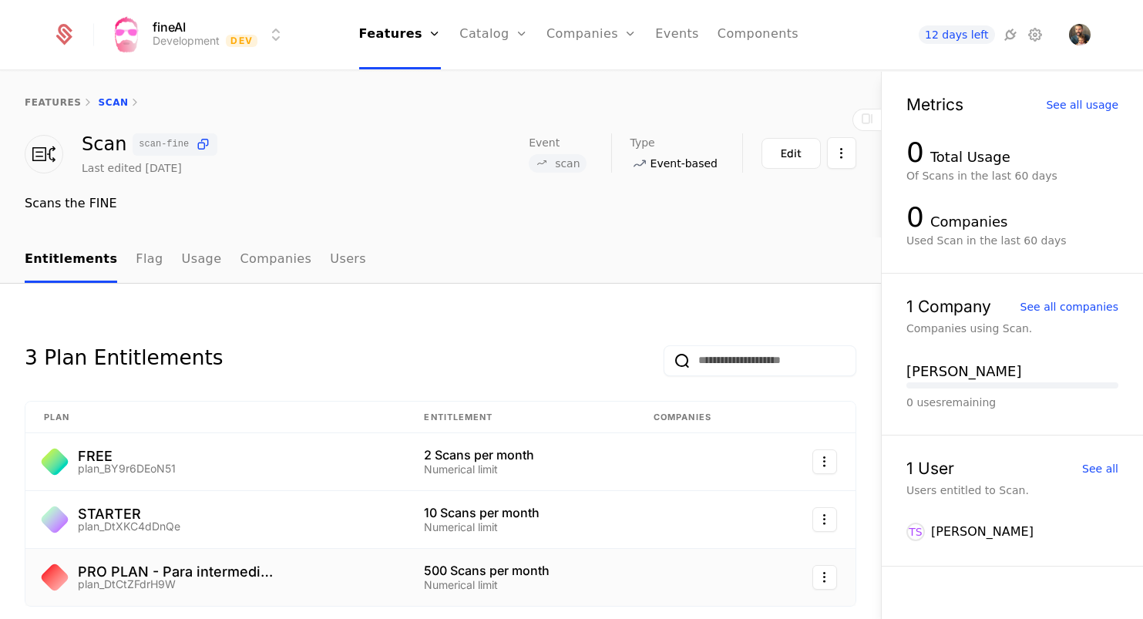
scroll to position [0, 0]
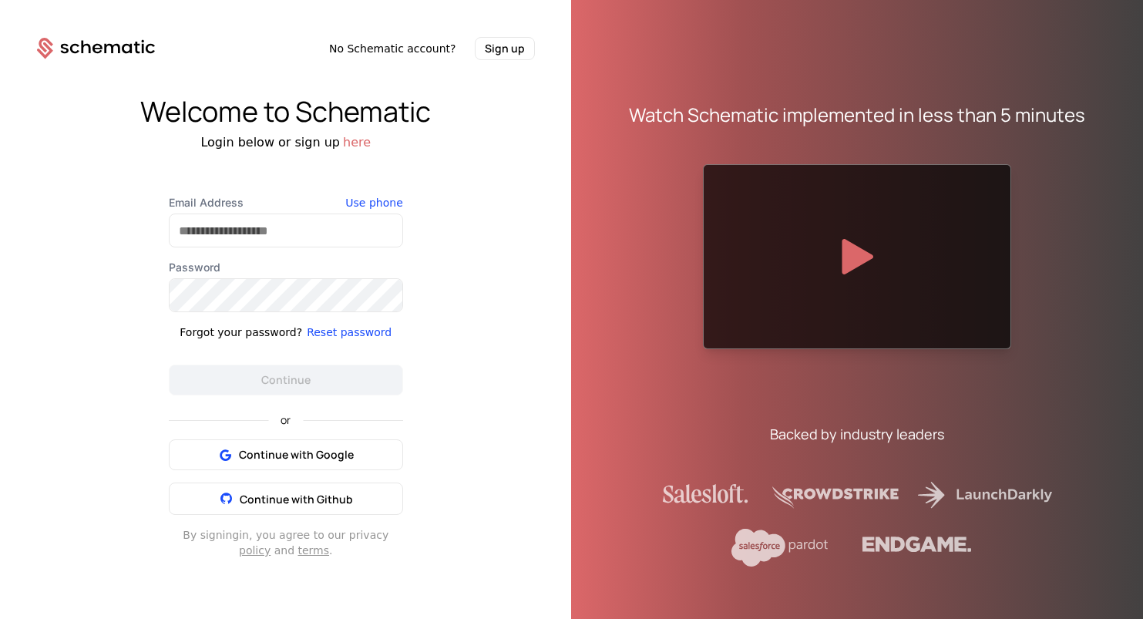
click at [455, 128] on div "Welcome to Schematic Login below or sign up here" at bounding box center [286, 123] width 572 height 55
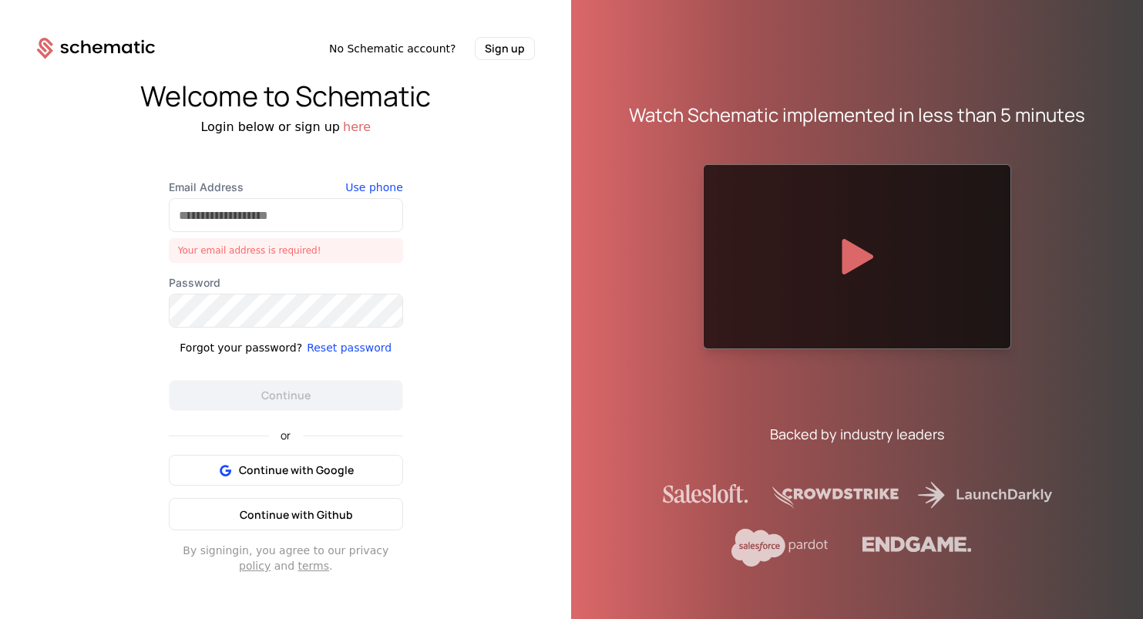
click at [284, 513] on span "Continue with Github" at bounding box center [296, 514] width 113 height 15
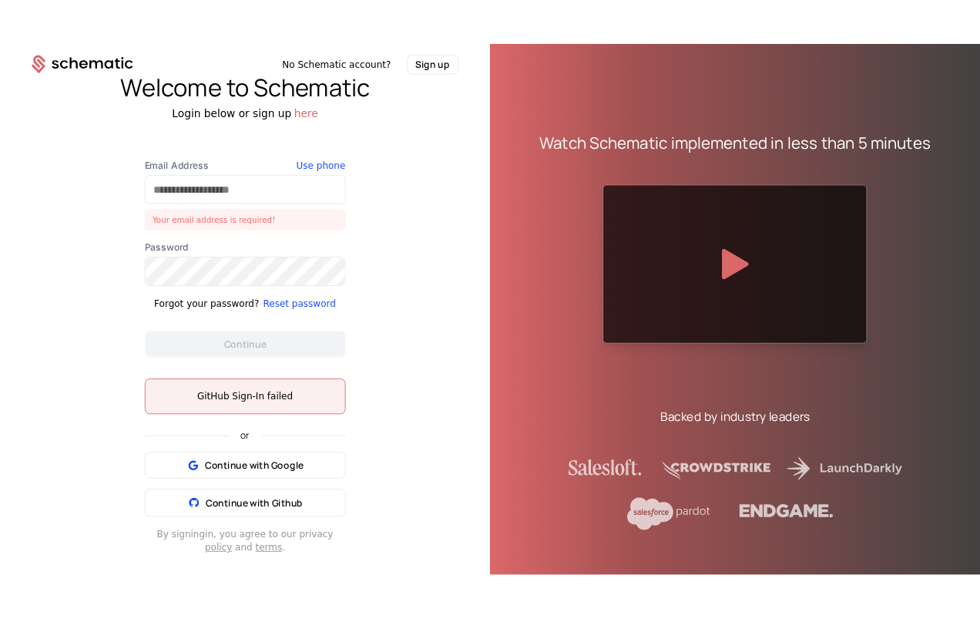
scroll to position [25, 0]
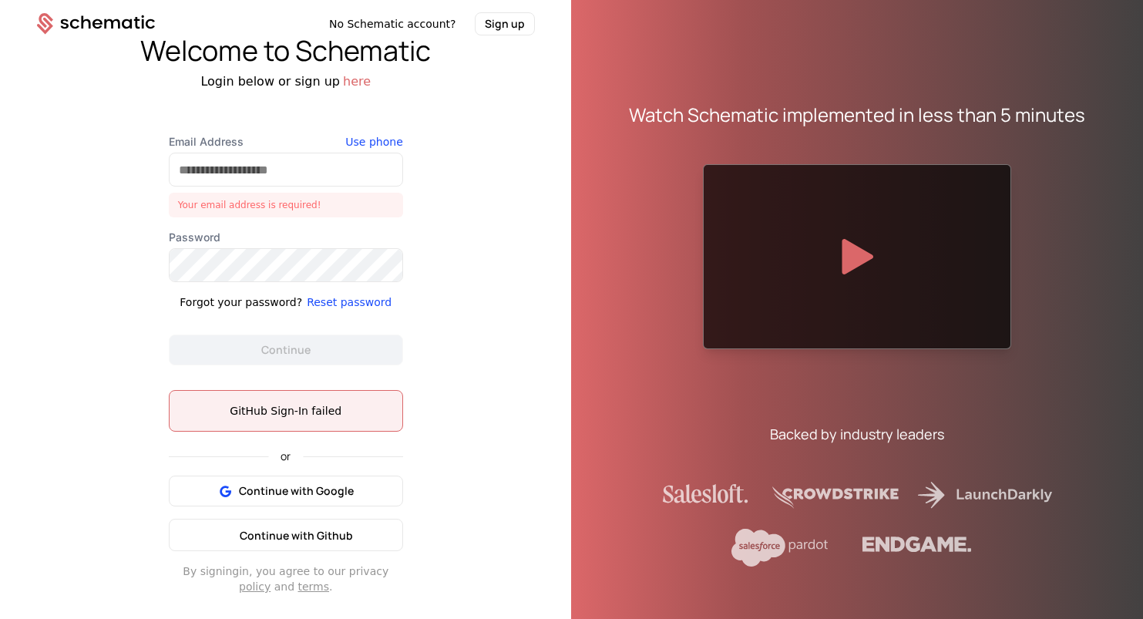
click at [280, 534] on span "Continue with Github" at bounding box center [296, 535] width 113 height 15
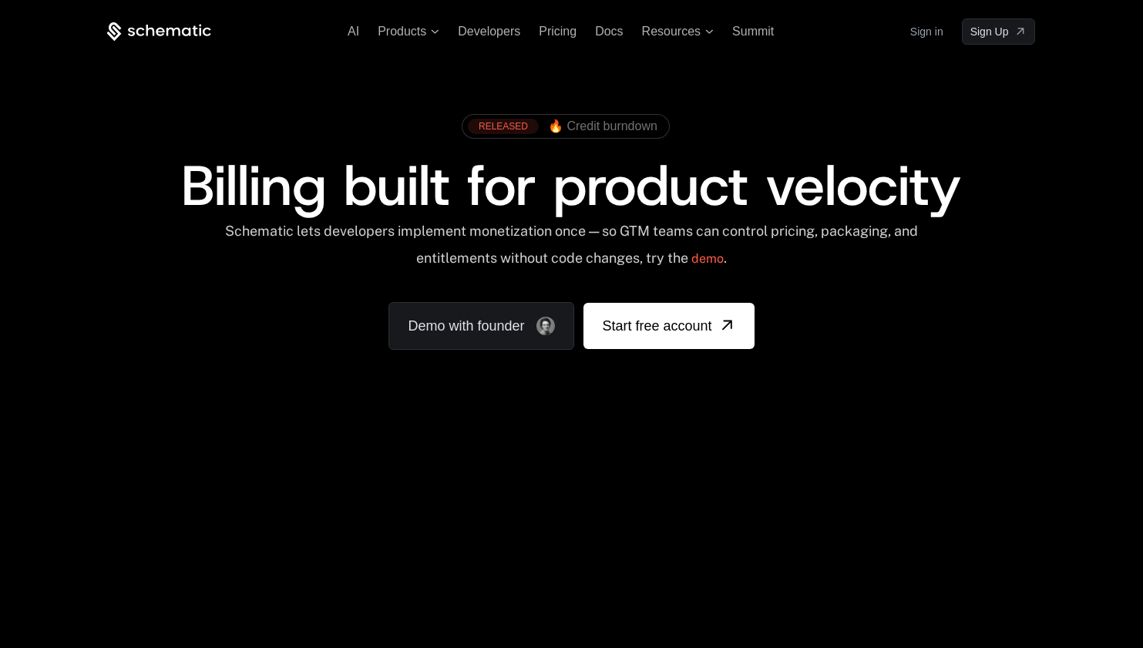
click at [925, 36] on link "Sign in" at bounding box center [926, 31] width 33 height 25
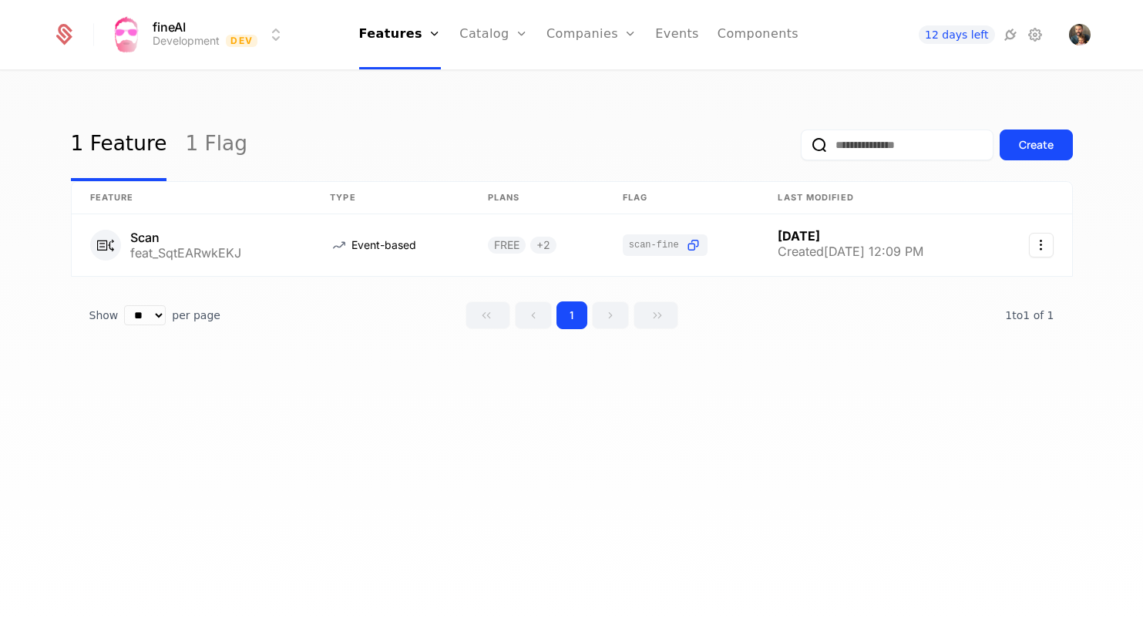
click at [1075, 40] on img "Open user button" at bounding box center [1080, 35] width 22 height 22
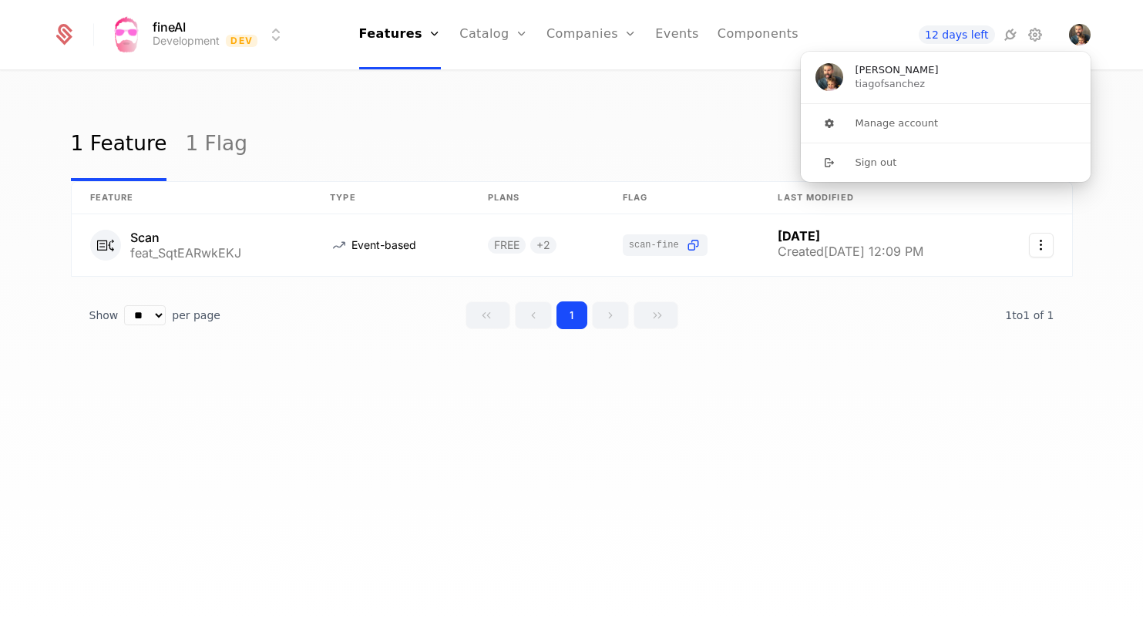
click at [874, 166] on button "Sign out" at bounding box center [945, 162] width 291 height 39
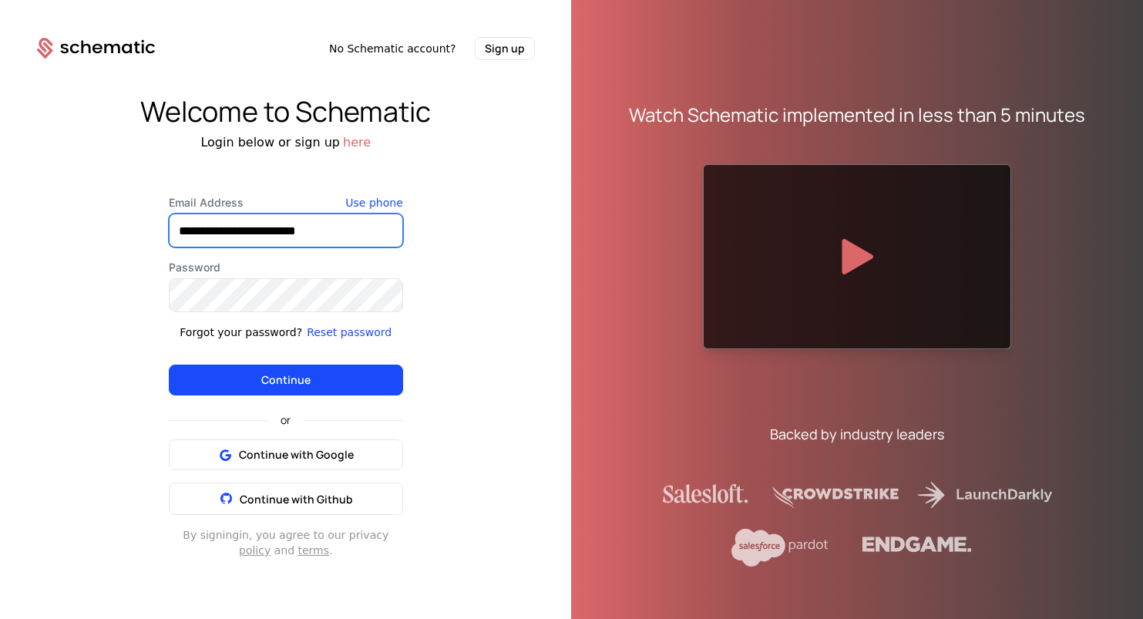
type input "**********"
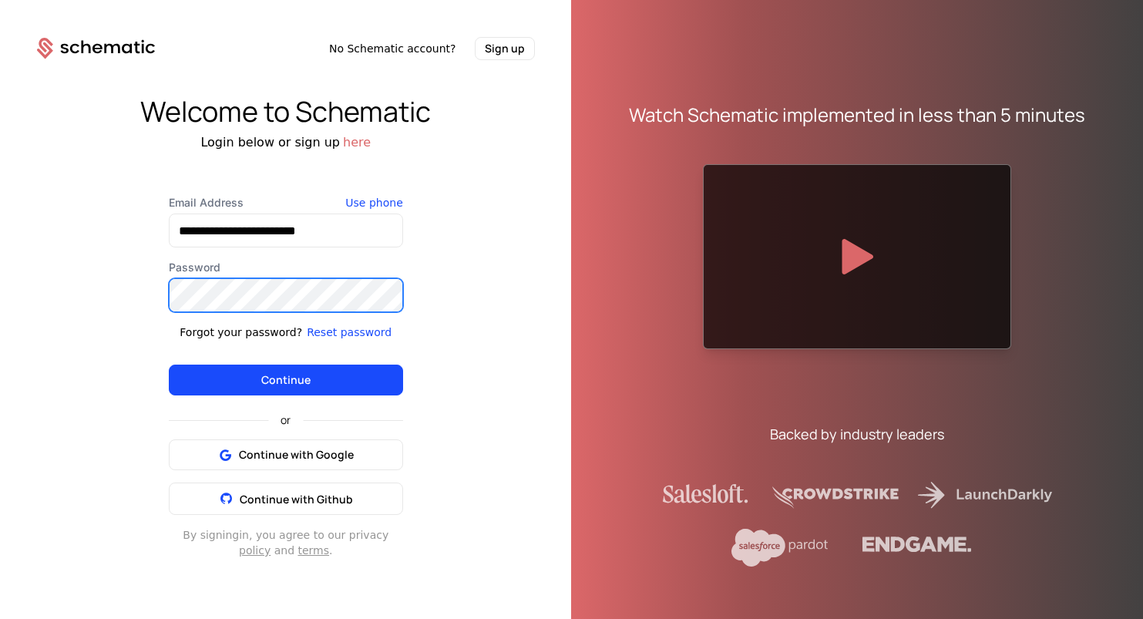
click at [285, 380] on button "Continue" at bounding box center [286, 379] width 234 height 31
